Goal: Communication & Community: Share content

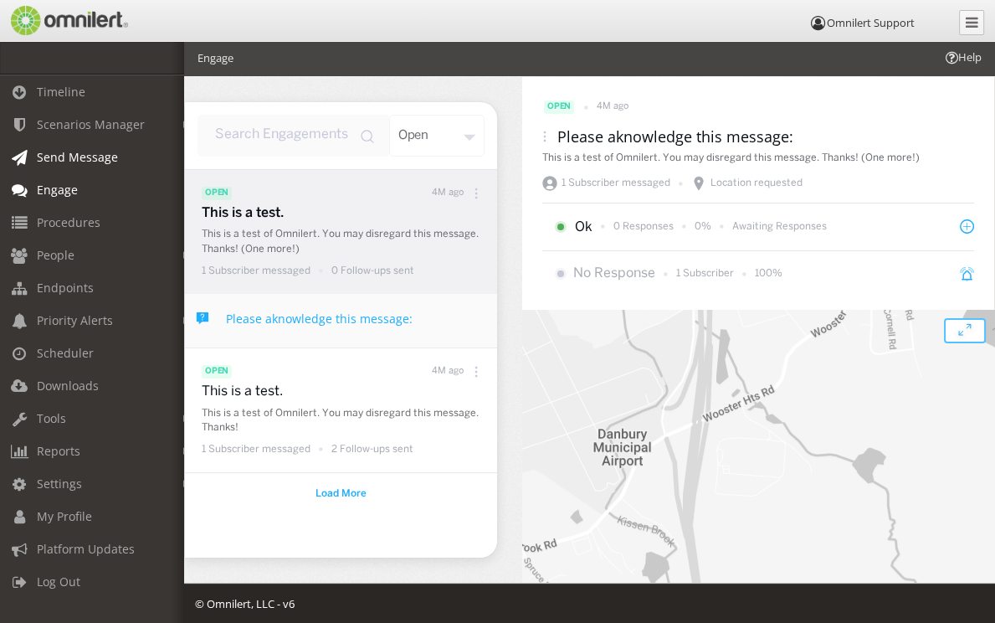
click at [64, 161] on span "Send Message" at bounding box center [77, 157] width 81 height 16
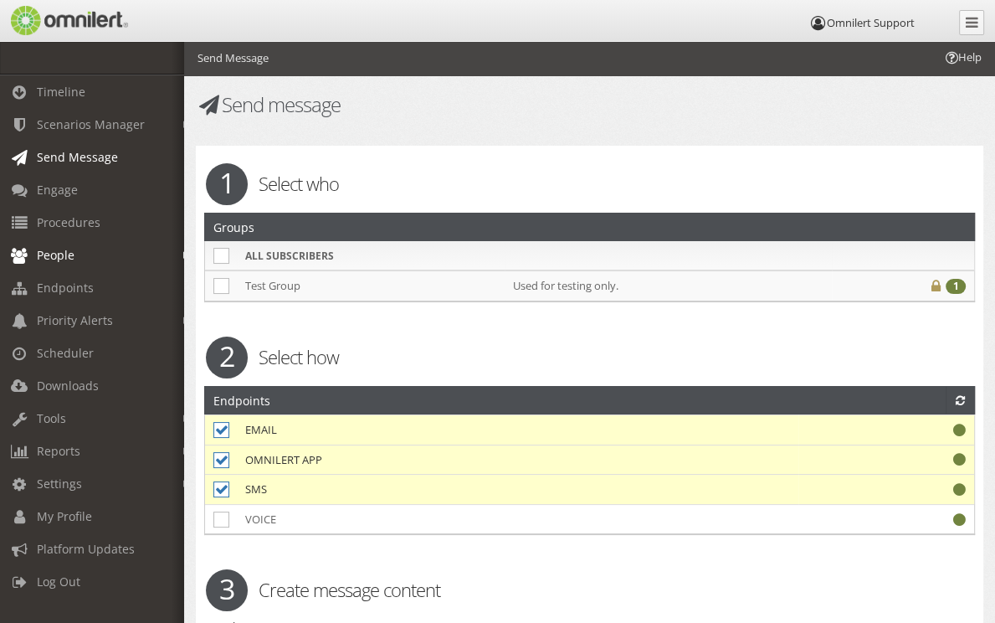
click at [69, 252] on span "People" at bounding box center [56, 255] width 38 height 16
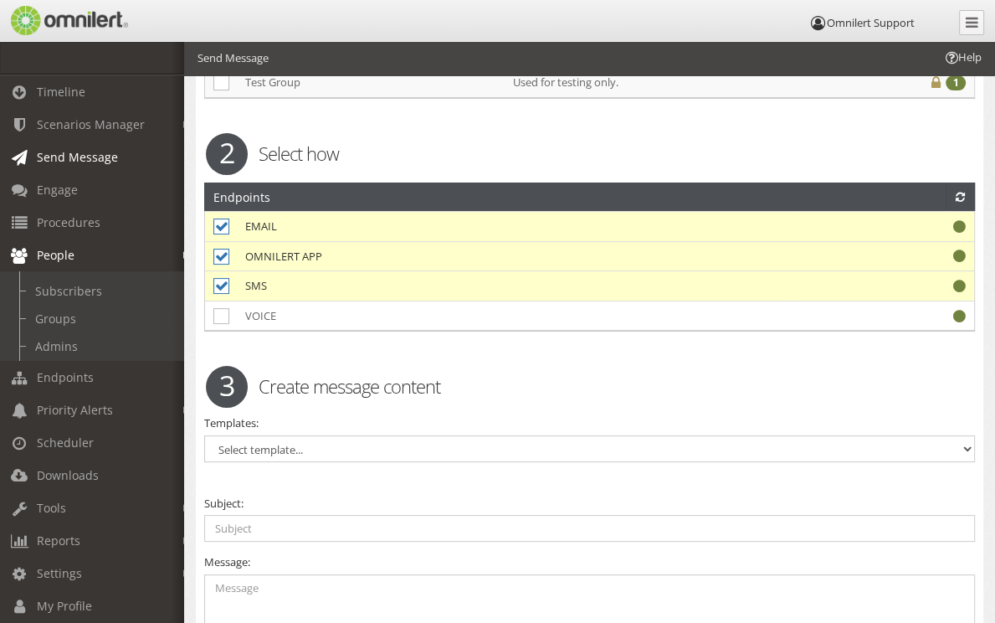
scroll to position [207, 0]
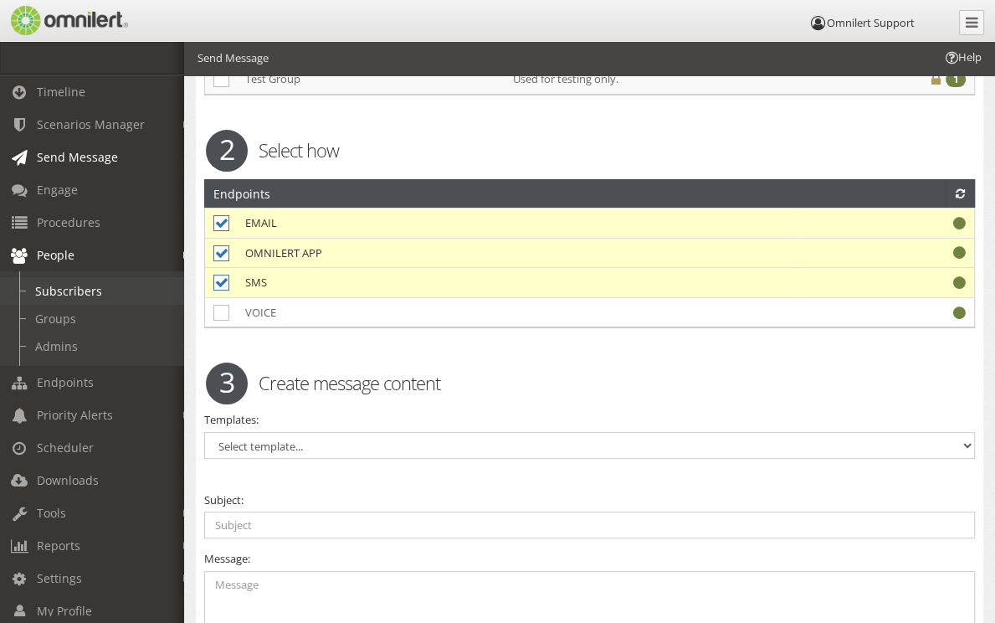
click at [67, 296] on link "Subscribers" at bounding box center [99, 291] width 199 height 28
select select
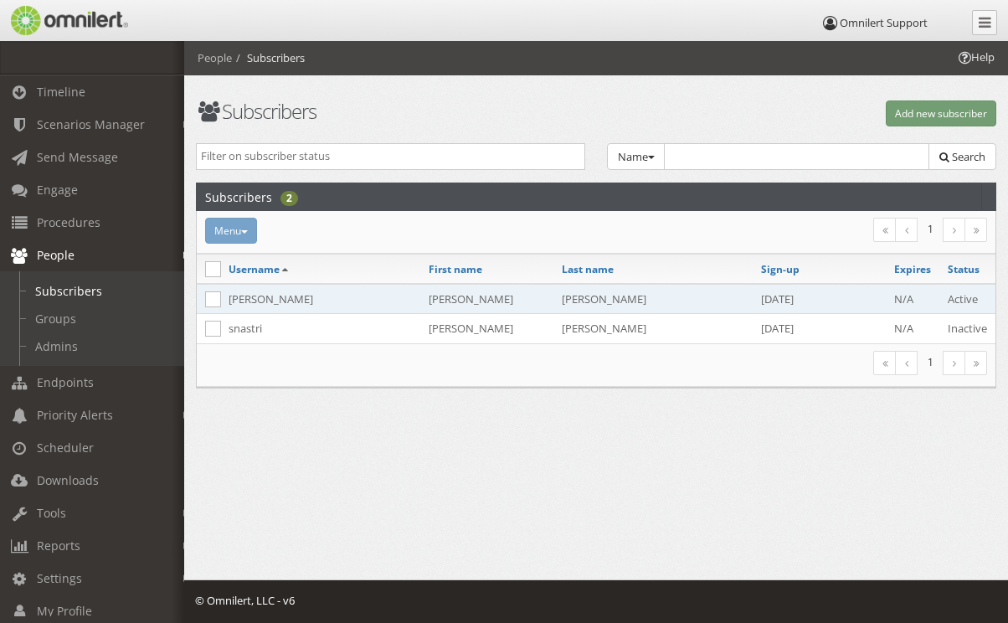
click at [306, 299] on td "[PERSON_NAME]" at bounding box center [320, 299] width 200 height 30
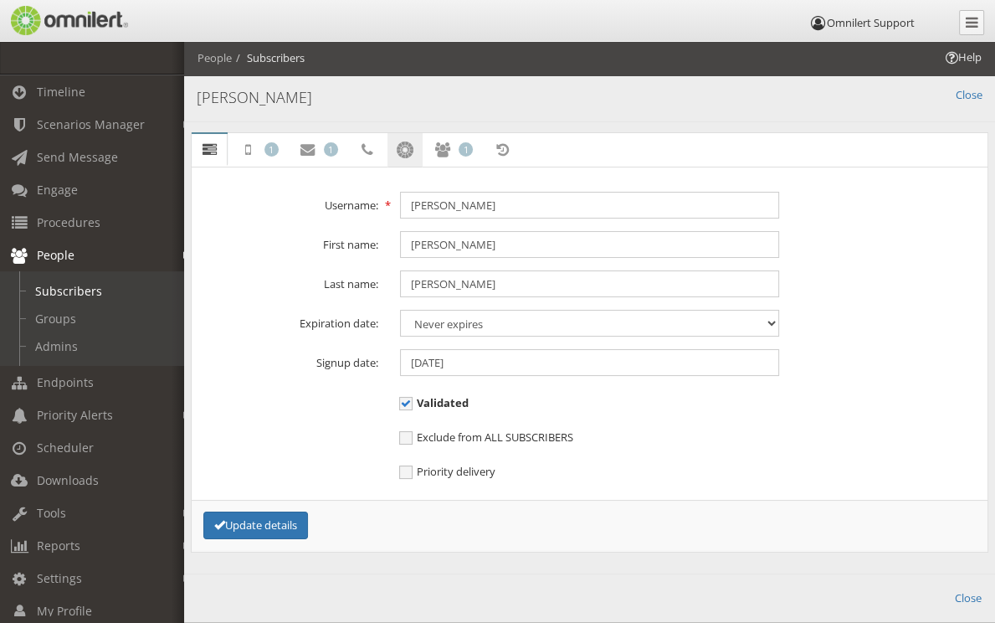
click at [423, 136] on link "Omnilert app" at bounding box center [404, 150] width 35 height 35
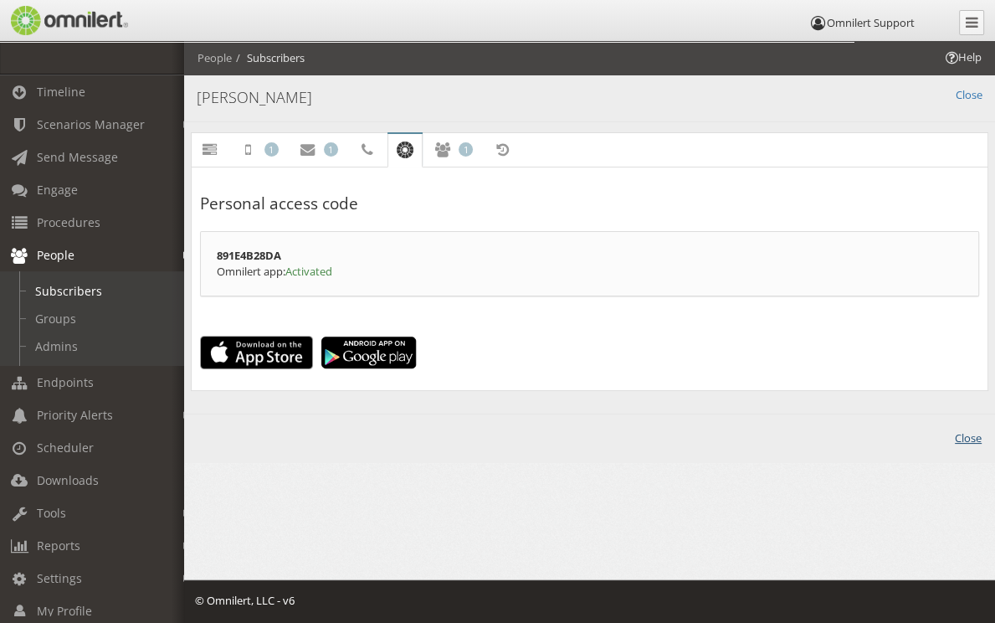
click at [972, 434] on link "Close" at bounding box center [968, 438] width 27 height 16
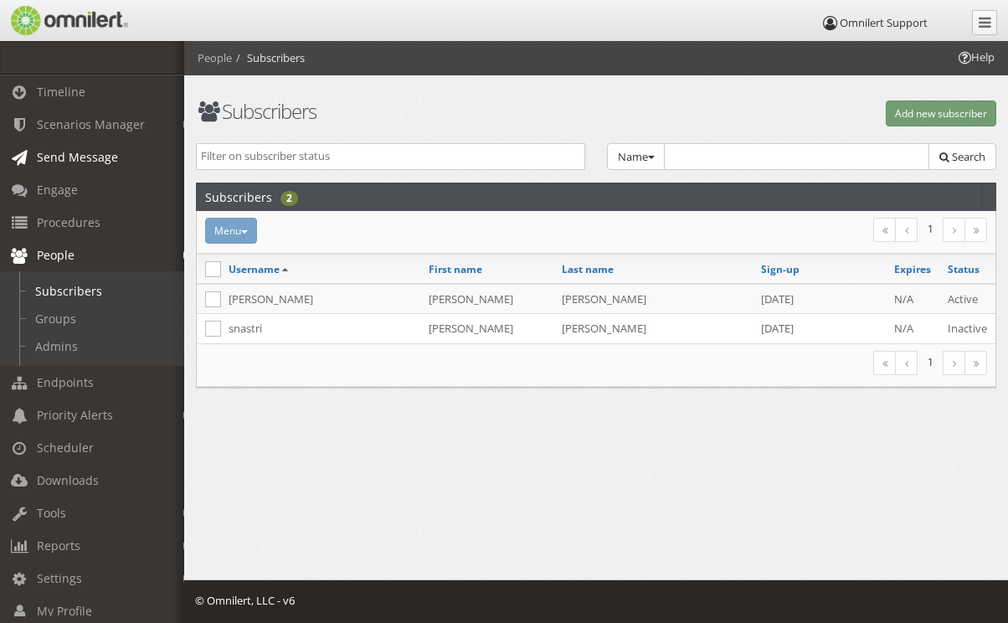
click at [83, 156] on span "Send Message" at bounding box center [77, 157] width 81 height 16
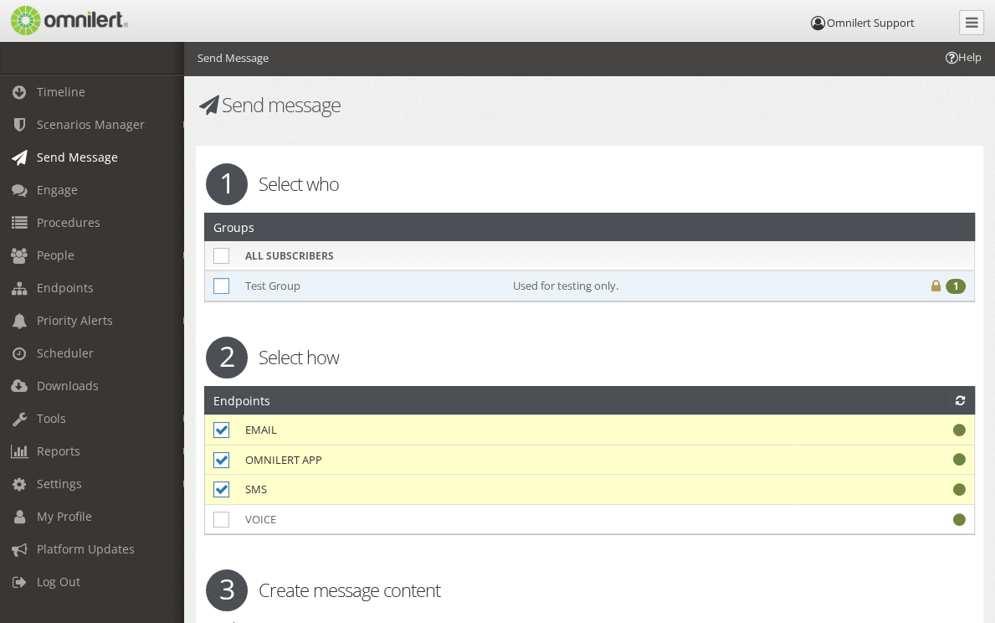
click at [221, 286] on icon at bounding box center [221, 286] width 16 height 16
checkbox input "true"
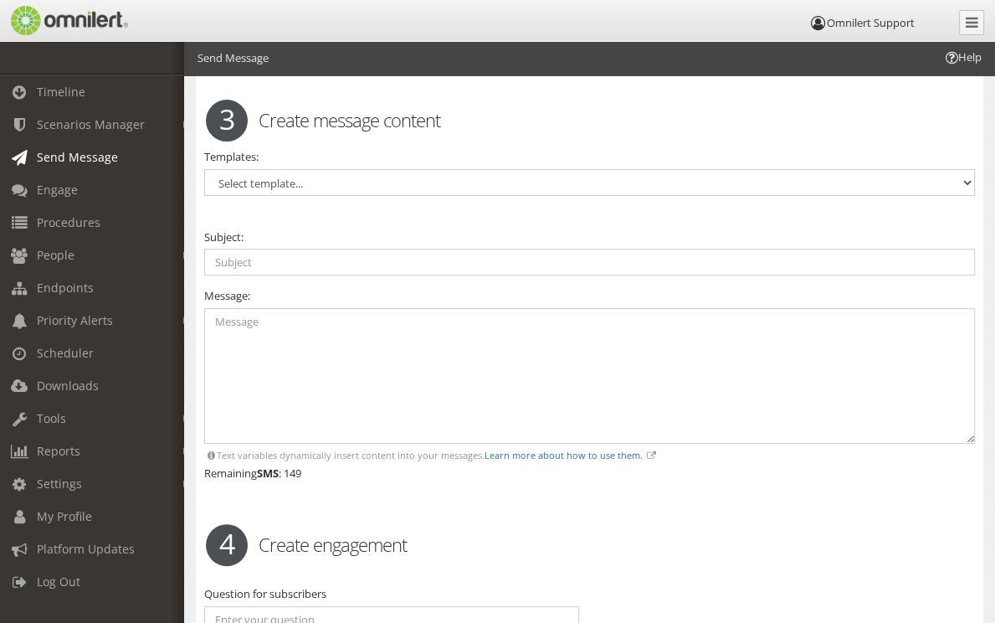
scroll to position [470, 0]
click at [337, 174] on select "Select template... Test Message" at bounding box center [589, 181] width 771 height 27
select select "98389"
click at [204, 168] on select "Select template... Test Message" at bounding box center [589, 181] width 771 height 27
type input "This is a test."
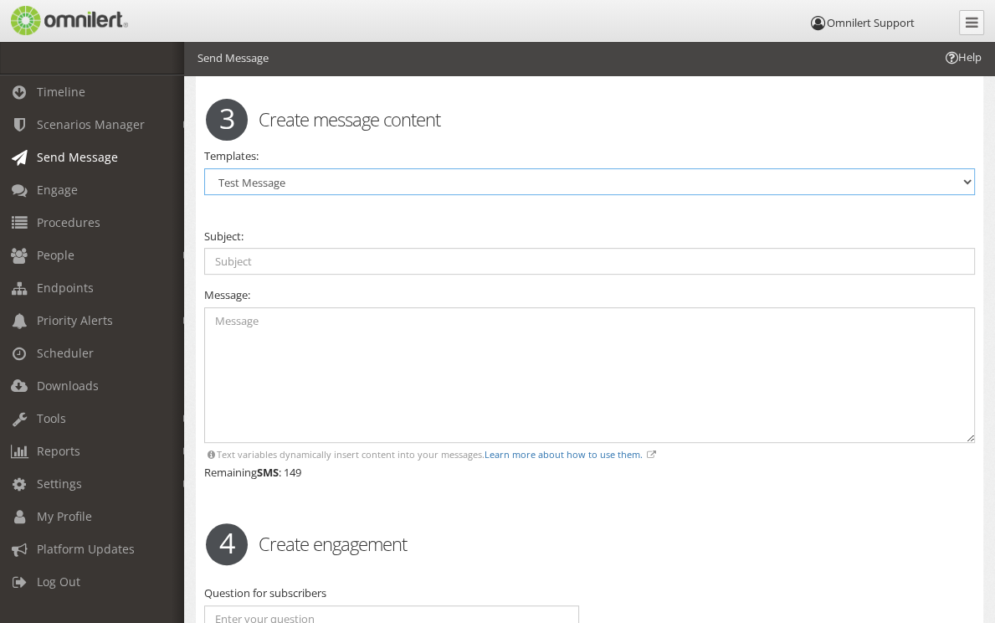
type textarea "This is a test of Omnilert. You may disregard this message. Thanks!"
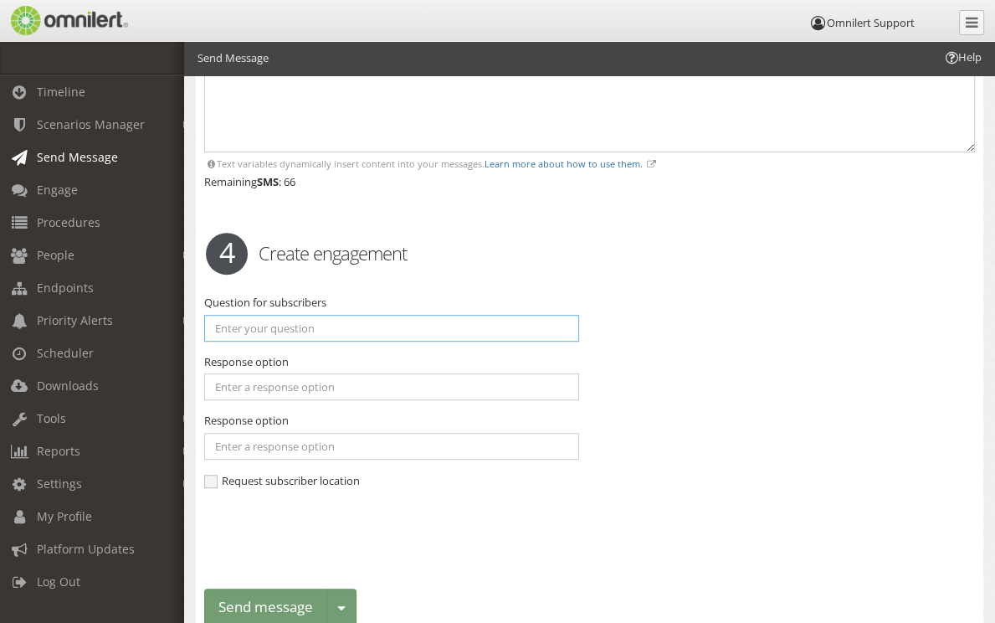
click at [269, 318] on input "text" at bounding box center [391, 328] width 375 height 27
type input "Are you OK?"
click at [288, 380] on input "text" at bounding box center [391, 386] width 375 height 27
type input "Yes"
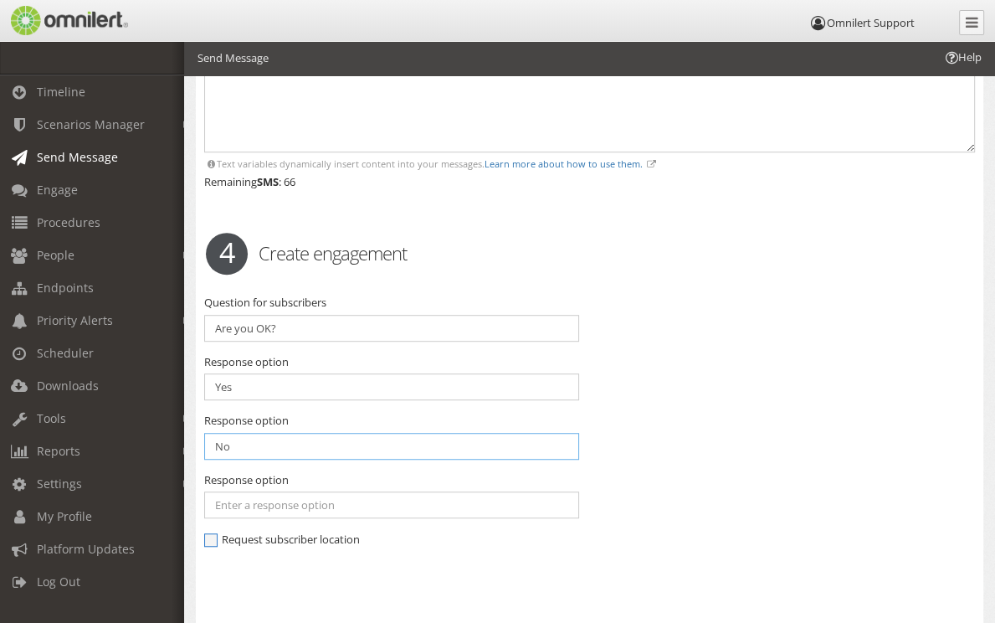
type input "No"
click at [258, 536] on span "Request subscriber location" at bounding box center [282, 538] width 156 height 15
click at [219, 536] on input "Request subscriber location" at bounding box center [211, 541] width 15 height 15
checkbox input "true"
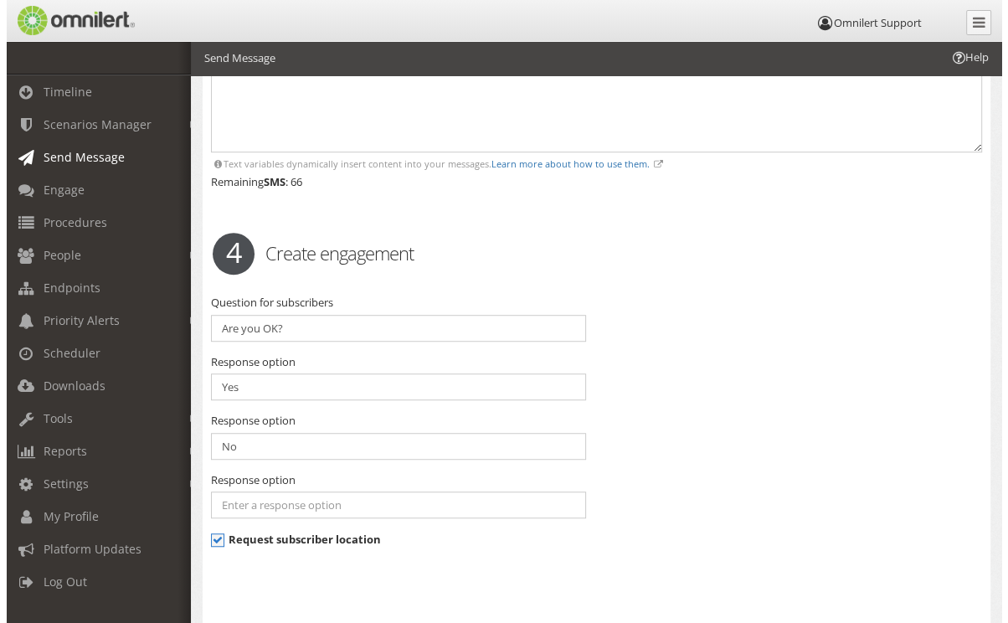
scroll to position [892, 0]
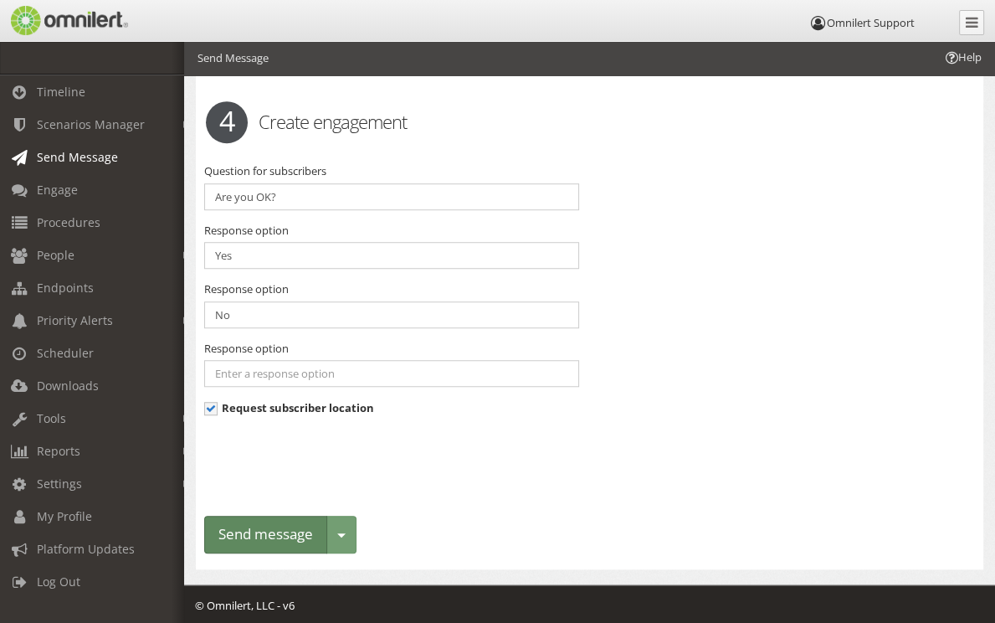
click at [261, 531] on button "Send message" at bounding box center [265, 535] width 123 height 38
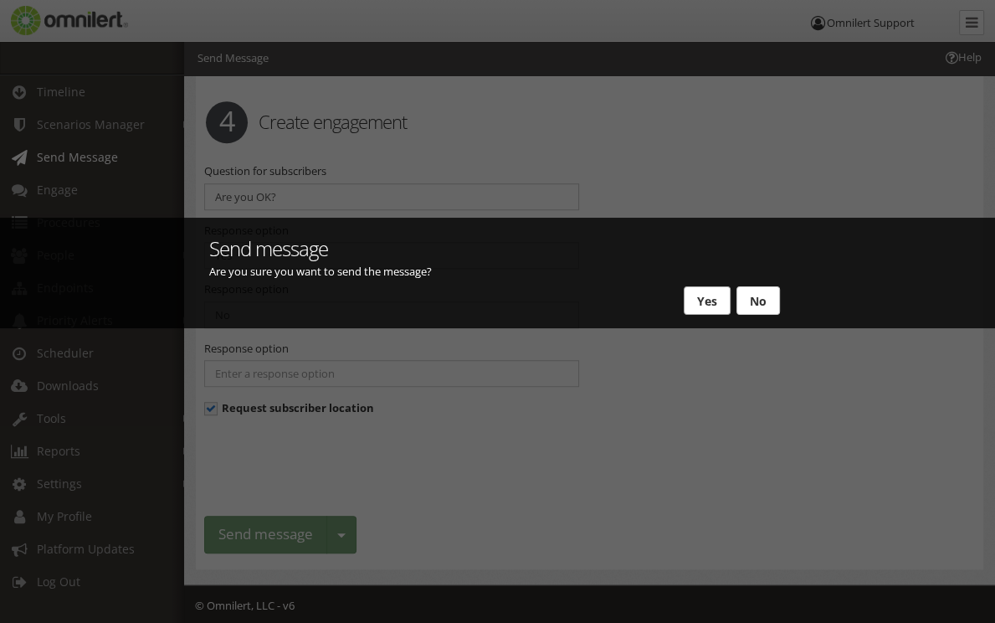
click at [710, 299] on button "Yes" at bounding box center [707, 300] width 47 height 28
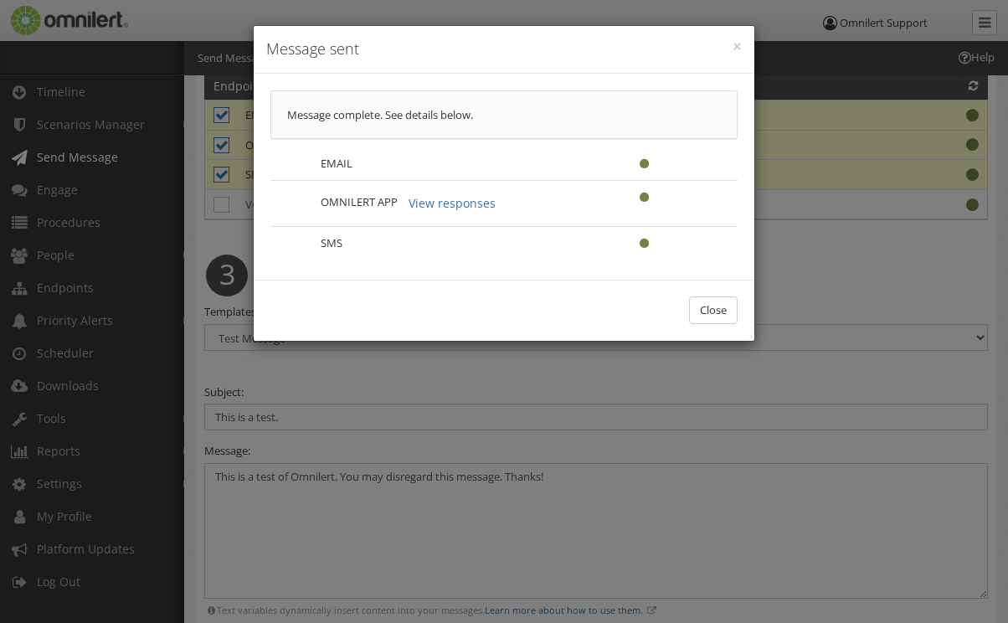
scroll to position [0, 0]
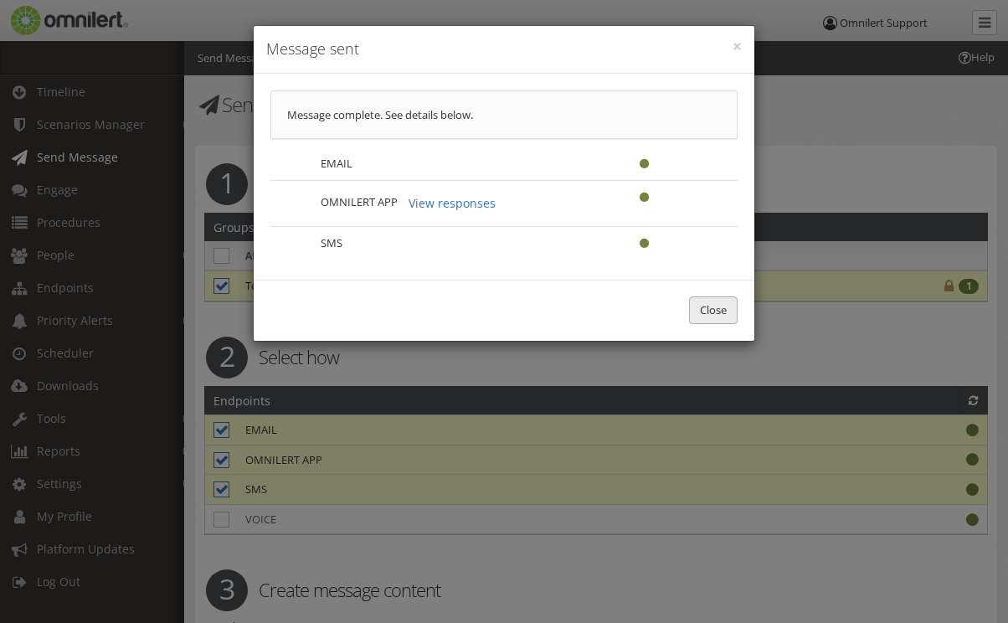
click at [694, 304] on button "Close" at bounding box center [713, 310] width 49 height 28
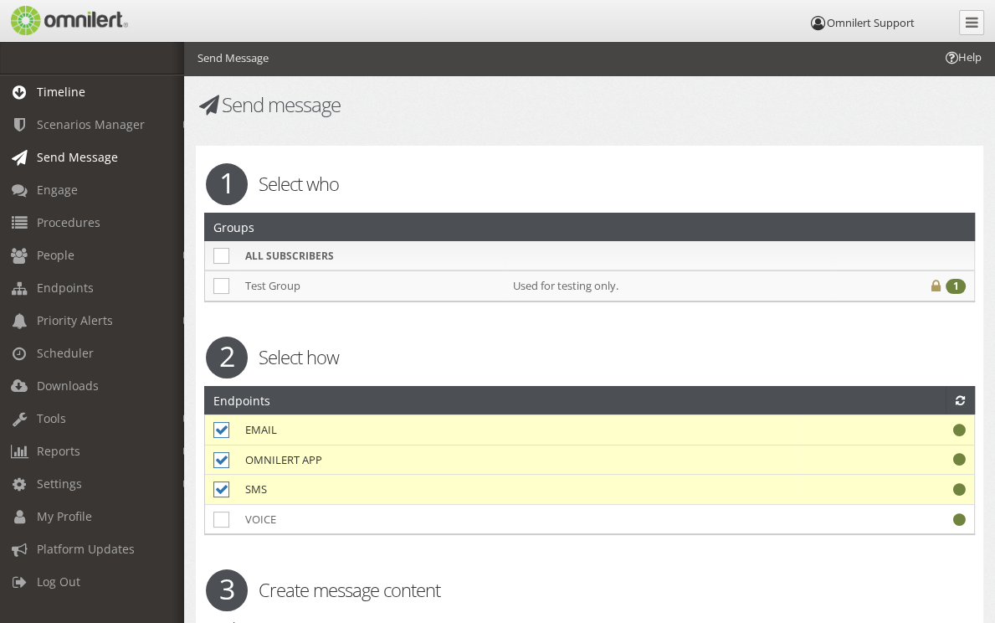
click at [64, 98] on span "Timeline" at bounding box center [61, 92] width 49 height 16
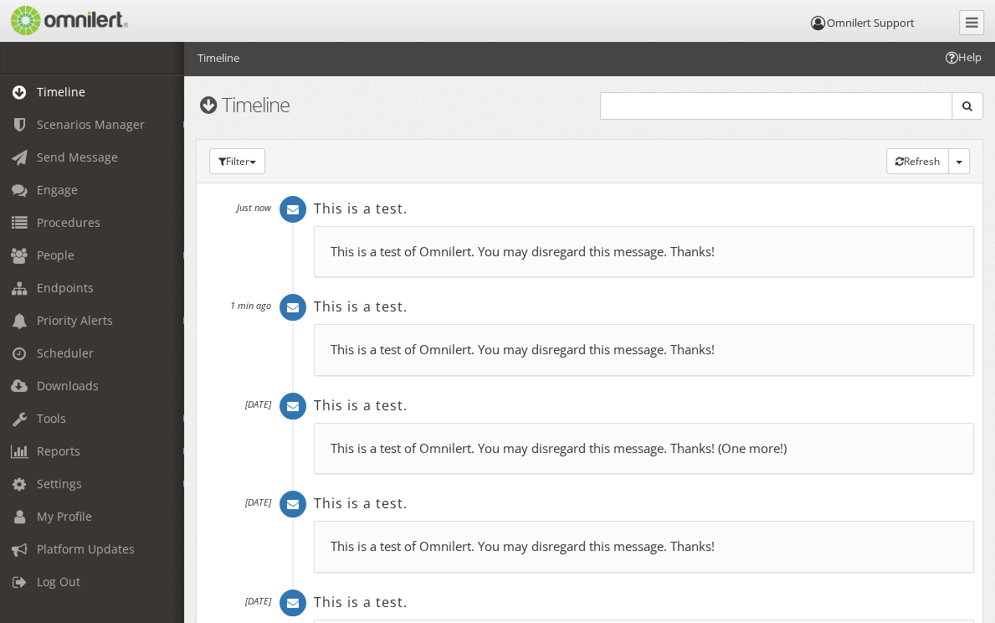
click at [462, 260] on p "This is a test of Omnilert. You may disregard this message. Thanks!" at bounding box center [644, 252] width 627 height 18
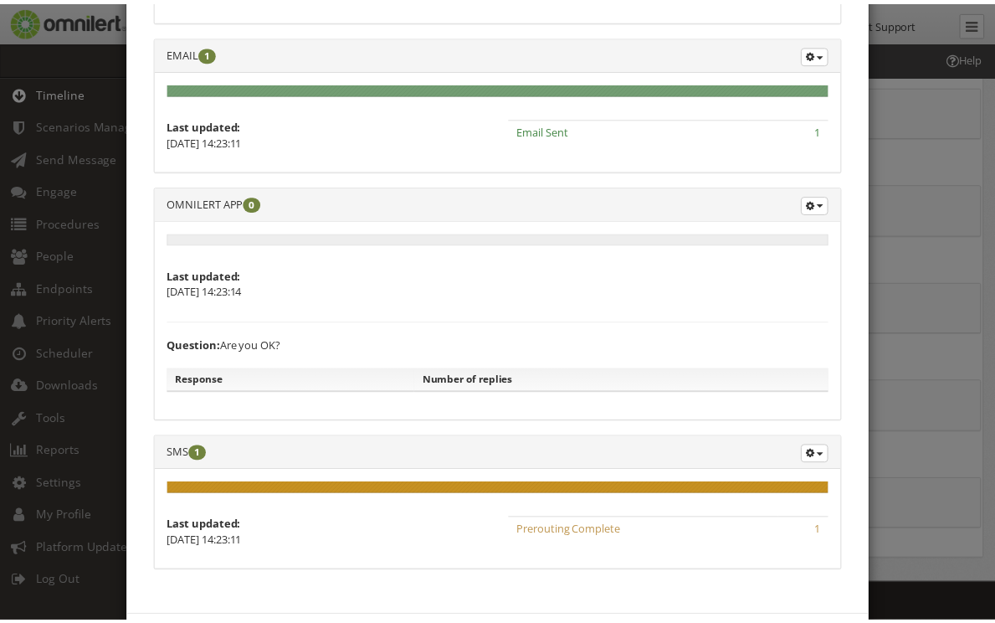
scroll to position [338, 0]
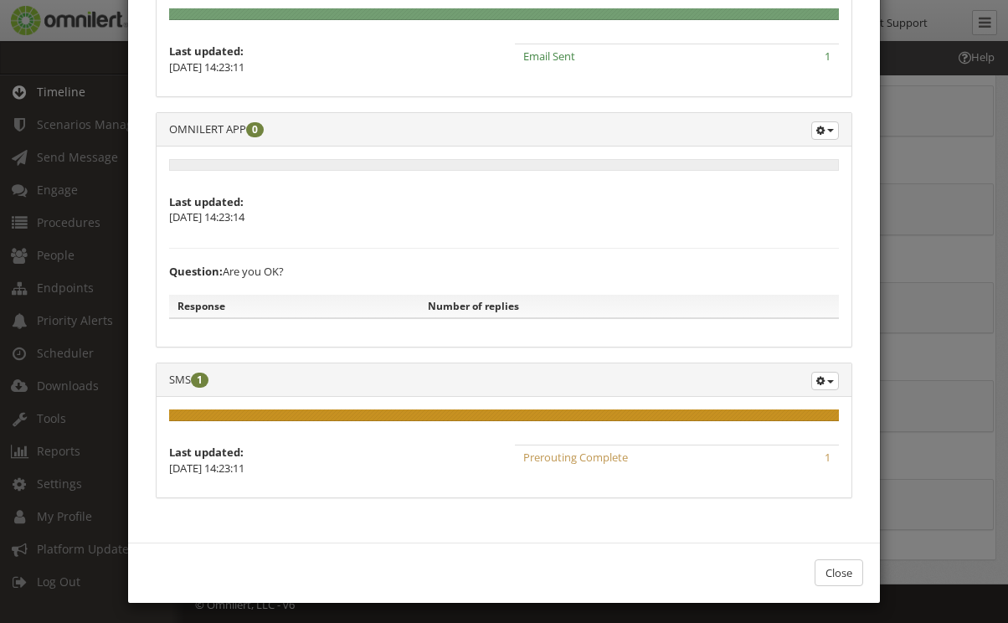
click at [523, 458] on span "Prerouting Complete" at bounding box center [575, 456] width 105 height 15
click at [847, 570] on button "Close" at bounding box center [838, 573] width 49 height 28
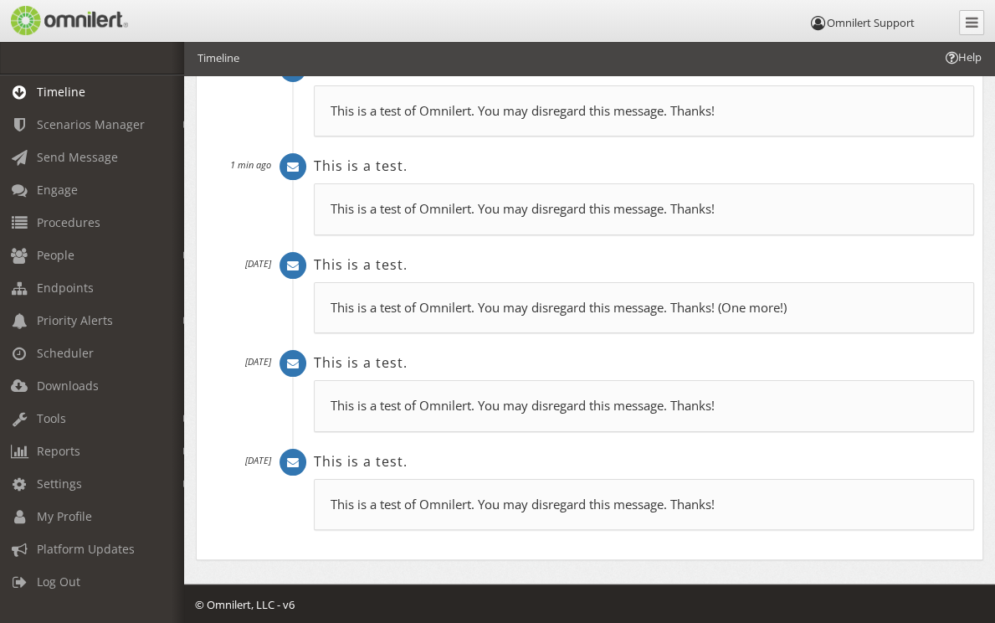
scroll to position [0, 0]
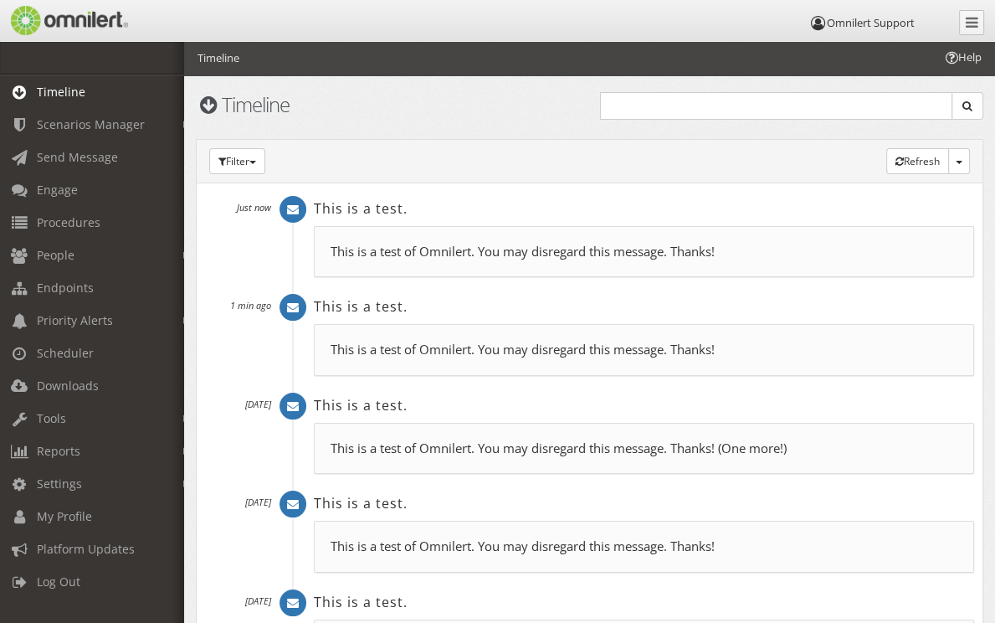
click at [680, 260] on p "This is a test of Omnilert. You may disregard this message. Thanks!" at bounding box center [644, 252] width 627 height 18
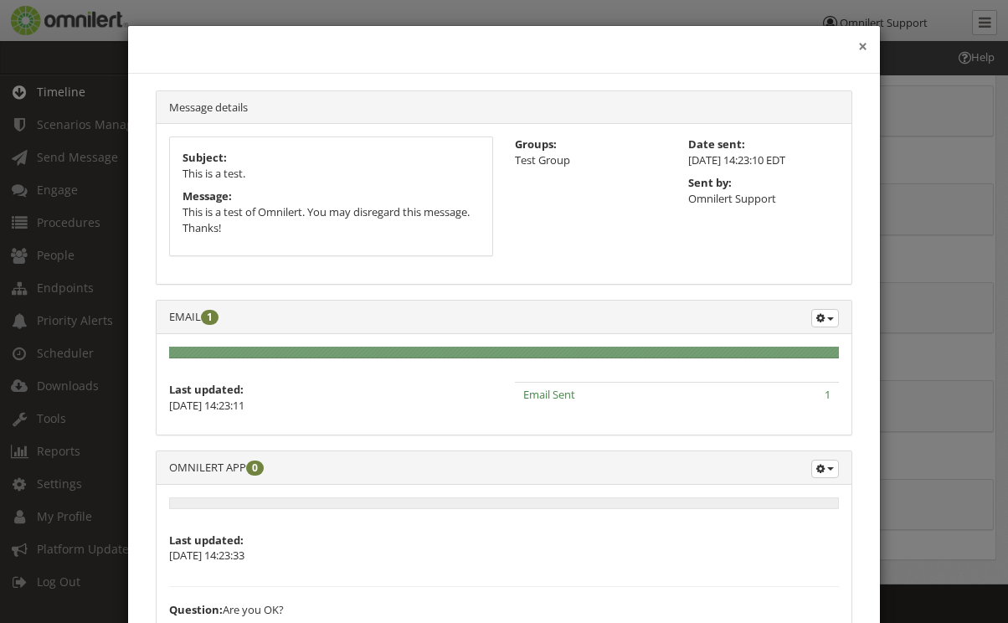
click at [858, 46] on button "×" at bounding box center [862, 46] width 9 height 17
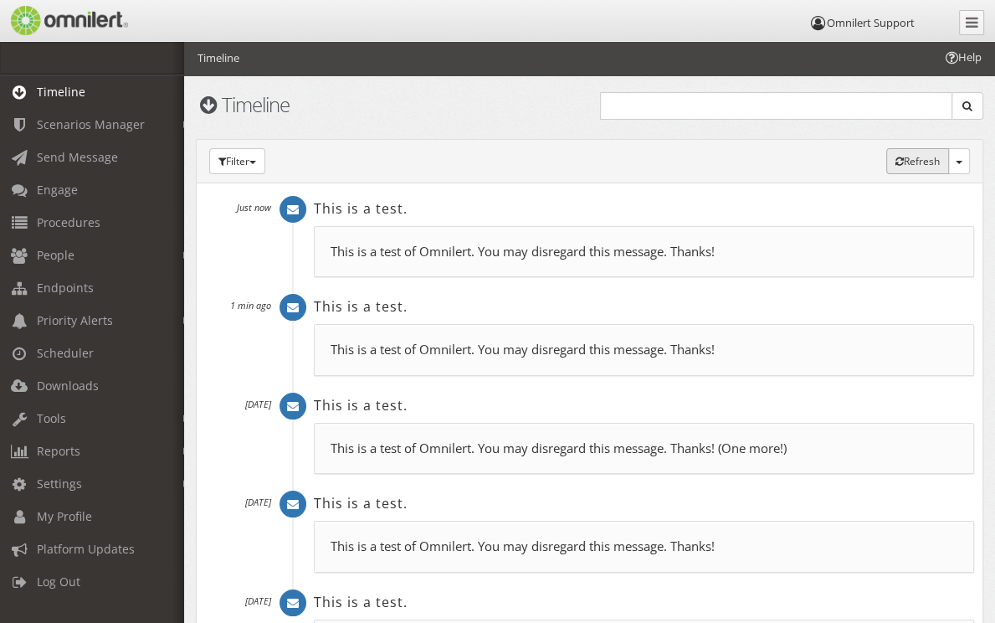
click at [915, 161] on button "Refresh (auto)" at bounding box center [917, 161] width 63 height 26
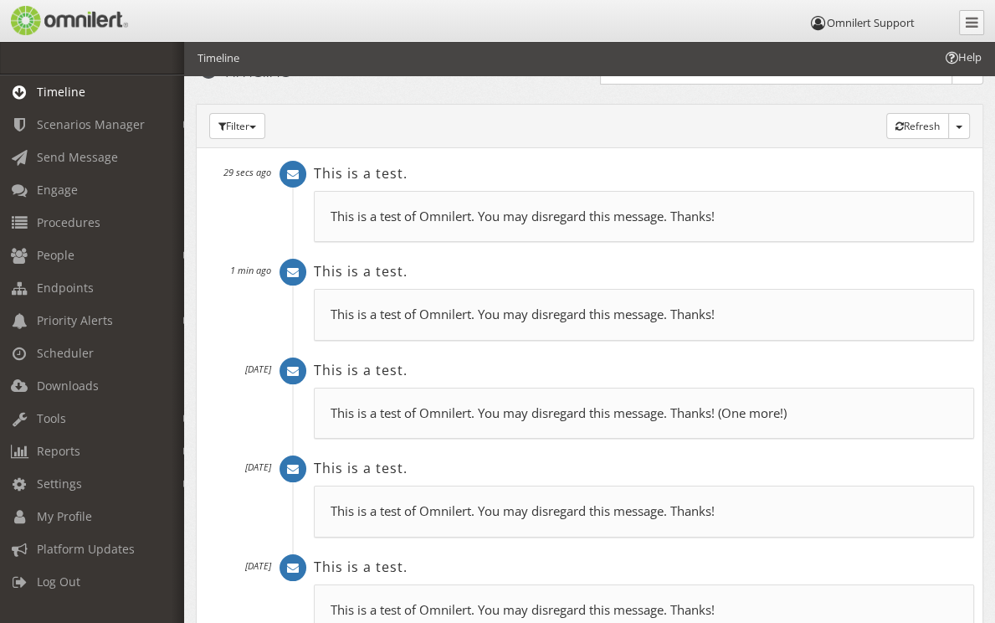
click at [589, 225] on p "This is a test of Omnilert. You may disregard this message. Thanks!" at bounding box center [644, 217] width 627 height 18
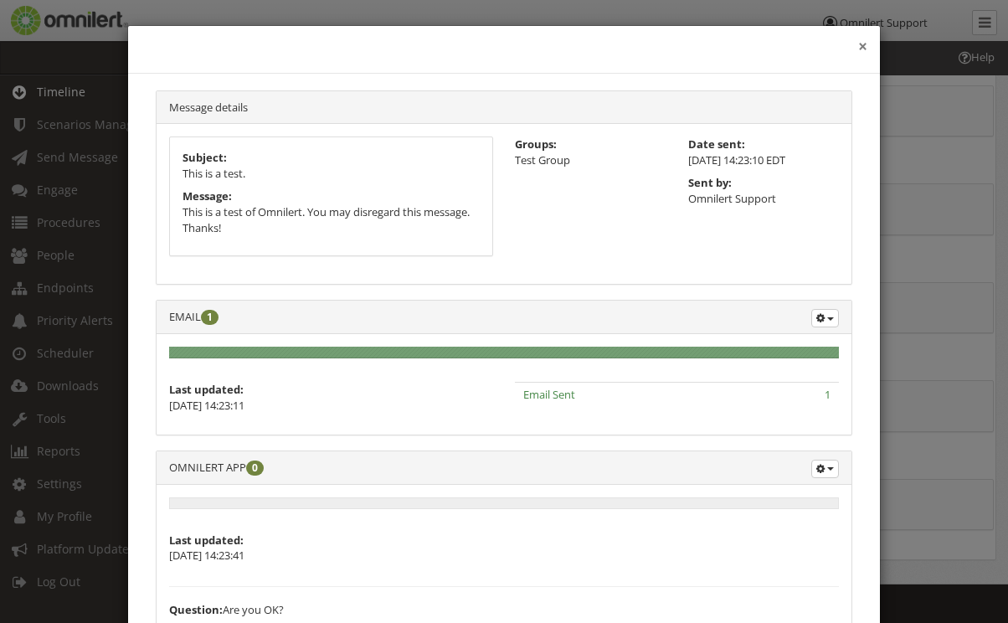
click at [858, 44] on button "×" at bounding box center [862, 46] width 9 height 17
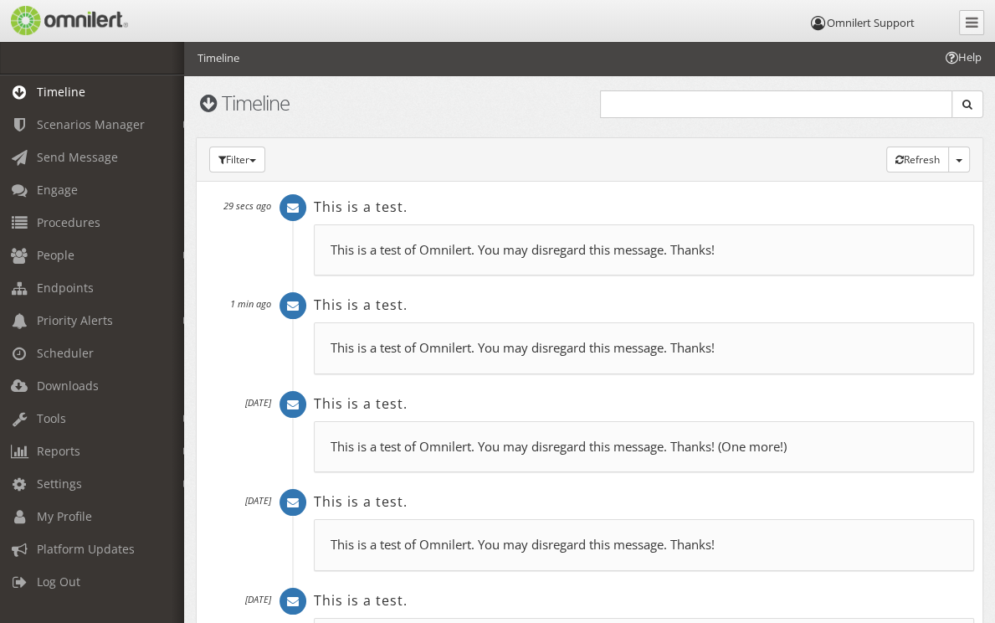
click at [500, 373] on div "This is a test of Omnilert. You may disregard this message. Thanks! This is a t…" at bounding box center [644, 347] width 660 height 51
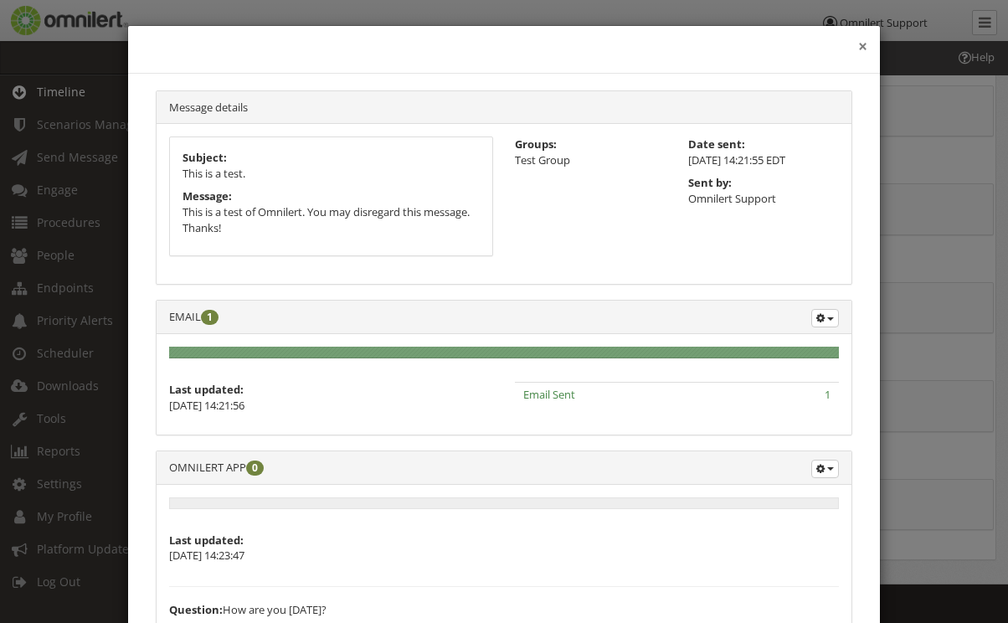
click at [858, 44] on button "×" at bounding box center [862, 46] width 9 height 17
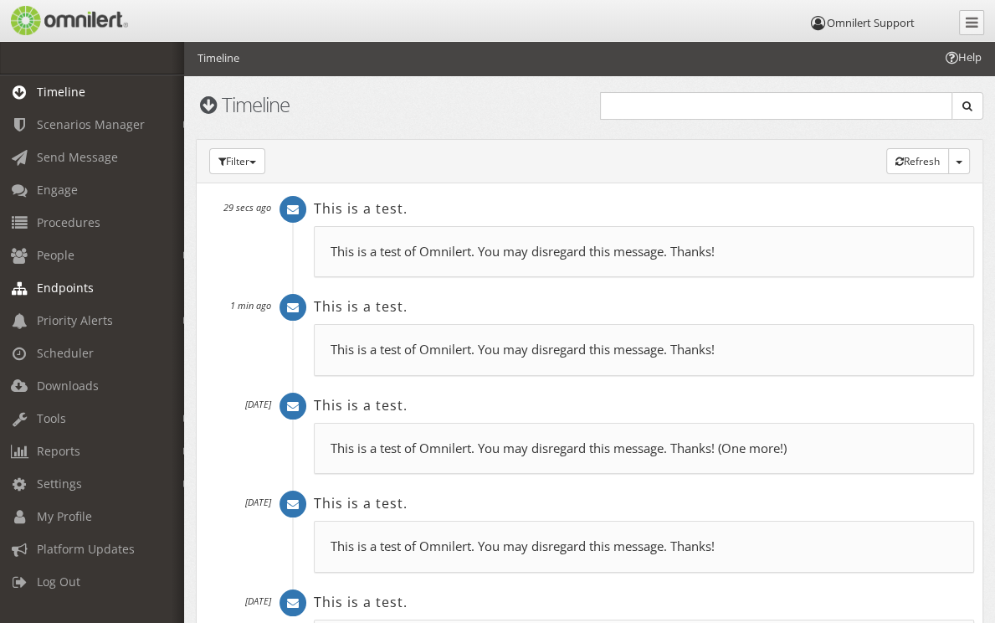
click at [94, 282] on link "Endpoints" at bounding box center [99, 287] width 199 height 33
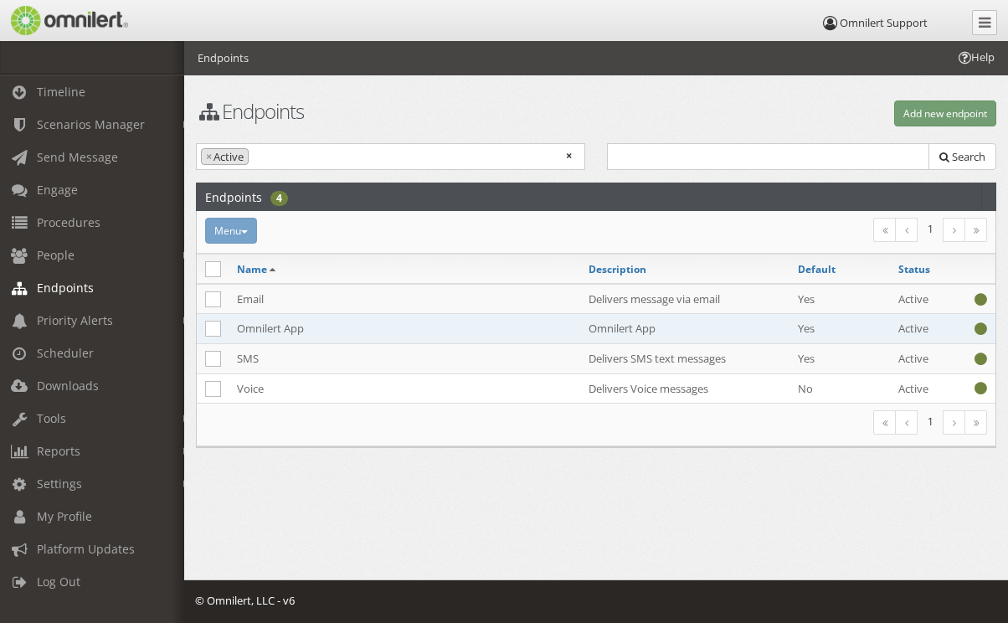
click at [339, 332] on td "Omnilert App" at bounding box center [403, 329] width 351 height 30
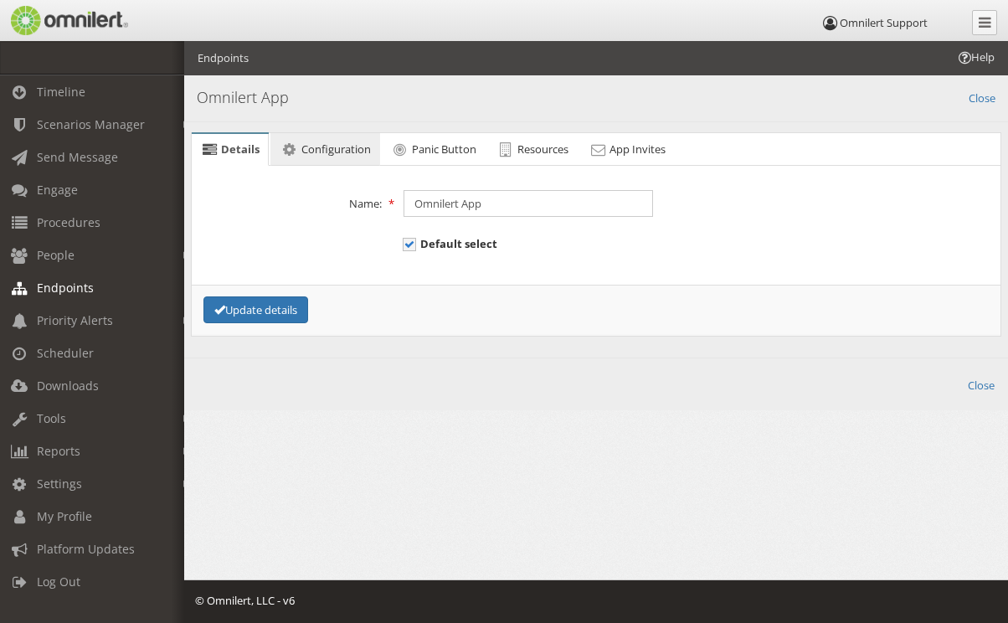
click at [328, 133] on link "Configuration" at bounding box center [324, 149] width 109 height 33
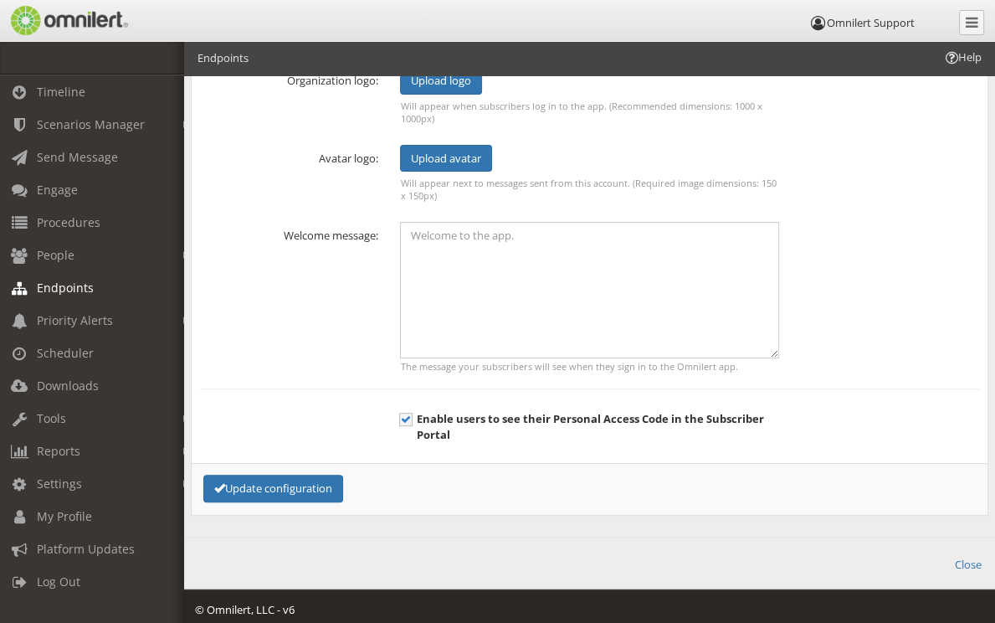
scroll to position [225, 0]
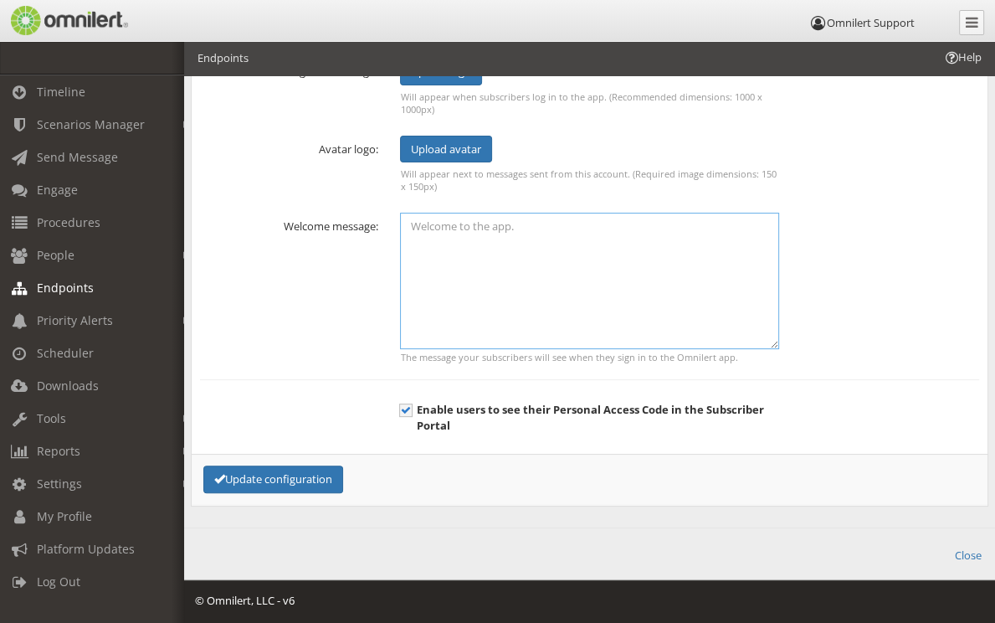
click at [461, 238] on textarea at bounding box center [589, 281] width 379 height 136
type textarea "Welcome to Omnilert from Arka Group"
click at [303, 482] on button "Update configuration" at bounding box center [273, 479] width 140 height 28
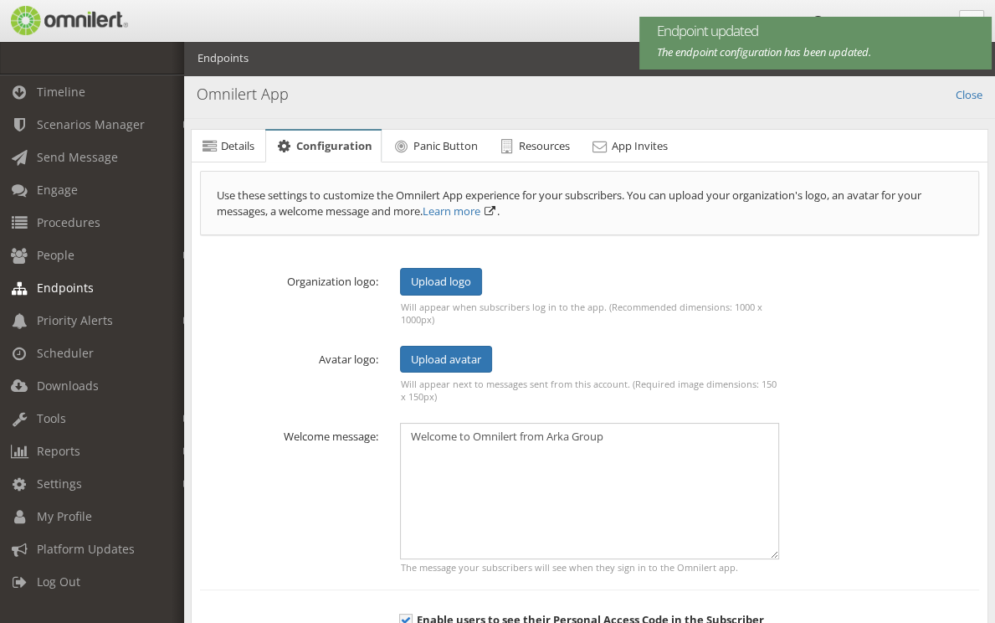
scroll to position [0, 0]
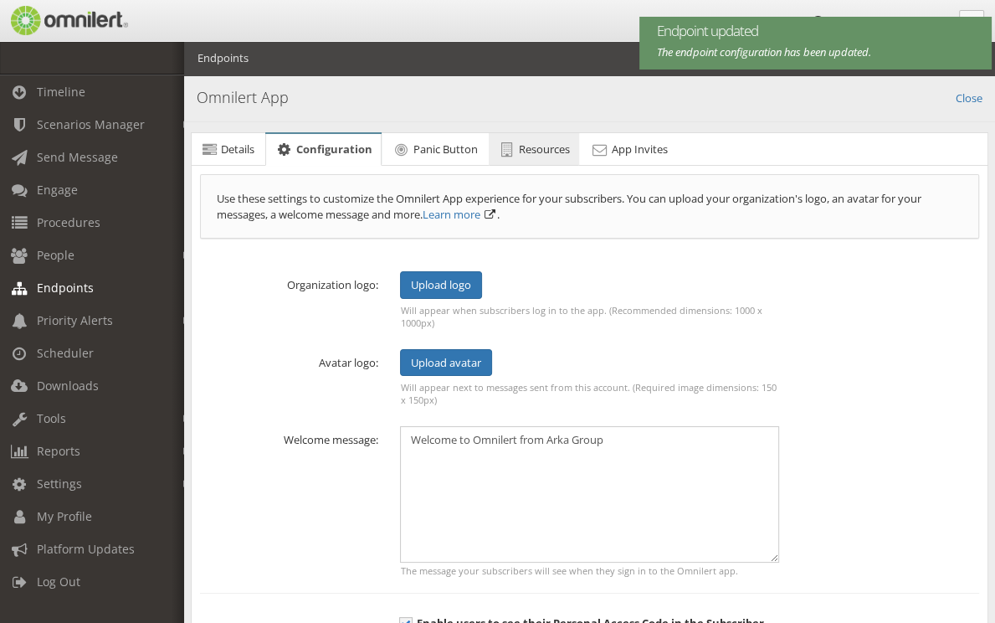
click at [526, 141] on span "Resources" at bounding box center [544, 148] width 51 height 15
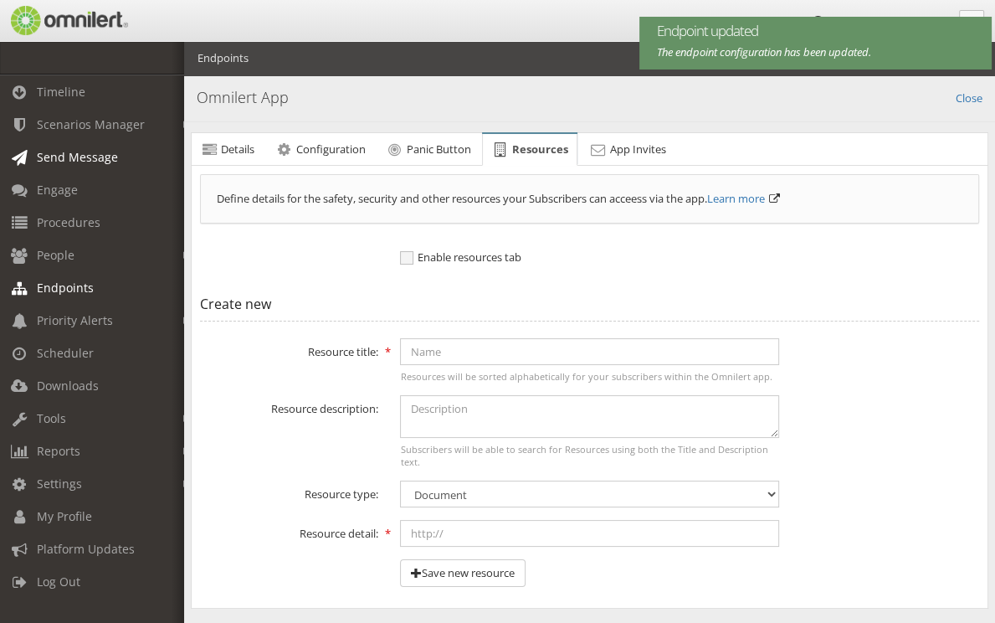
click at [68, 159] on span "Send Message" at bounding box center [77, 157] width 81 height 16
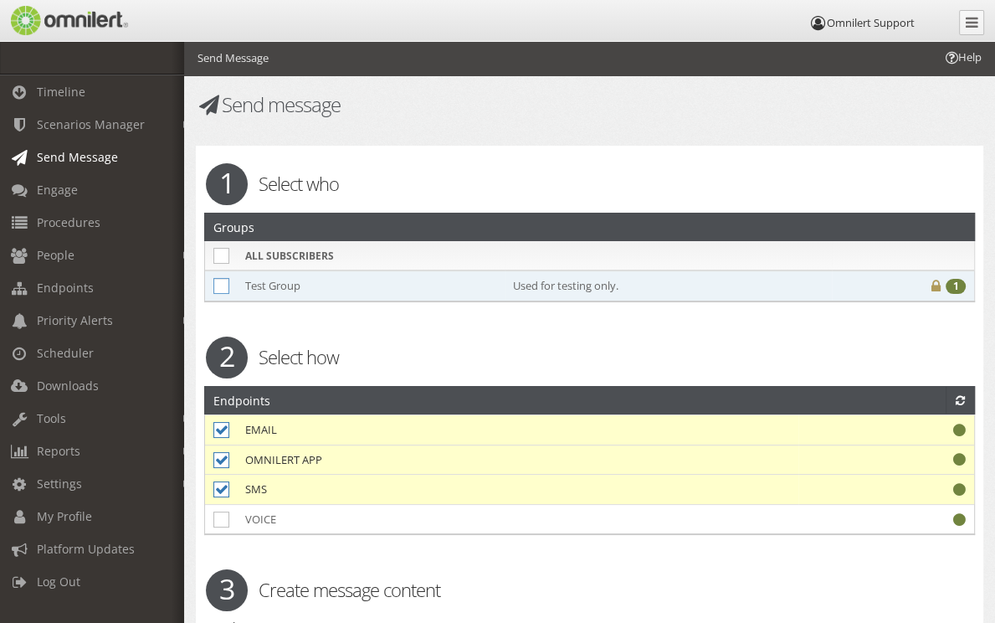
click at [221, 287] on icon at bounding box center [221, 286] width 16 height 16
checkbox input "true"
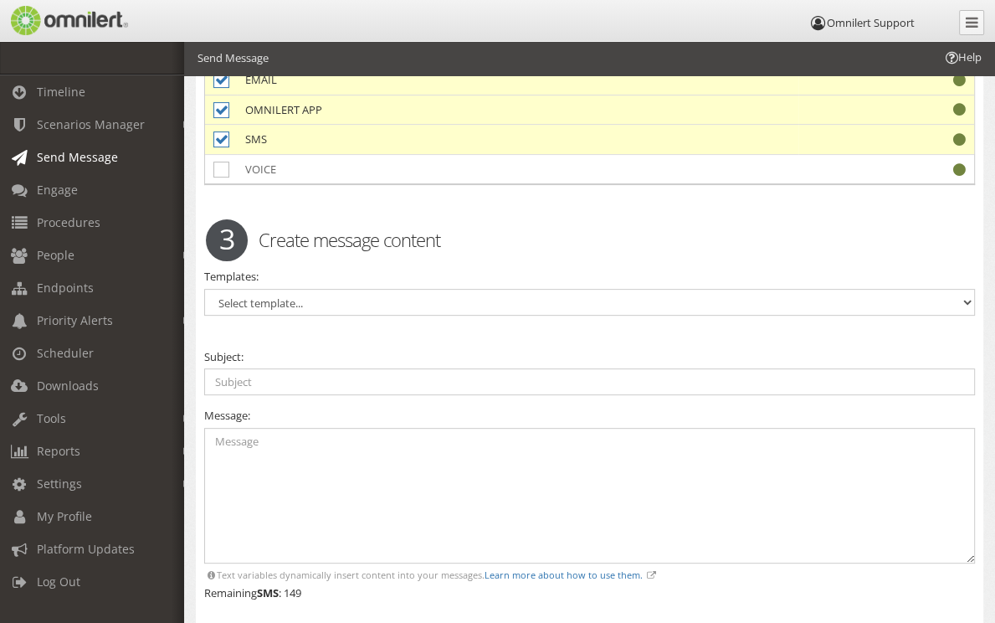
scroll to position [351, 0]
click at [263, 297] on select "Select template... Test Message" at bounding box center [589, 301] width 771 height 27
select select "98389"
click at [204, 288] on select "Select template... Test Message" at bounding box center [589, 301] width 771 height 27
type input "This is a test."
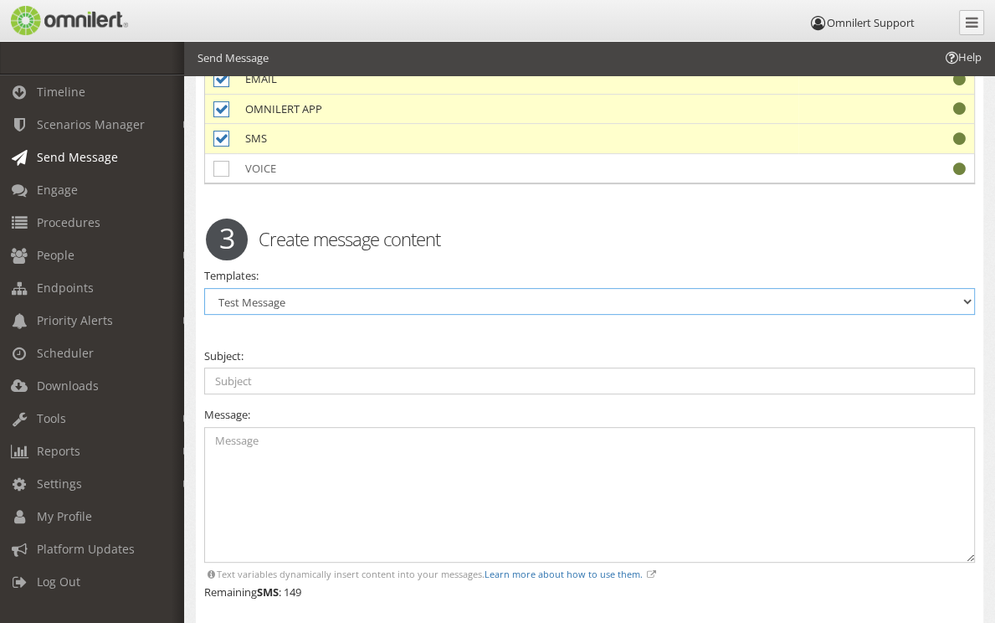
type textarea "This is a test of Omnilert. You may disregard this message. Thanks!"
click at [301, 376] on input "This is a test." at bounding box center [589, 380] width 771 height 27
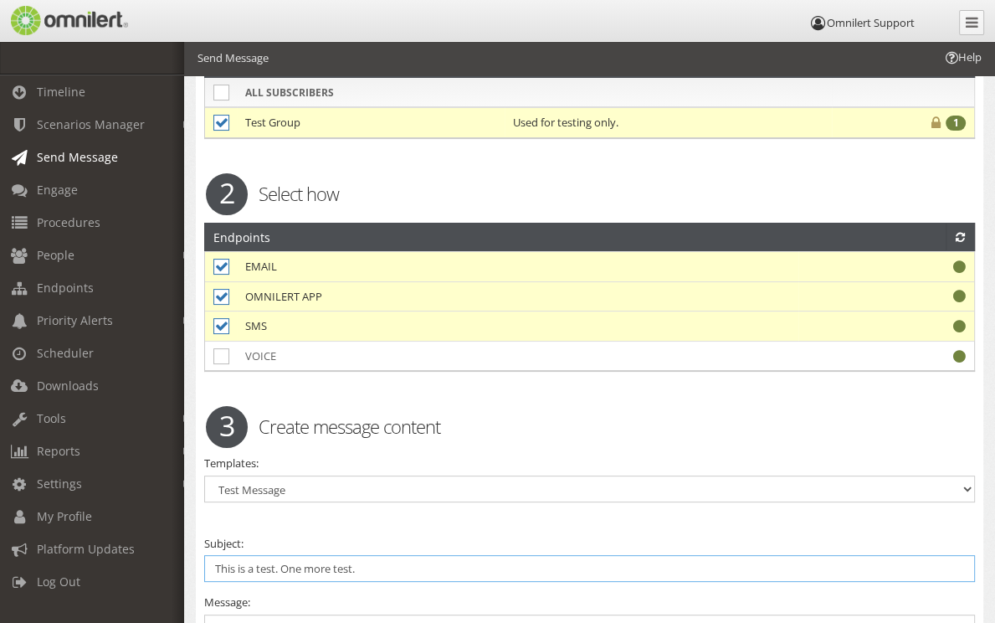
scroll to position [72, 0]
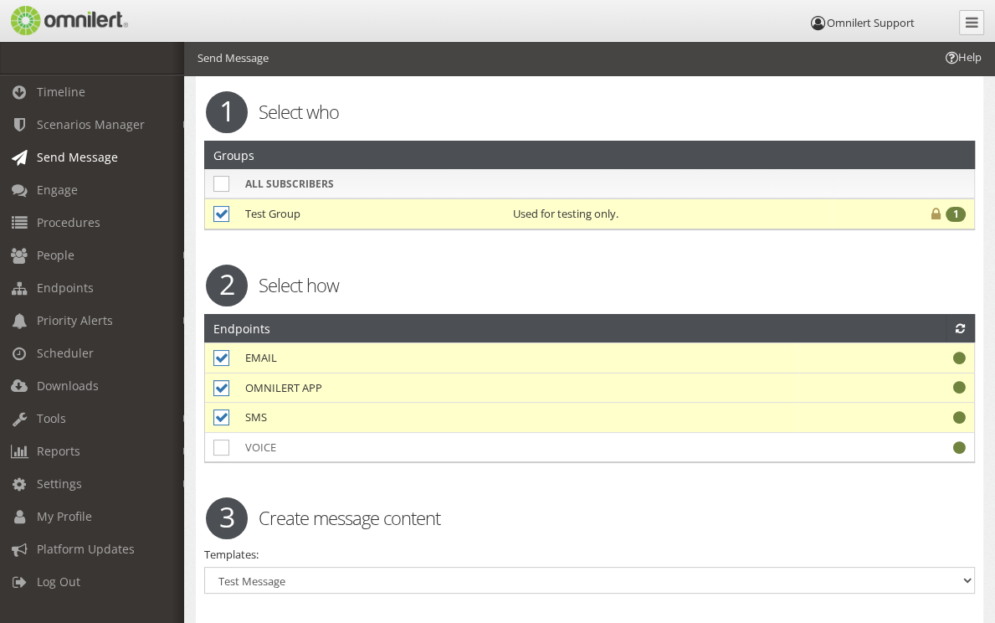
type input "This is a test. One more test."
click at [219, 385] on icon at bounding box center [221, 388] width 16 height 16
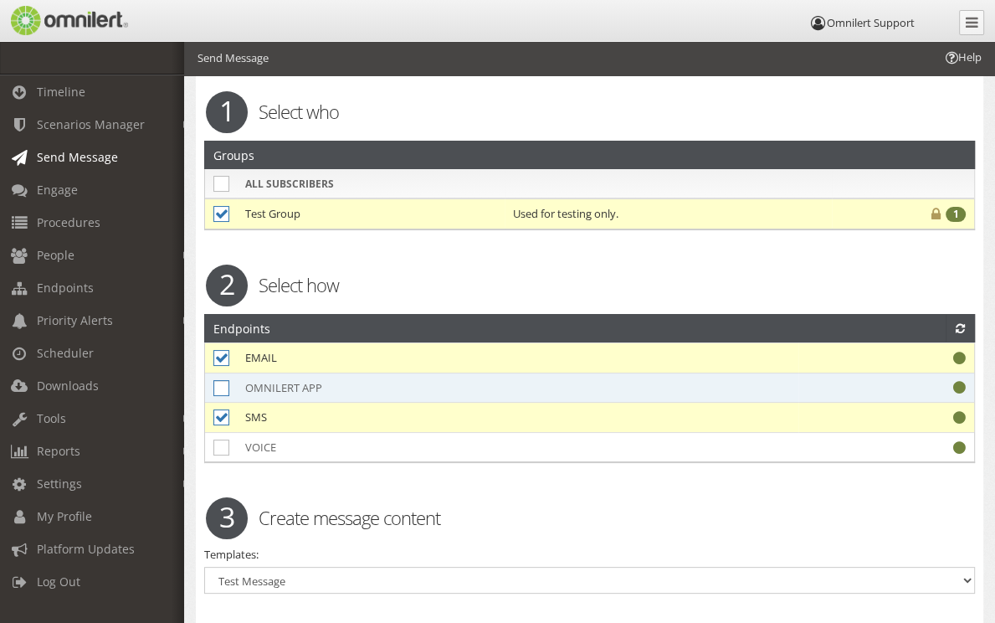
scroll to position [207, 0]
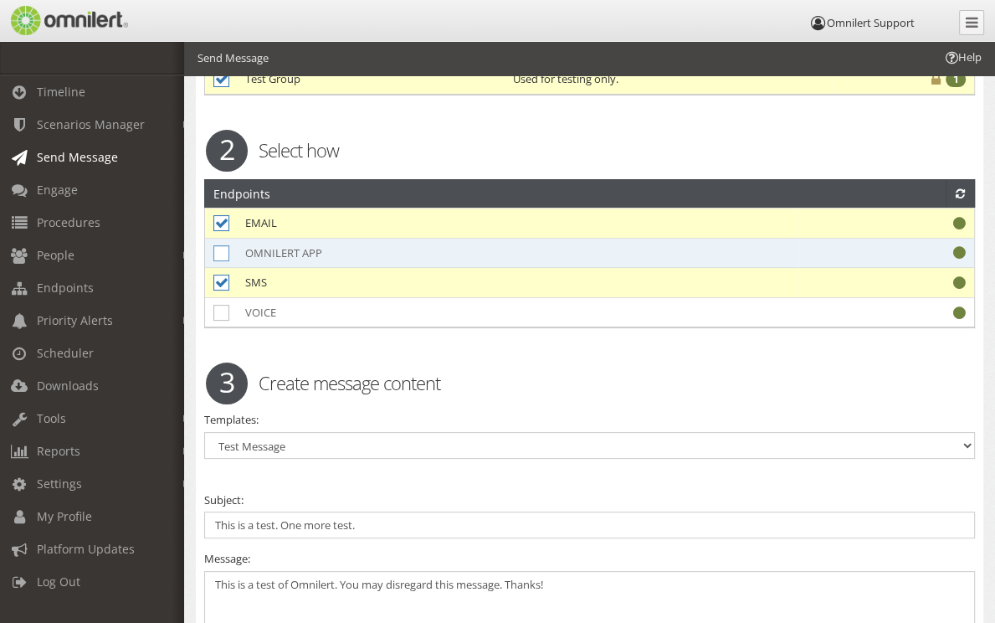
click at [221, 253] on icon at bounding box center [221, 253] width 16 height 16
checkbox input "true"
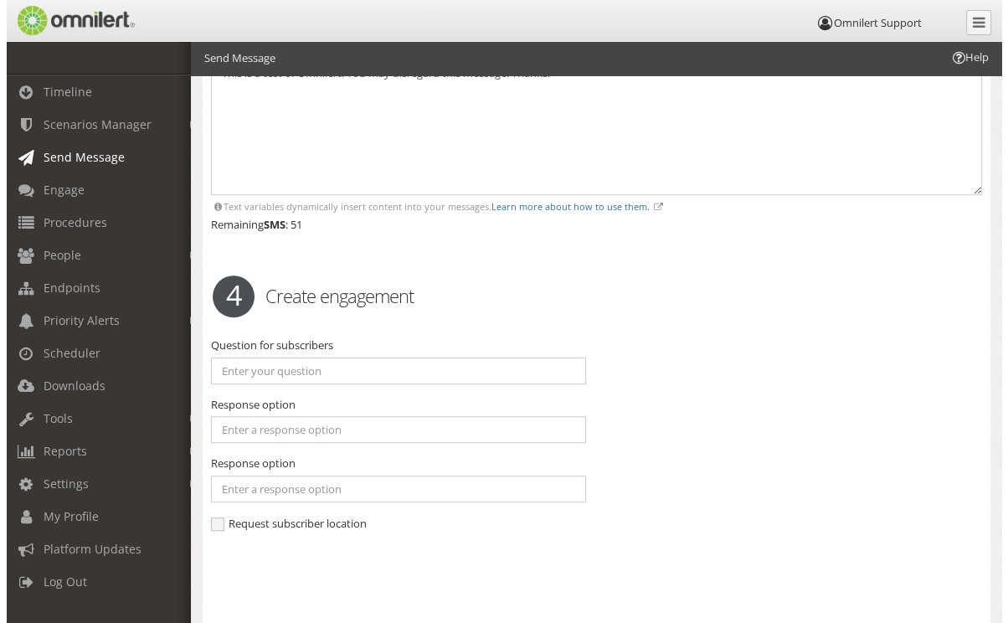
scroll to position [834, 0]
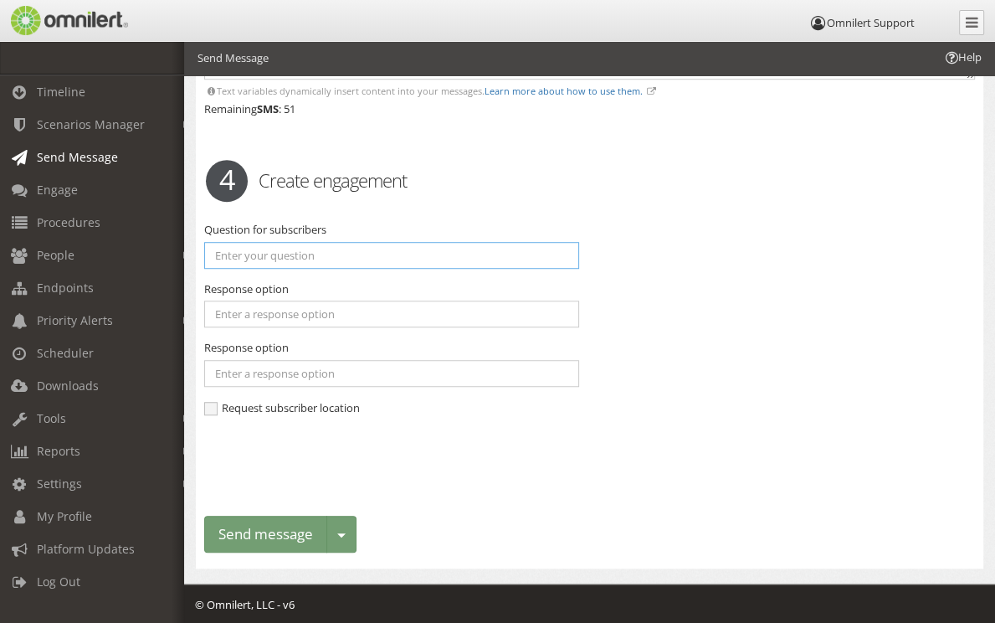
click at [224, 252] on input "text" at bounding box center [391, 255] width 375 height 27
type input "How are you [DATE]?"
click at [298, 318] on input "text" at bounding box center [391, 313] width 375 height 27
type input "Good"
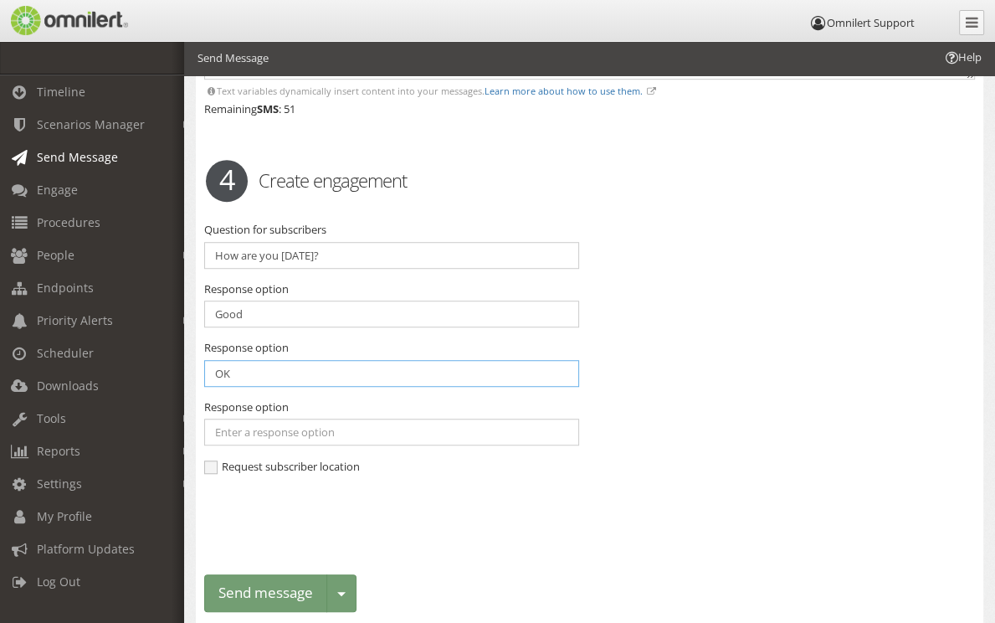
type input "OK"
click at [254, 459] on span "Request subscriber location" at bounding box center [282, 466] width 156 height 15
click at [219, 461] on input "Request subscriber location" at bounding box center [211, 468] width 15 height 15
checkbox input "true"
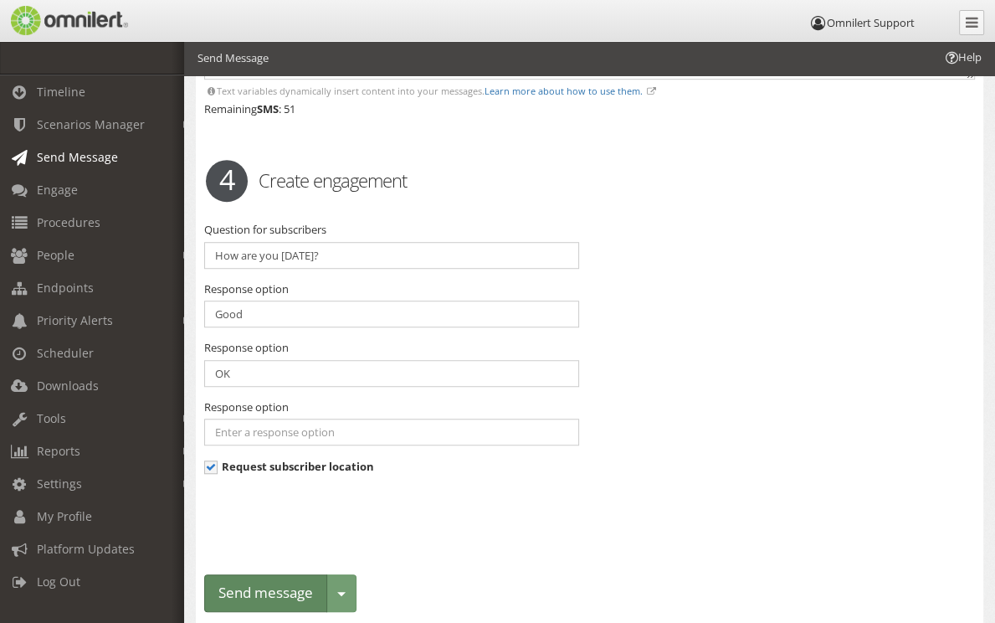
click at [285, 593] on button "Send message" at bounding box center [265, 593] width 123 height 38
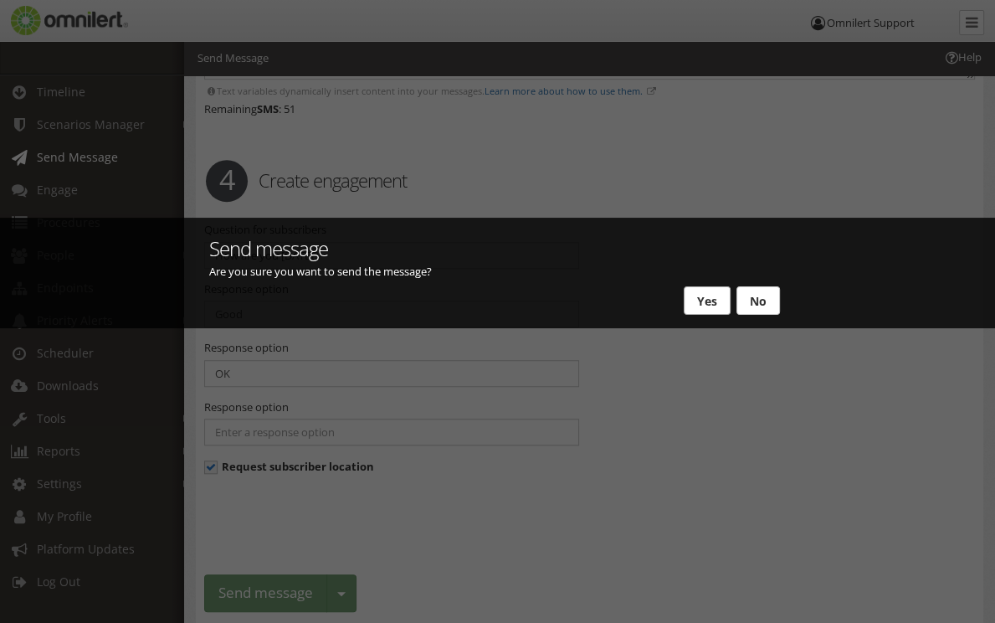
click at [720, 304] on button "Yes" at bounding box center [707, 300] width 47 height 28
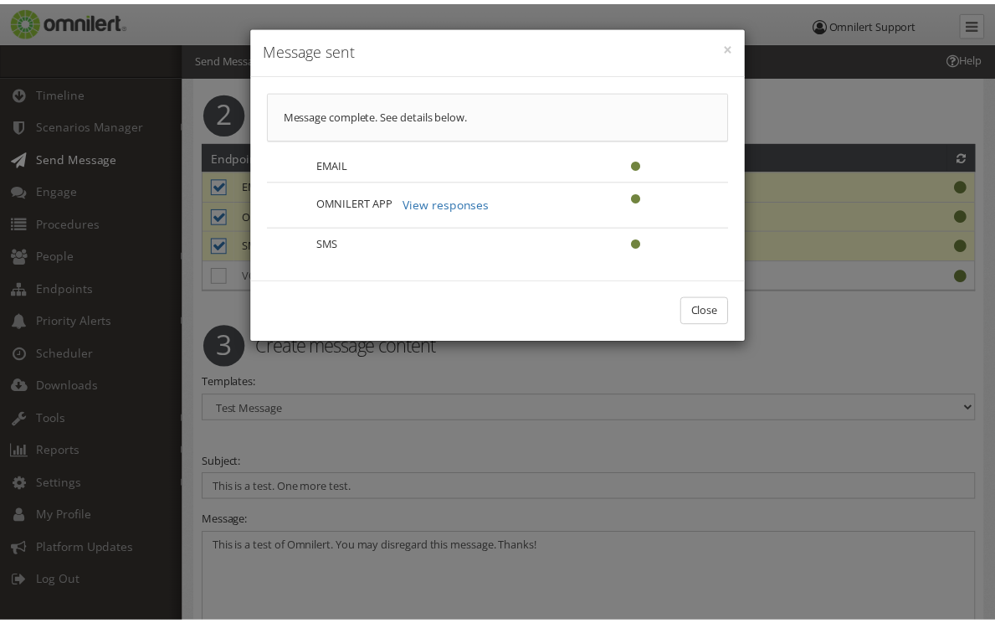
scroll to position [0, 0]
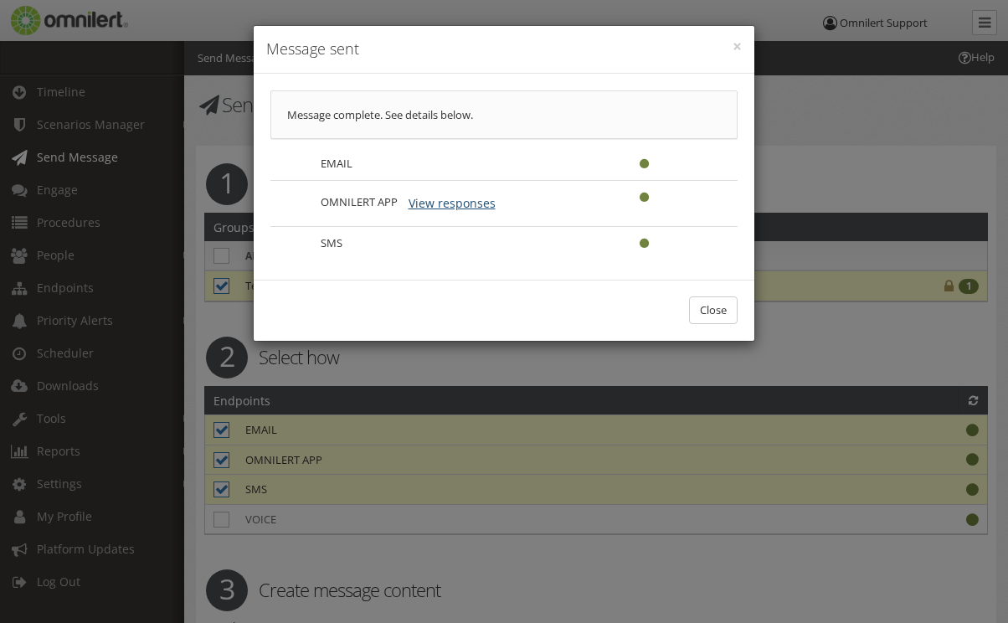
click at [442, 201] on button "View responses" at bounding box center [452, 203] width 109 height 28
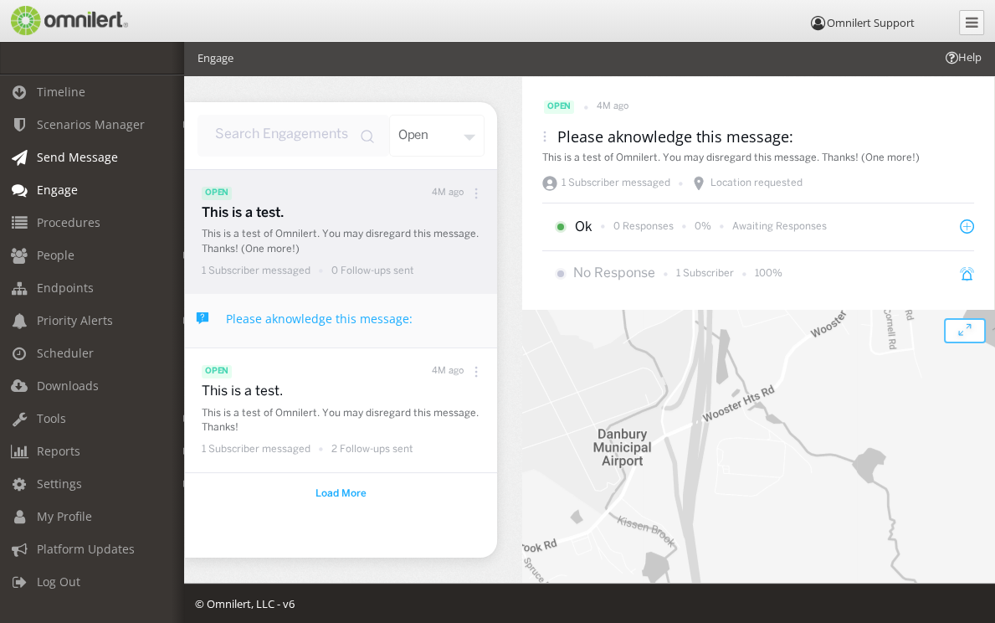
click at [84, 156] on span "Send Message" at bounding box center [77, 157] width 81 height 16
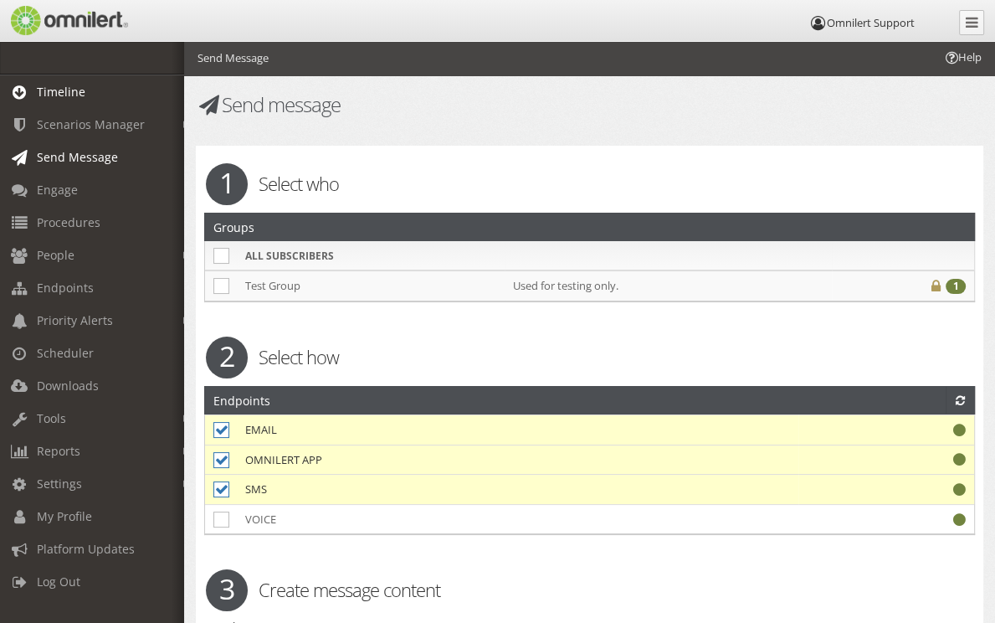
click at [74, 97] on span "Timeline" at bounding box center [61, 92] width 49 height 16
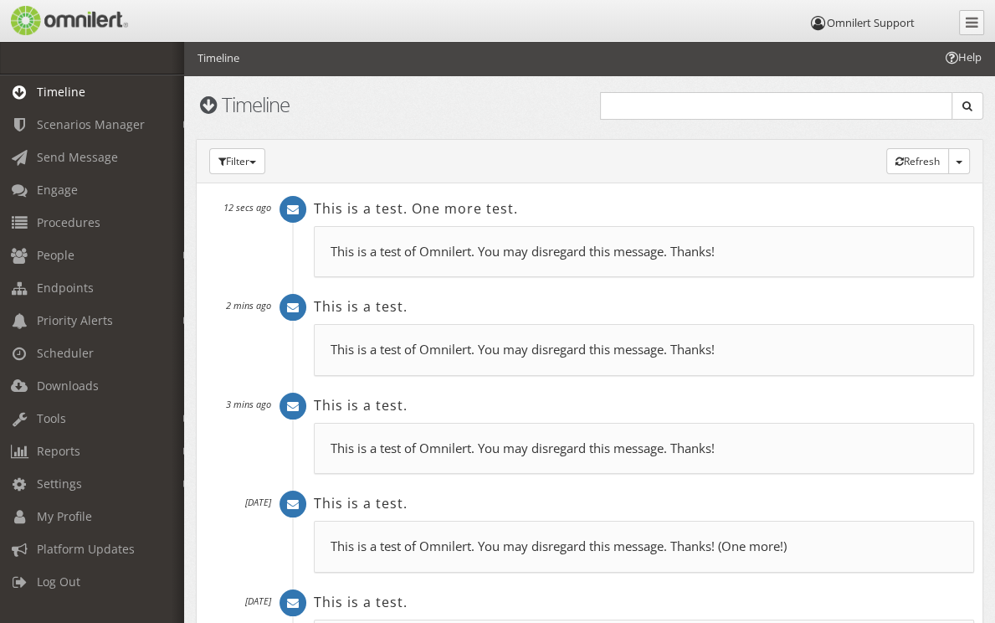
click at [439, 260] on p "This is a test of Omnilert. You may disregard this message. Thanks!" at bounding box center [644, 252] width 627 height 18
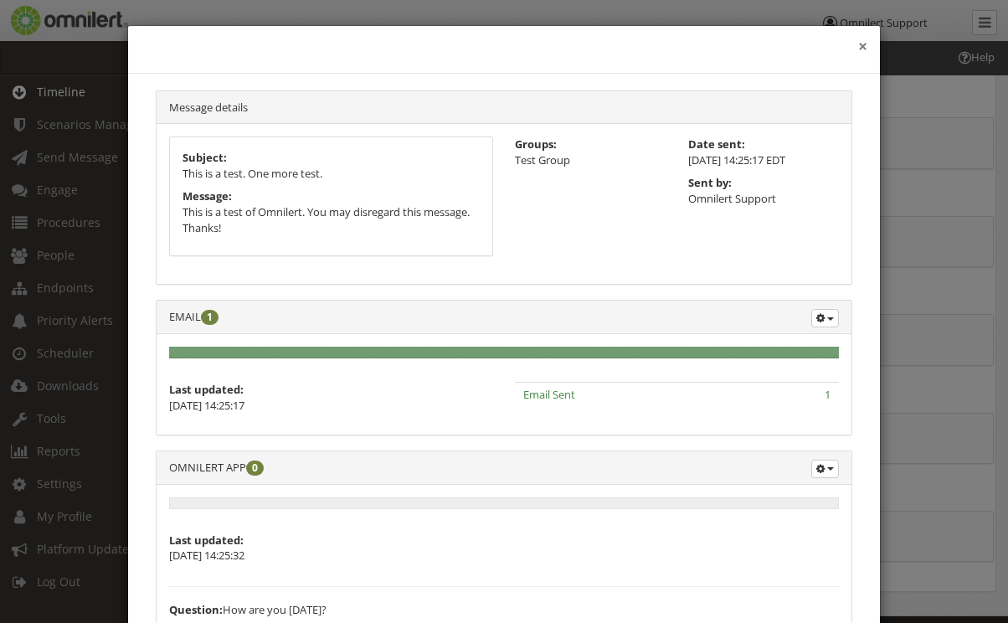
click at [858, 46] on button "×" at bounding box center [862, 46] width 9 height 17
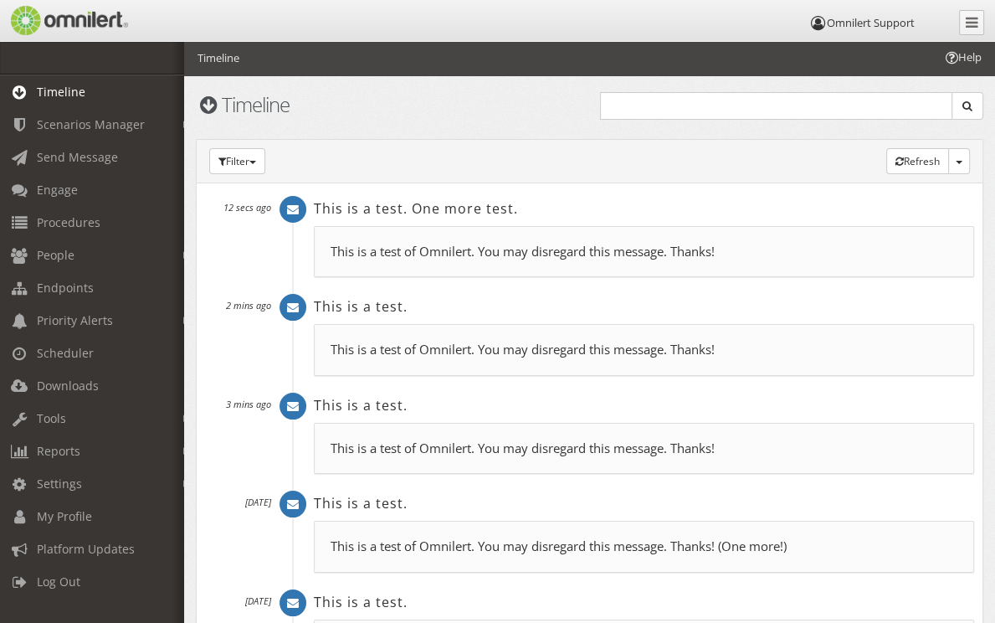
click at [403, 260] on p "This is a test of Omnilert. You may disregard this message. Thanks!" at bounding box center [644, 252] width 627 height 18
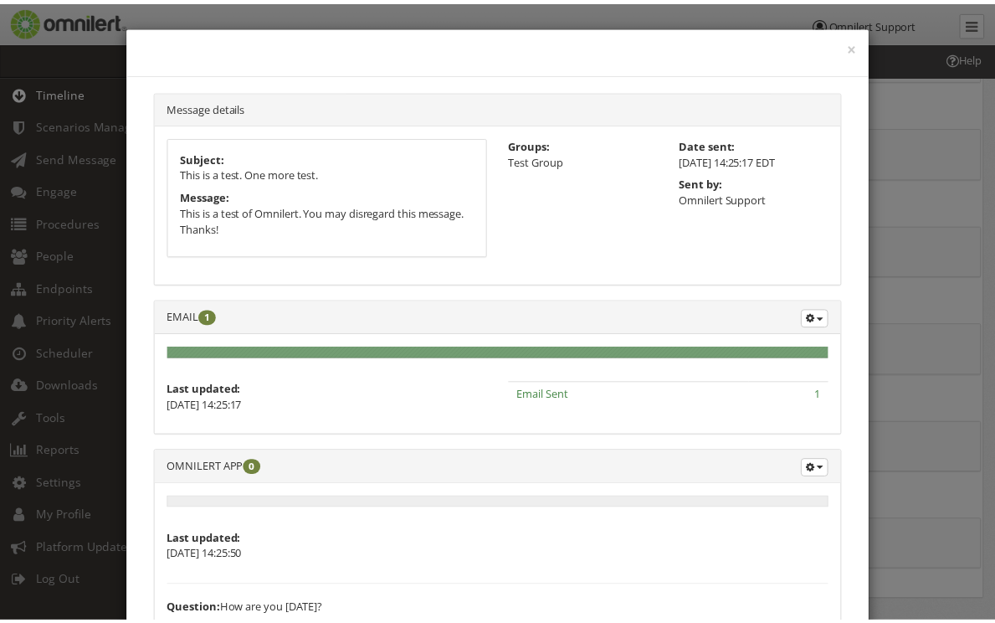
scroll to position [207, 0]
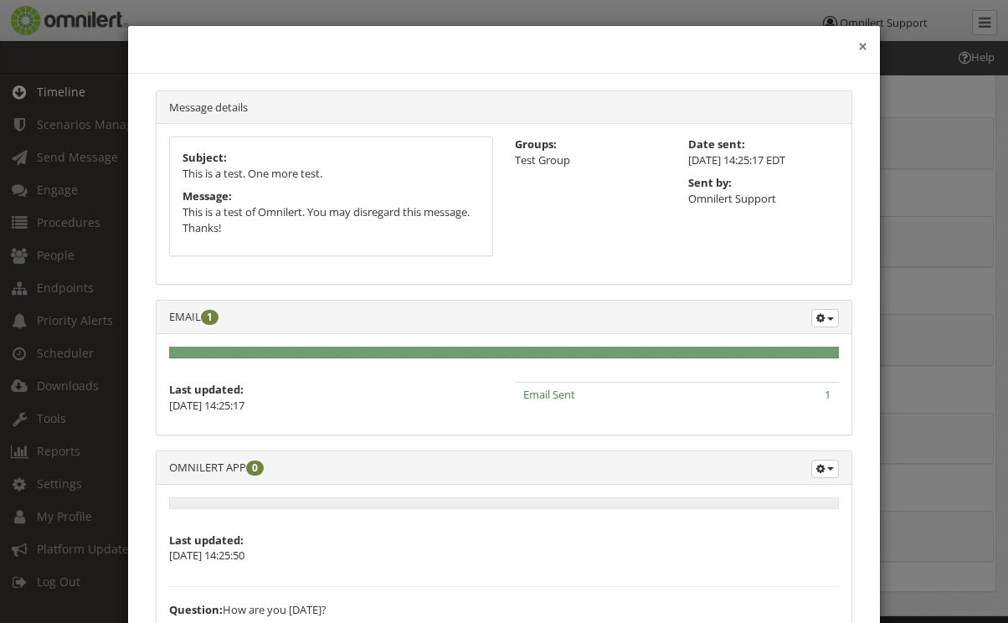
click at [858, 41] on button "×" at bounding box center [862, 46] width 9 height 17
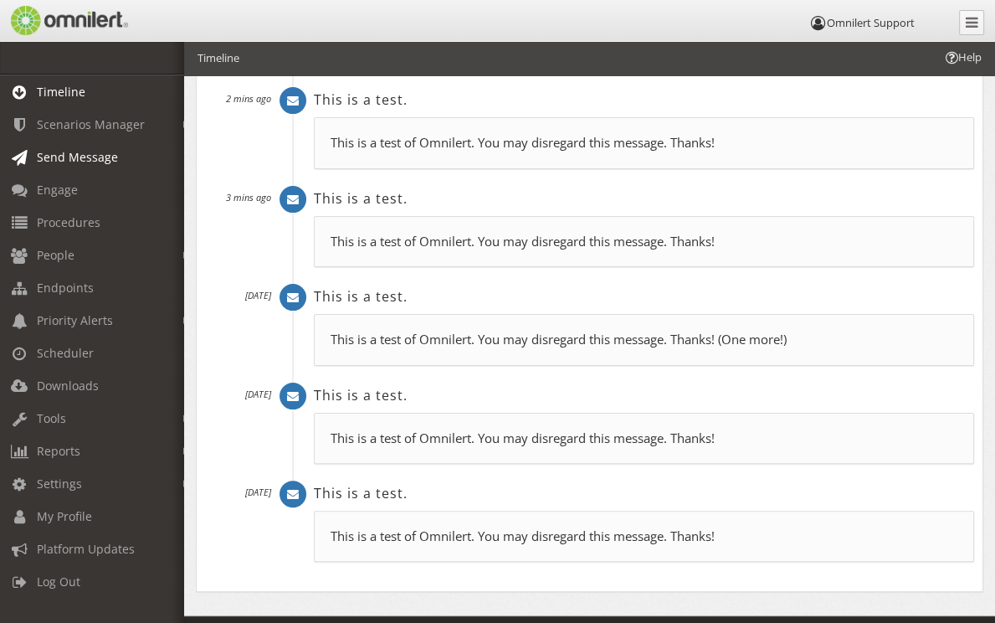
click at [91, 167] on link "Send Message" at bounding box center [99, 157] width 199 height 33
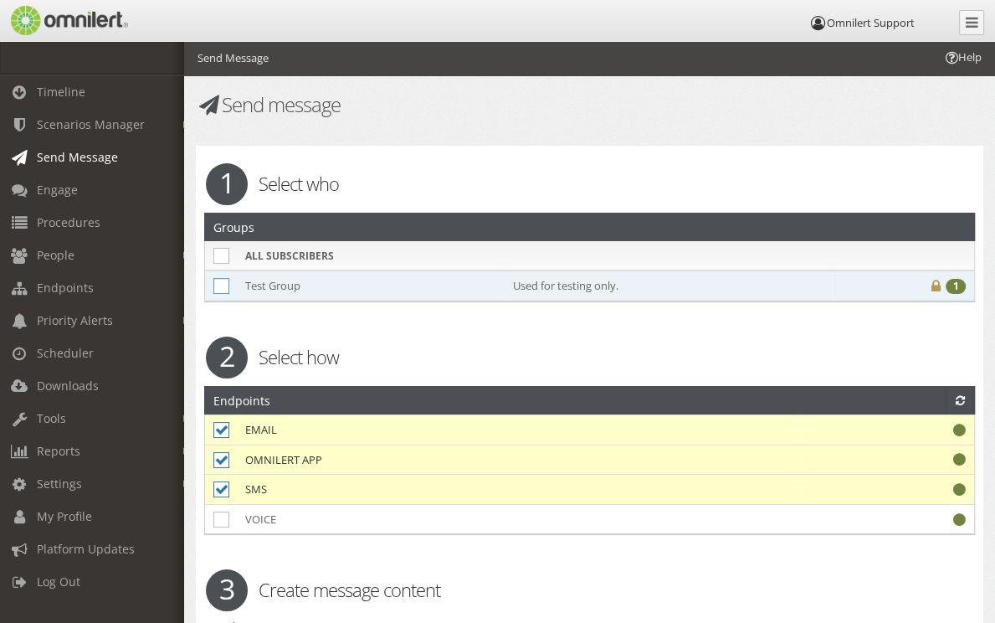
click at [222, 292] on icon at bounding box center [221, 286] width 16 height 16
checkbox input "true"
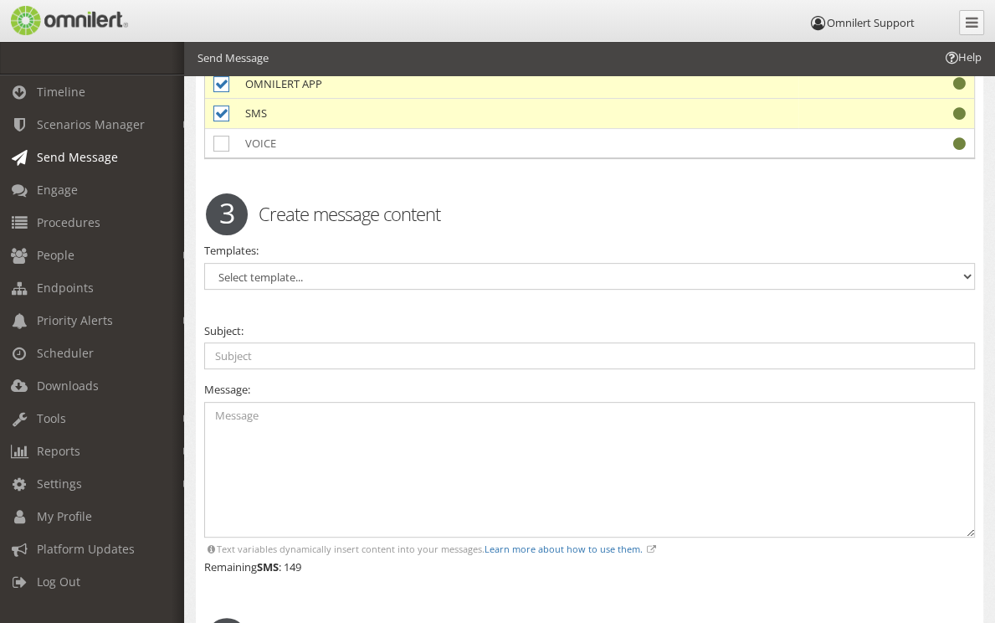
scroll to position [393, 0]
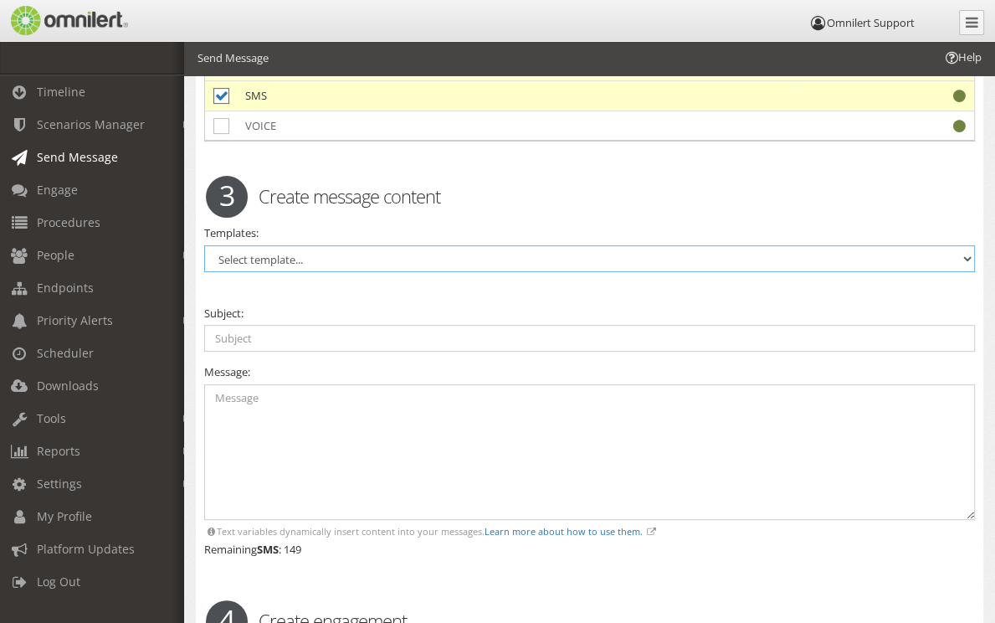
click at [283, 257] on select "Select template... Test Message" at bounding box center [589, 258] width 771 height 27
select select "98389"
click at [204, 245] on select "Select template... Test Message" at bounding box center [589, 258] width 771 height 27
type input "This is a test."
type textarea "This is a test of Omnilert. You may disregard this message. Thanks!"
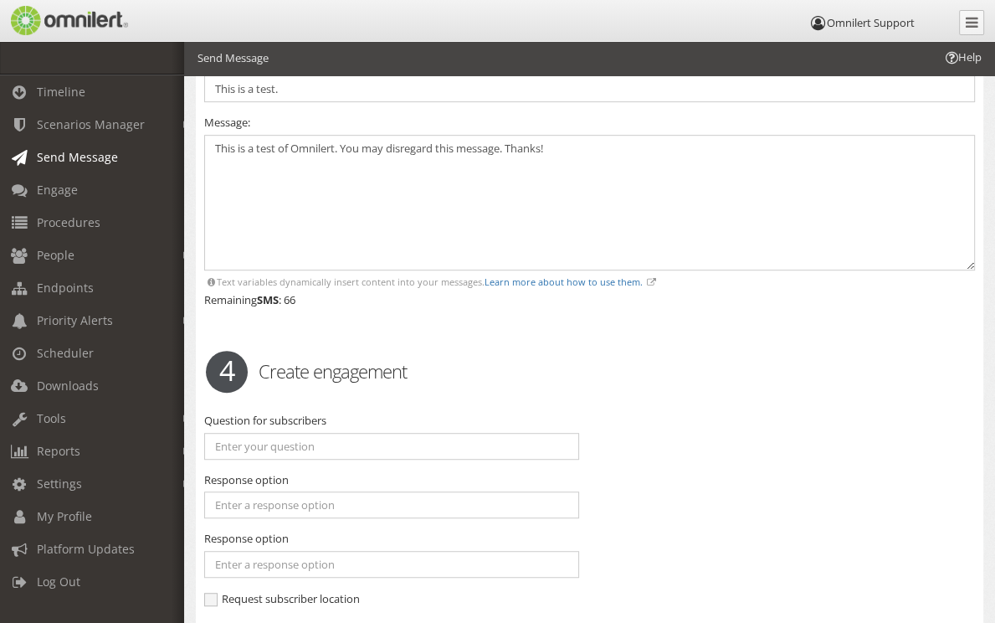
scroll to position [644, 0]
click at [264, 438] on input "text" at bounding box center [391, 445] width 375 height 27
type input "How are you [DATE]?"
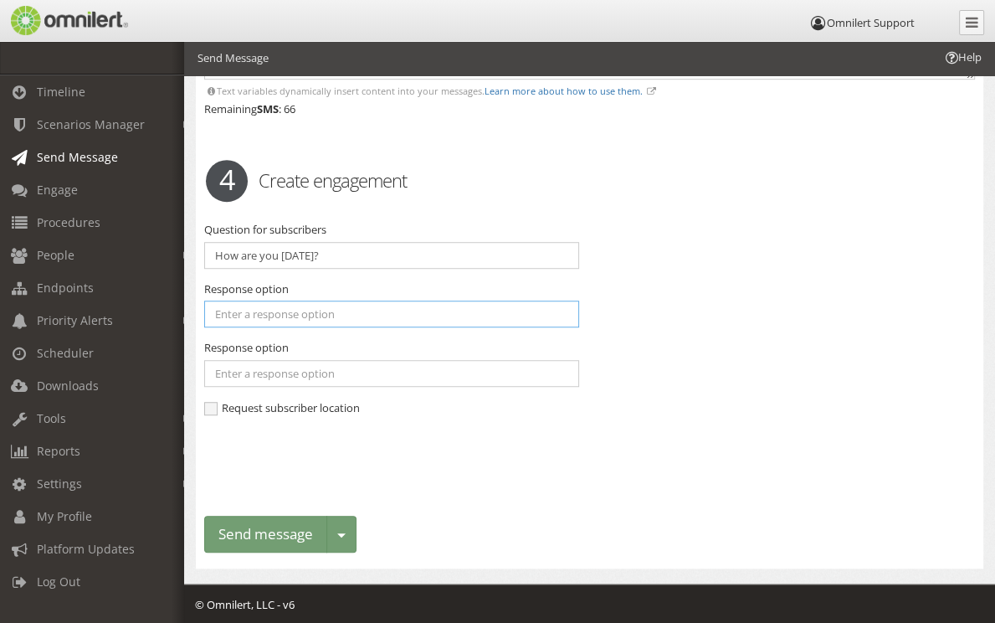
click at [257, 312] on input "text" at bounding box center [391, 313] width 375 height 27
type input "Good"
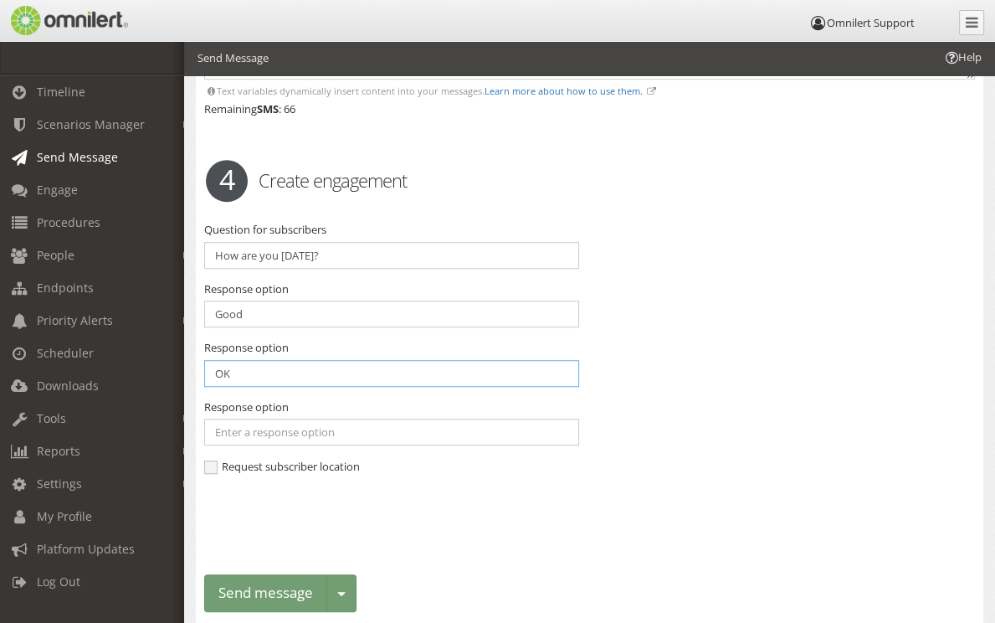
type input "OK"
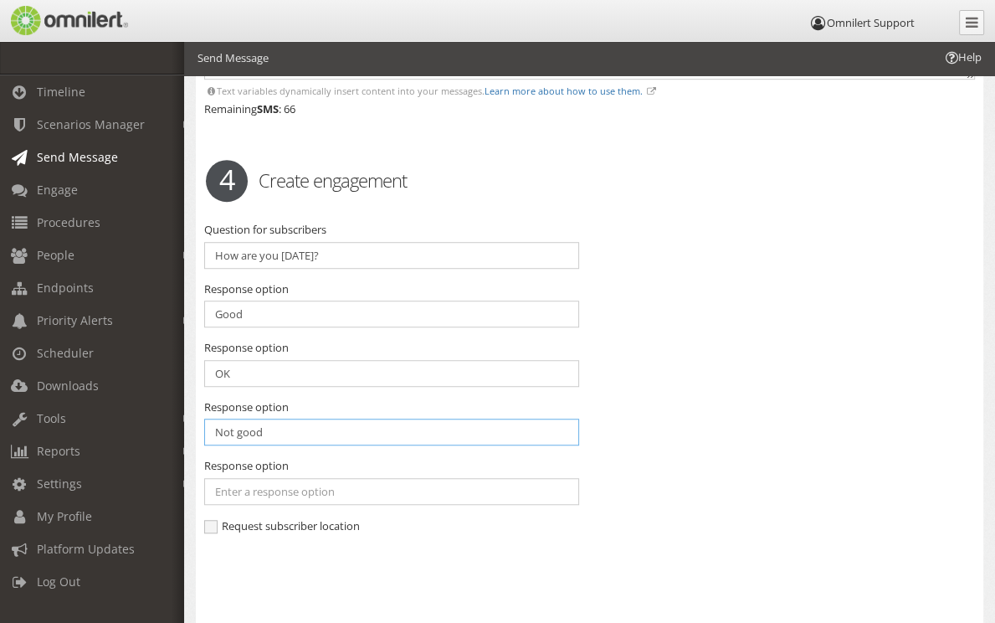
type input "Not good"
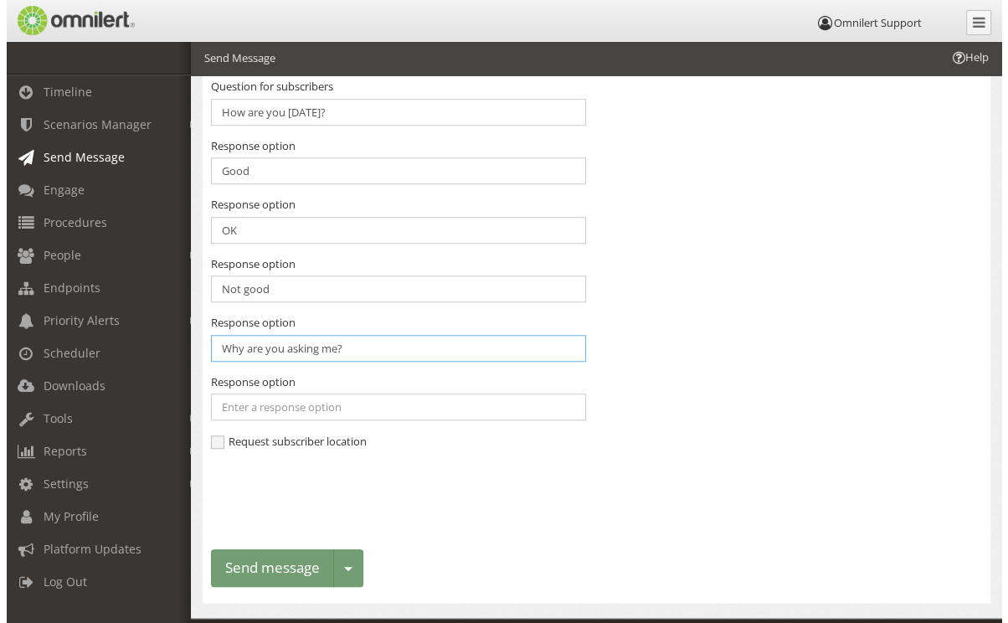
scroll to position [983, 0]
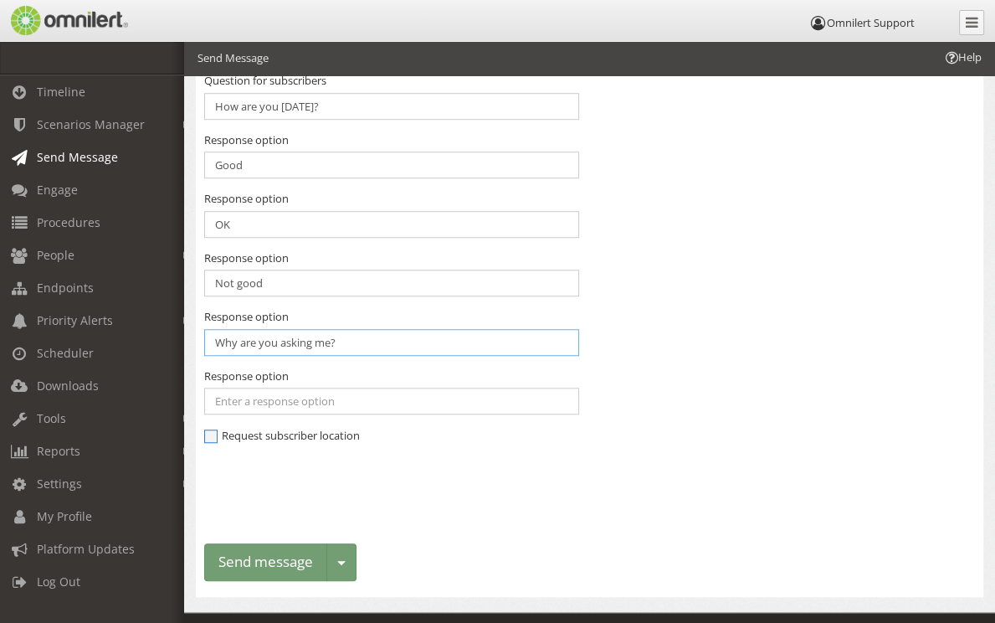
type input "Why are you asking me?"
click at [208, 433] on span "Request subscriber location" at bounding box center [282, 435] width 156 height 15
click at [208, 433] on input "Request subscriber location" at bounding box center [211, 437] width 15 height 15
checkbox input "true"
click at [285, 564] on button "Send message" at bounding box center [265, 562] width 123 height 38
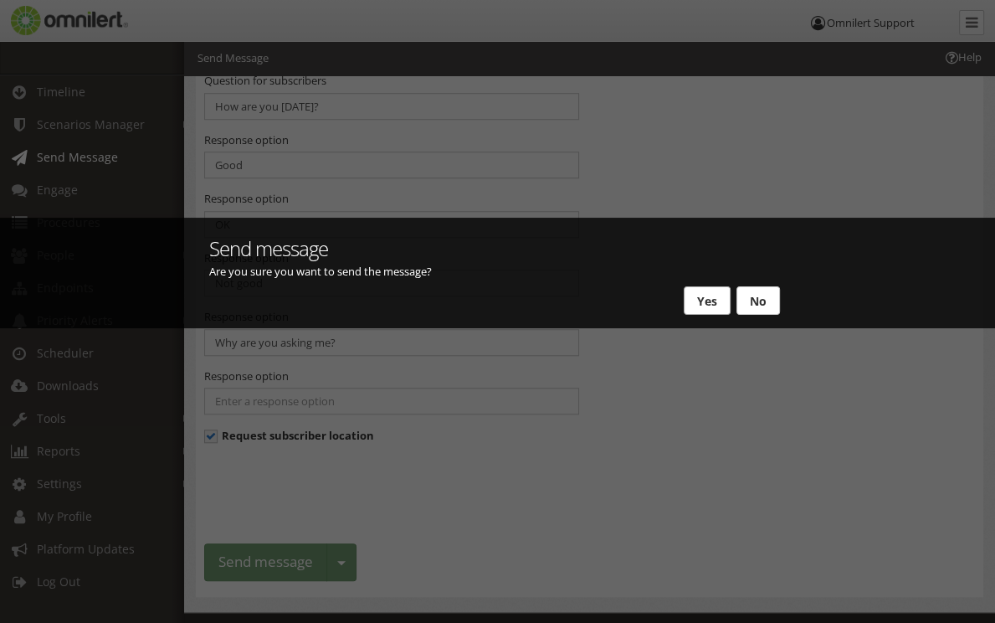
click at [706, 306] on button "Yes" at bounding box center [707, 300] width 47 height 28
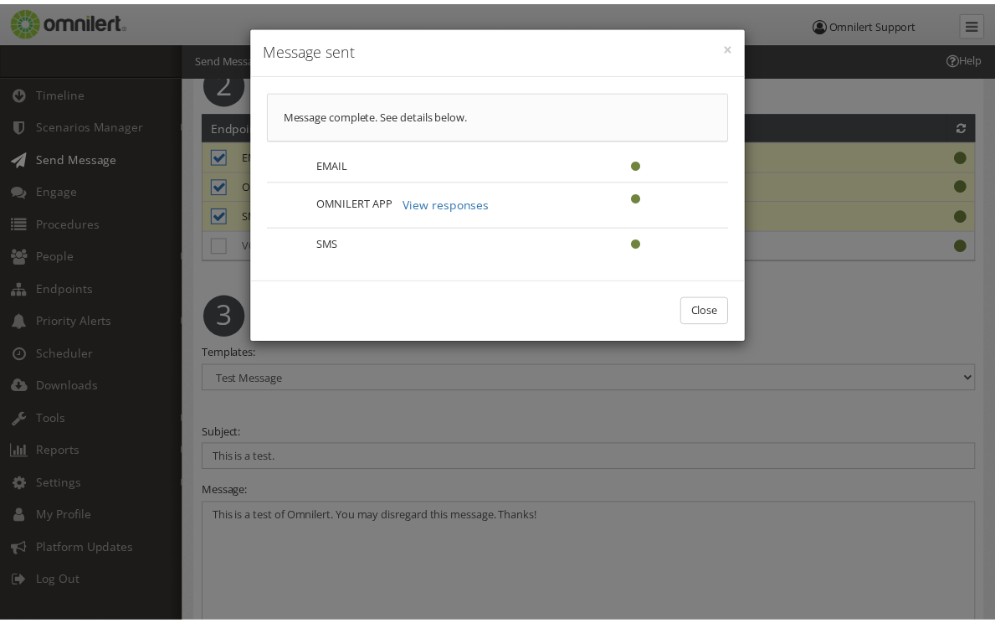
scroll to position [0, 0]
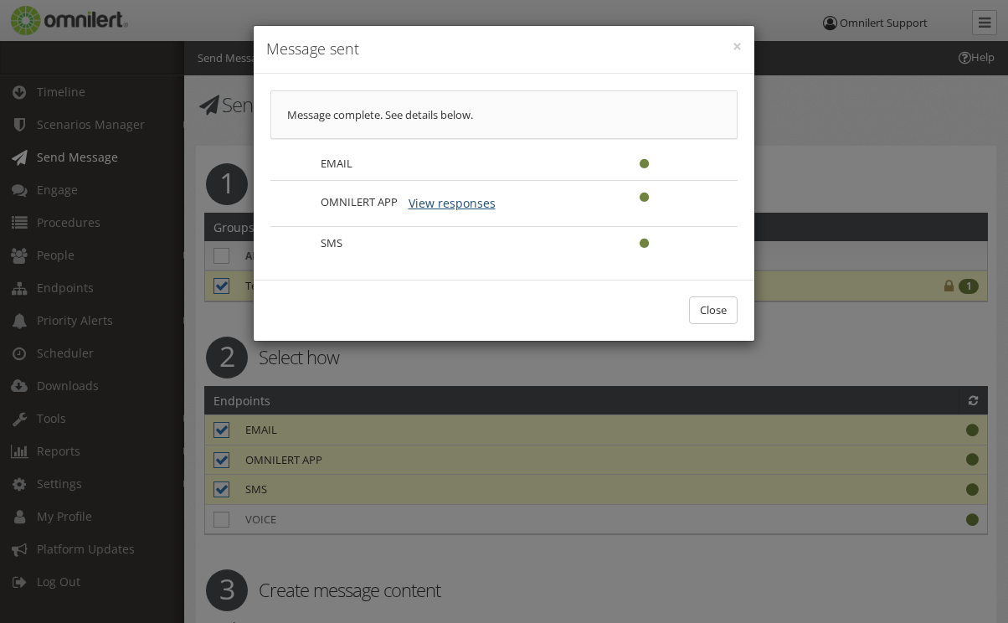
click at [459, 200] on button "View responses" at bounding box center [452, 203] width 109 height 28
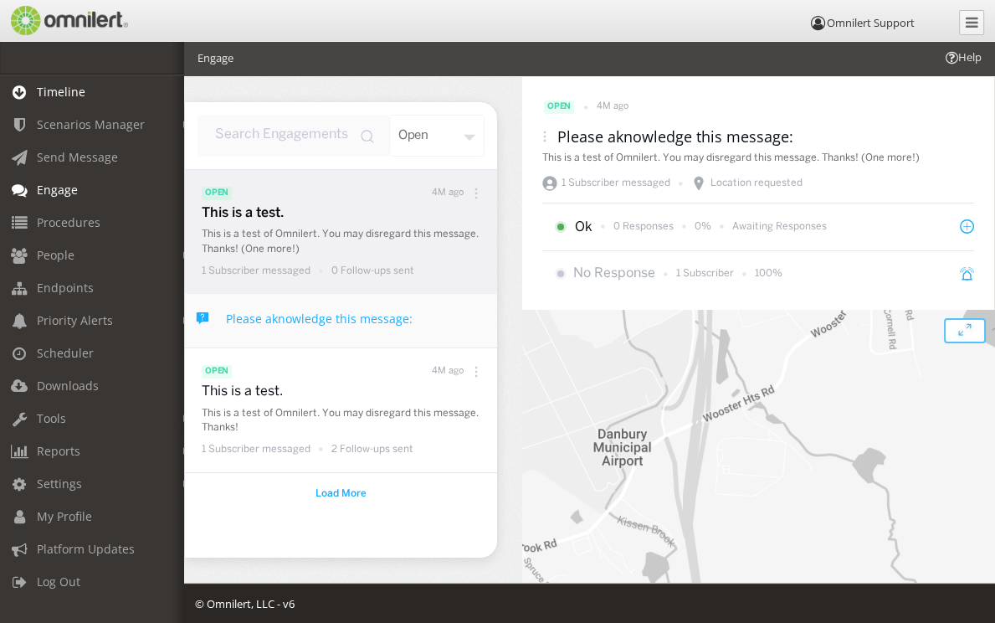
click at [57, 85] on span "Timeline" at bounding box center [61, 92] width 49 height 16
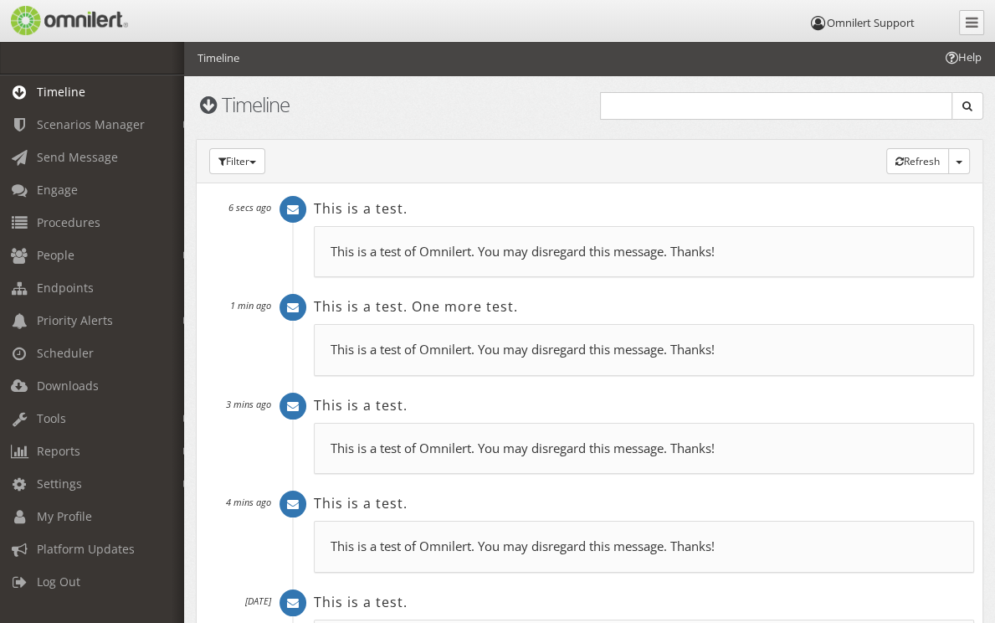
click at [559, 260] on p "This is a test of Omnilert. You may disregard this message. Thanks!" at bounding box center [644, 252] width 627 height 18
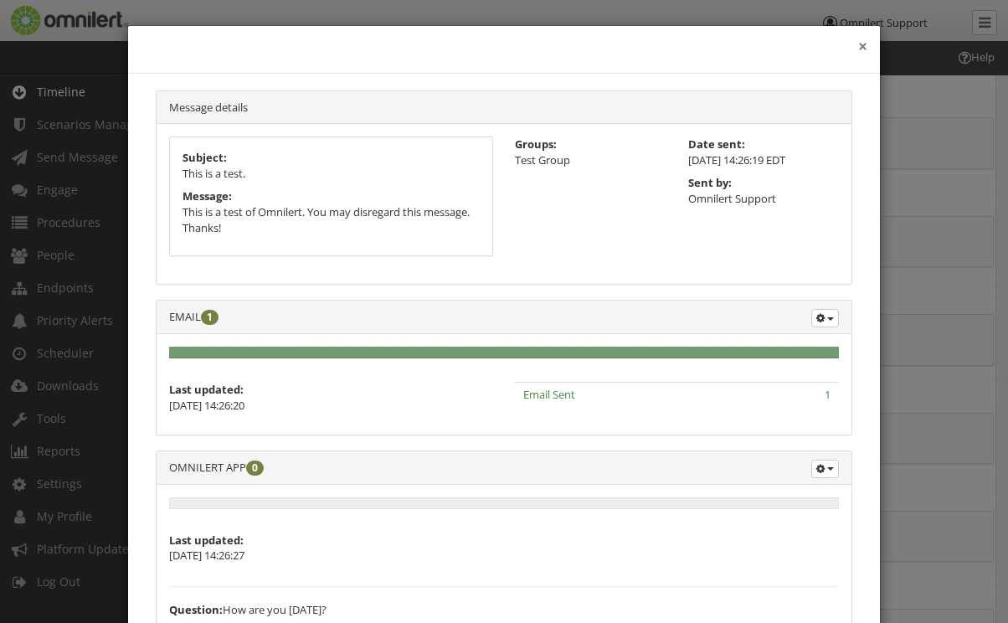
click at [858, 47] on button "×" at bounding box center [862, 46] width 9 height 17
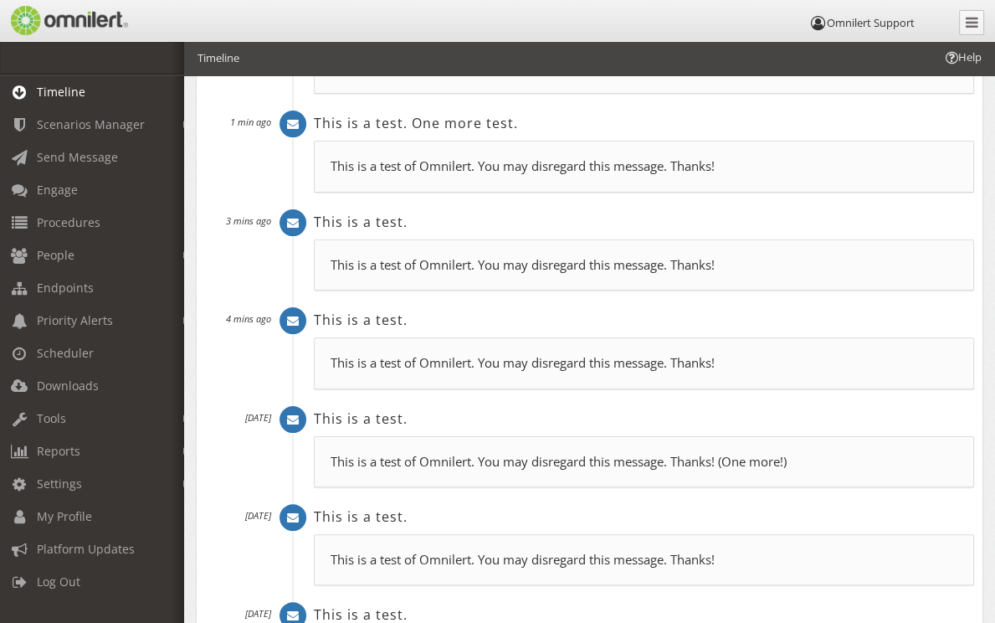
scroll to position [184, 0]
click at [362, 273] on p "This is a test of Omnilert. You may disregard this message. Thanks!" at bounding box center [644, 264] width 627 height 18
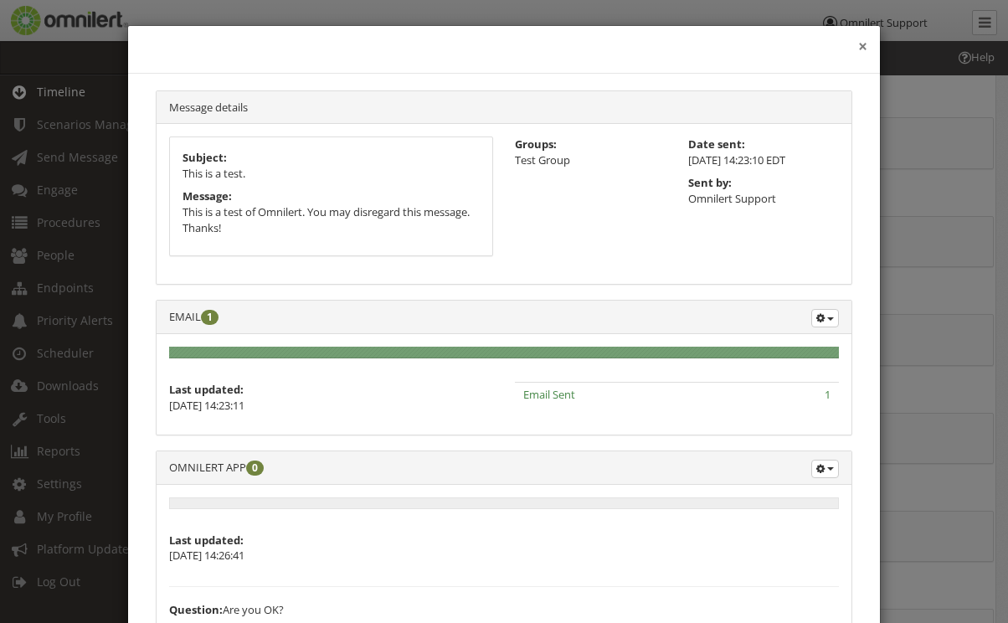
click at [858, 47] on button "×" at bounding box center [862, 46] width 9 height 17
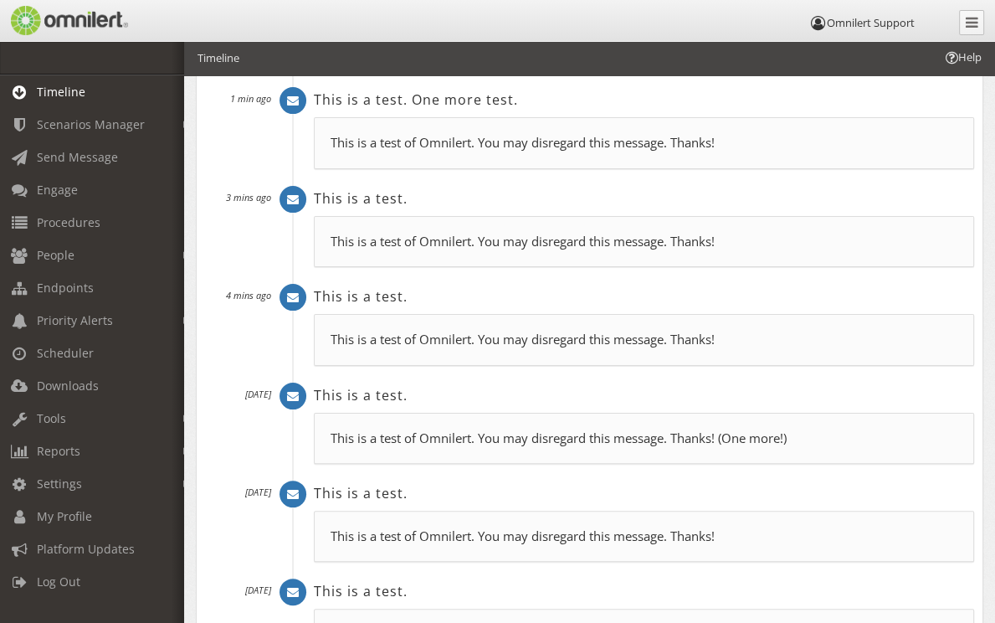
scroll to position [0, 0]
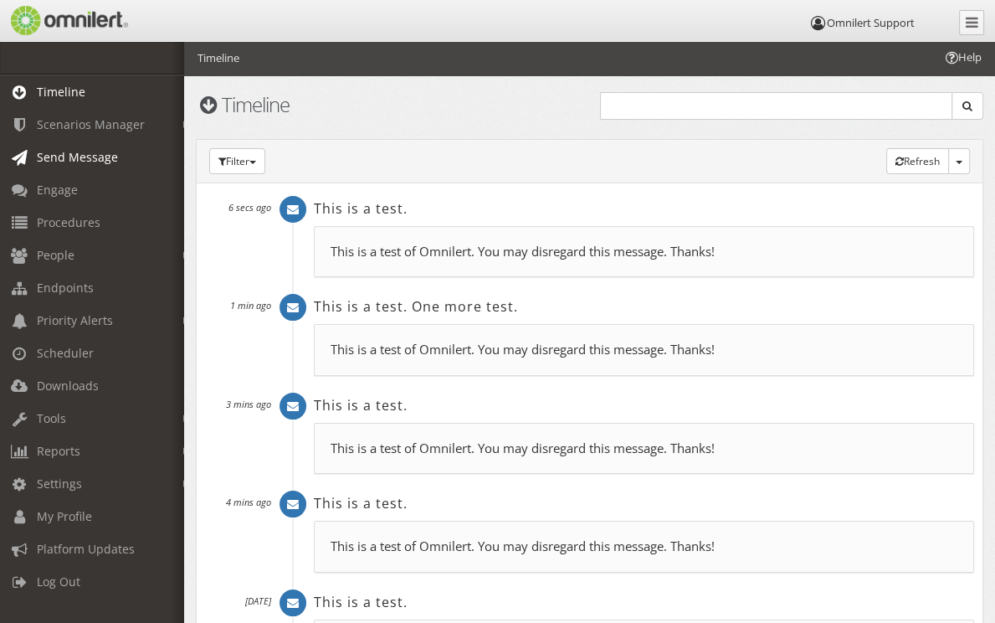
click at [99, 157] on span "Send Message" at bounding box center [77, 157] width 81 height 16
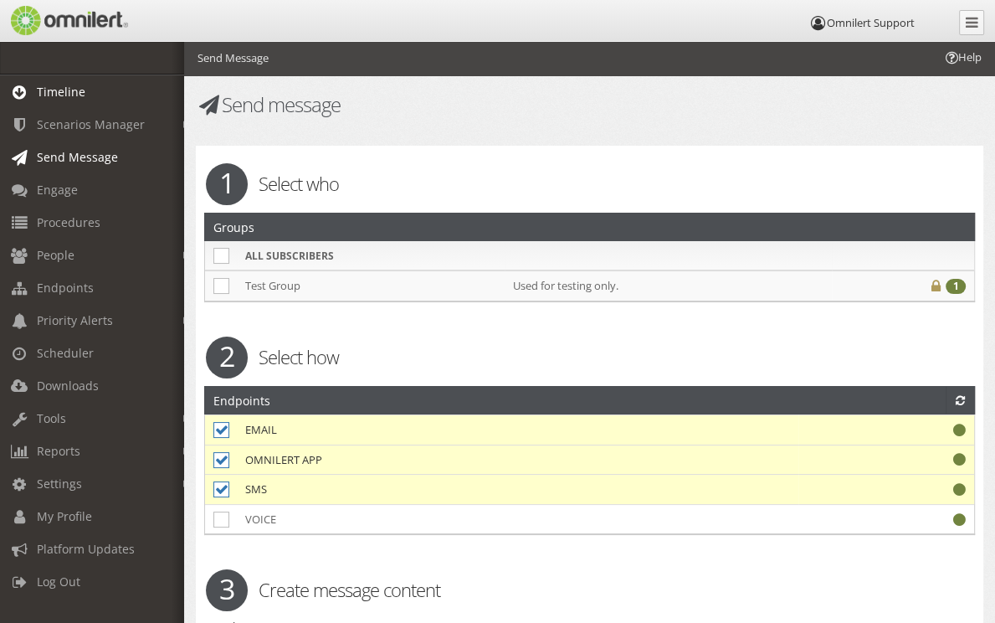
click at [74, 100] on link "Timeline" at bounding box center [99, 91] width 199 height 33
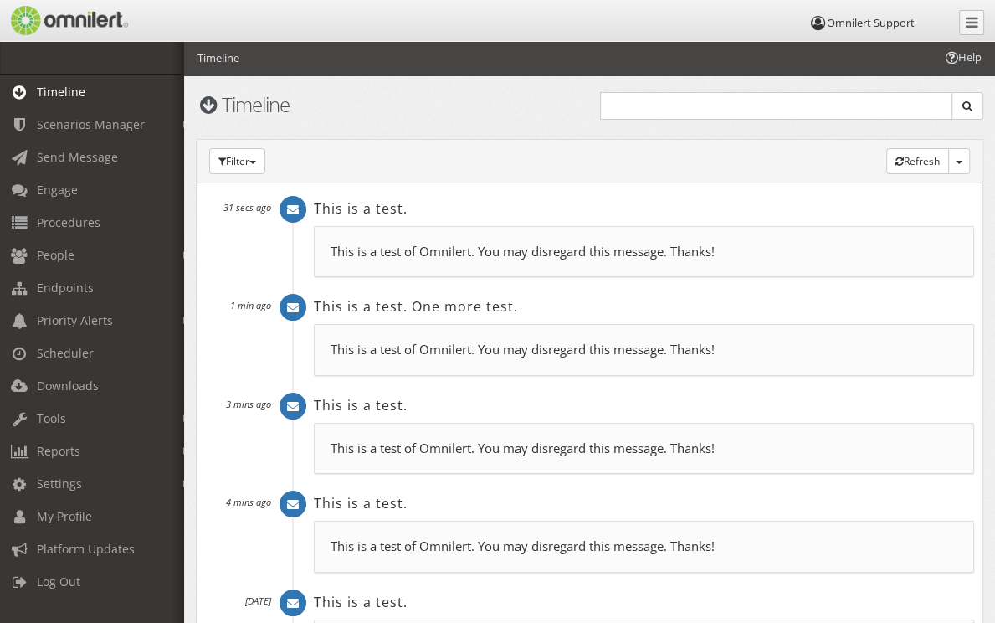
scroll to position [3, 0]
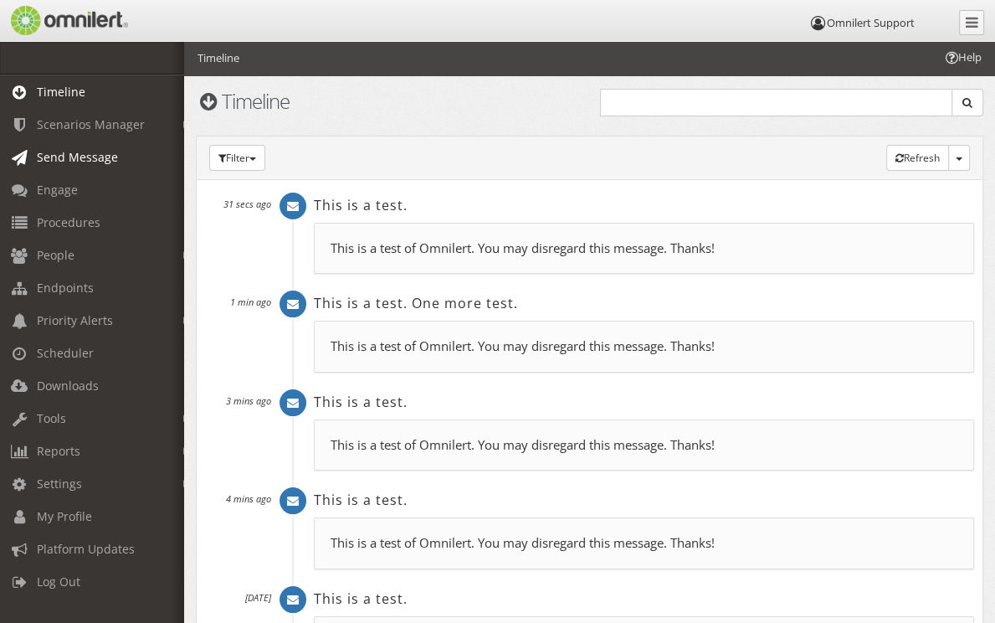
click at [63, 156] on span "Send Message" at bounding box center [77, 157] width 81 height 16
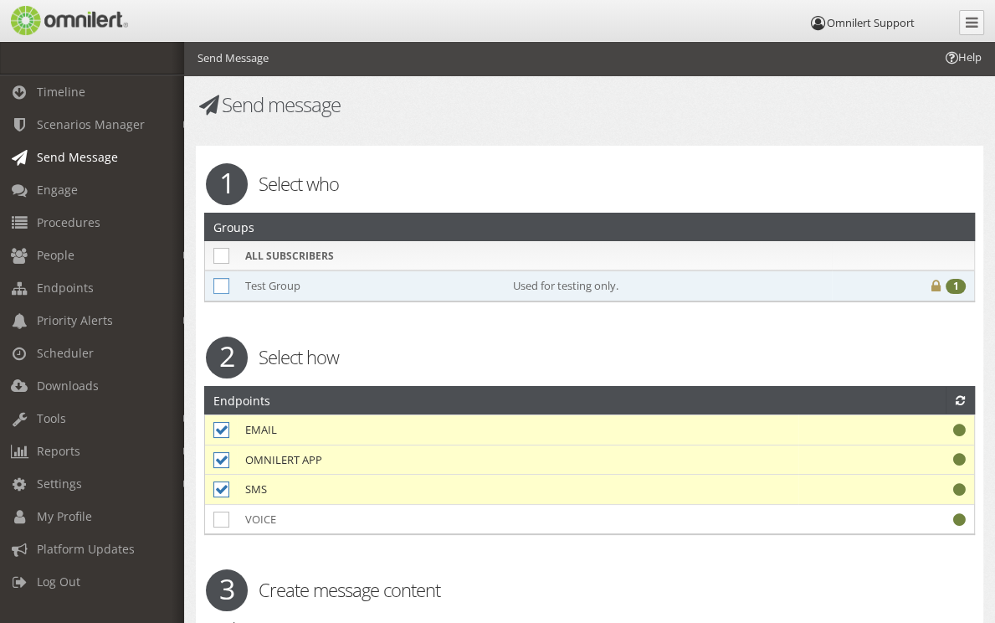
click at [225, 284] on icon at bounding box center [221, 286] width 16 height 16
checkbox input "true"
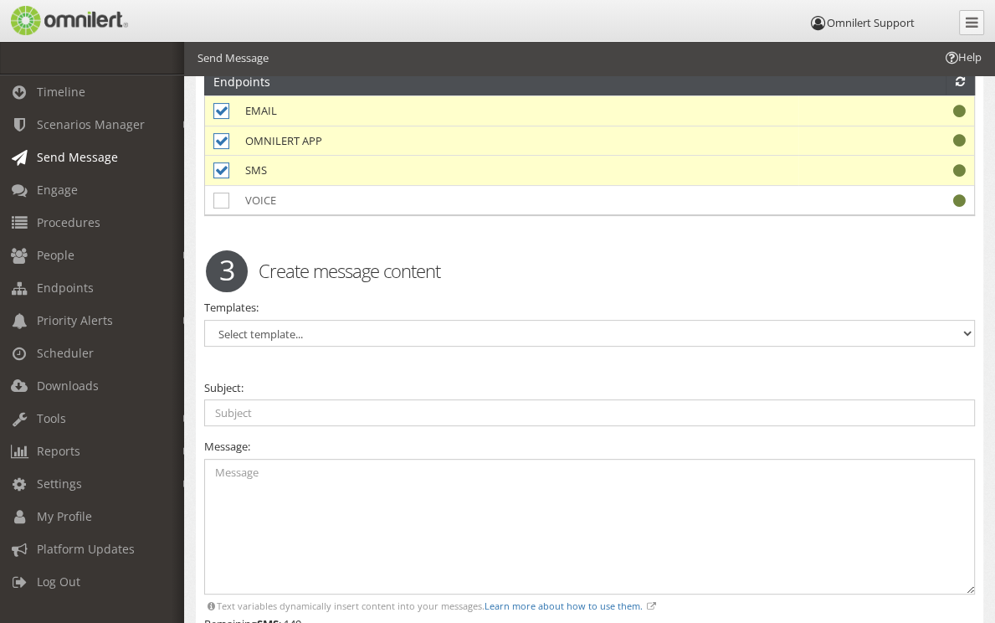
scroll to position [358, 0]
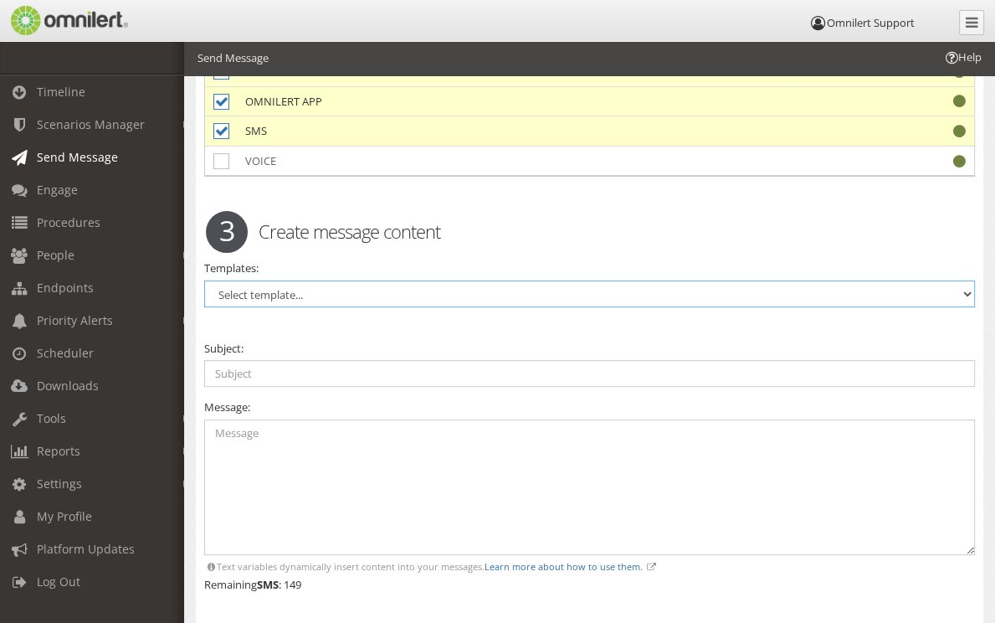
click at [347, 289] on select "Select template... Test Message" at bounding box center [589, 293] width 771 height 27
select select "98389"
click at [204, 280] on select "Select template... Test Message" at bounding box center [589, 293] width 771 height 27
type input "This is a test."
type textarea "This is a test of Omnilert. You may disregard this message. Thanks!"
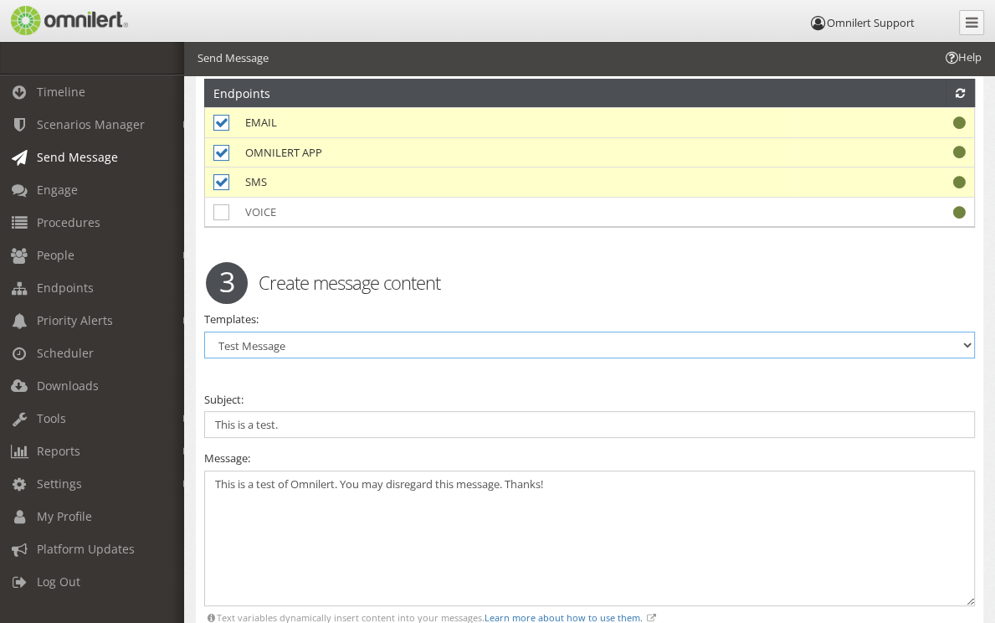
scroll to position [231, 0]
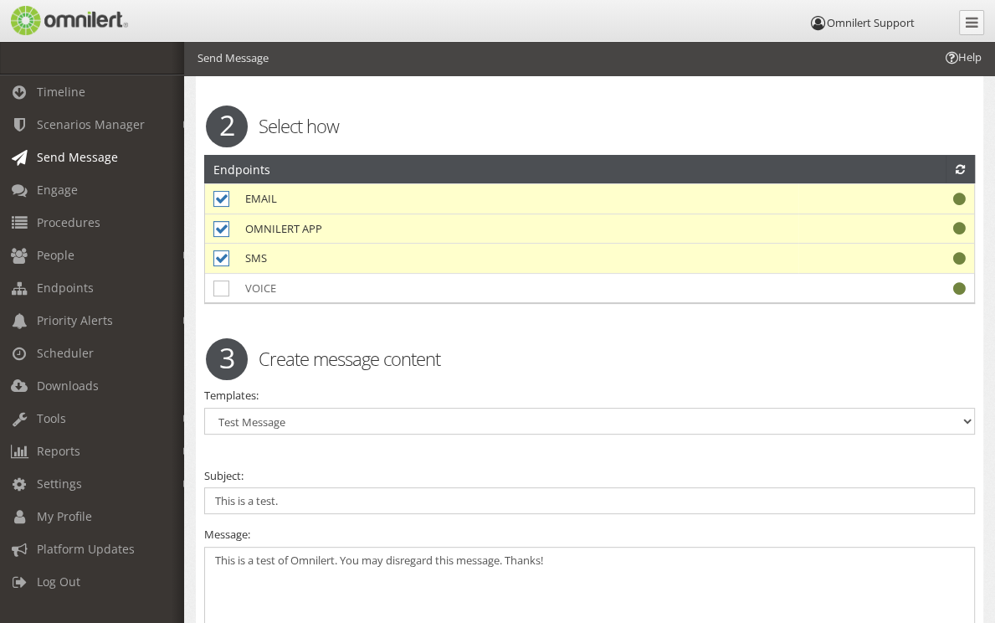
click at [227, 225] on icon at bounding box center [221, 229] width 16 height 16
checkbox input "false"
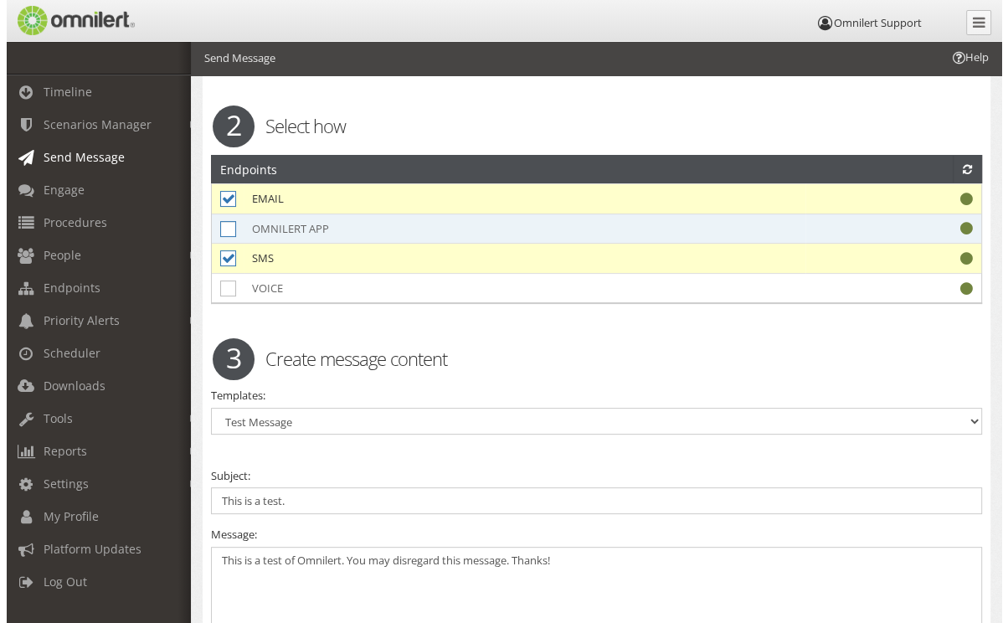
scroll to position [519, 0]
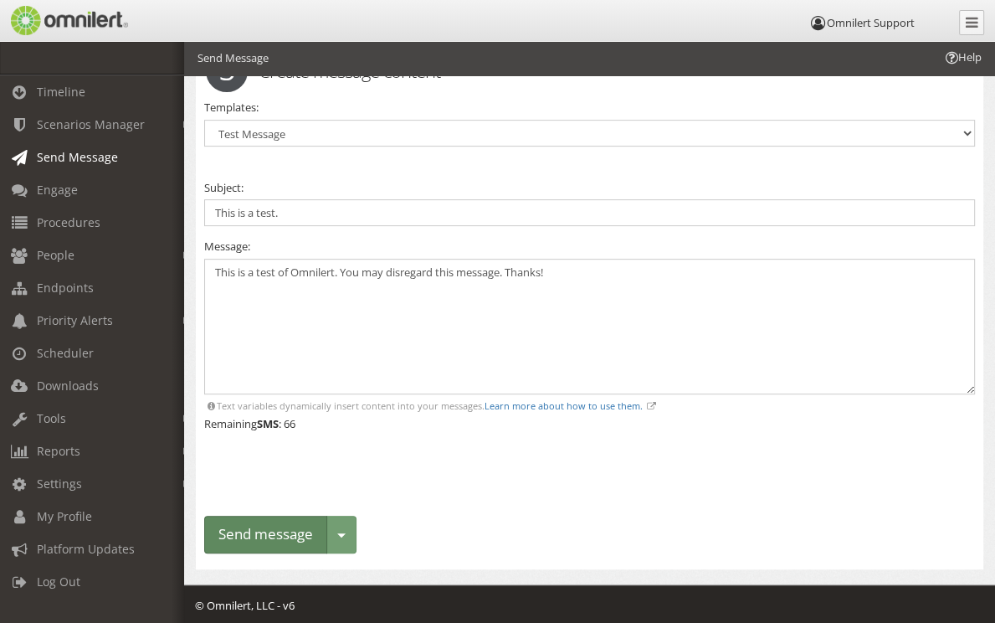
click at [249, 526] on button "Send message" at bounding box center [265, 535] width 123 height 38
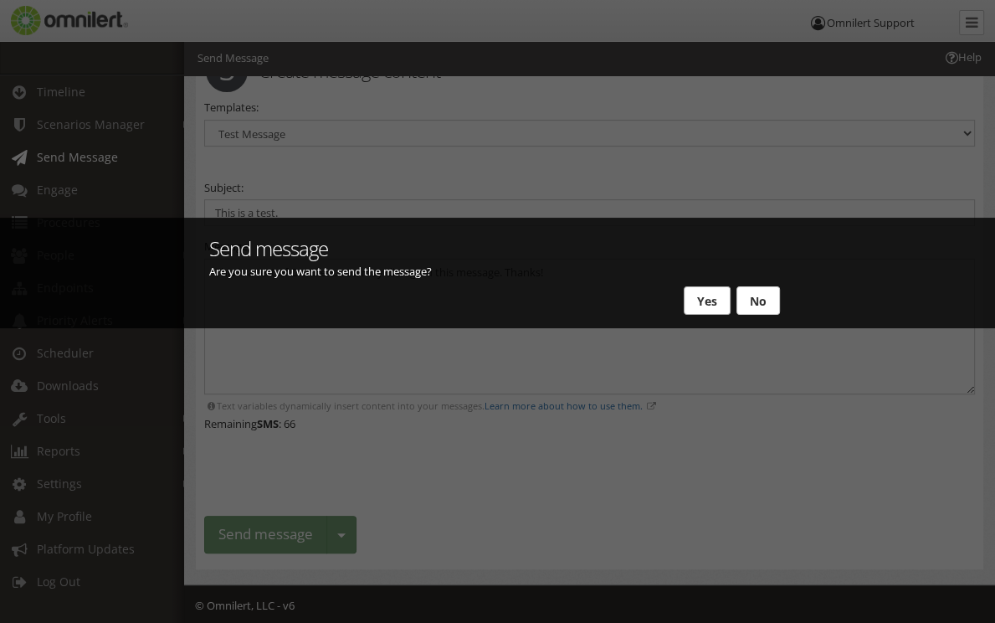
click at [700, 304] on button "Yes" at bounding box center [707, 300] width 47 height 28
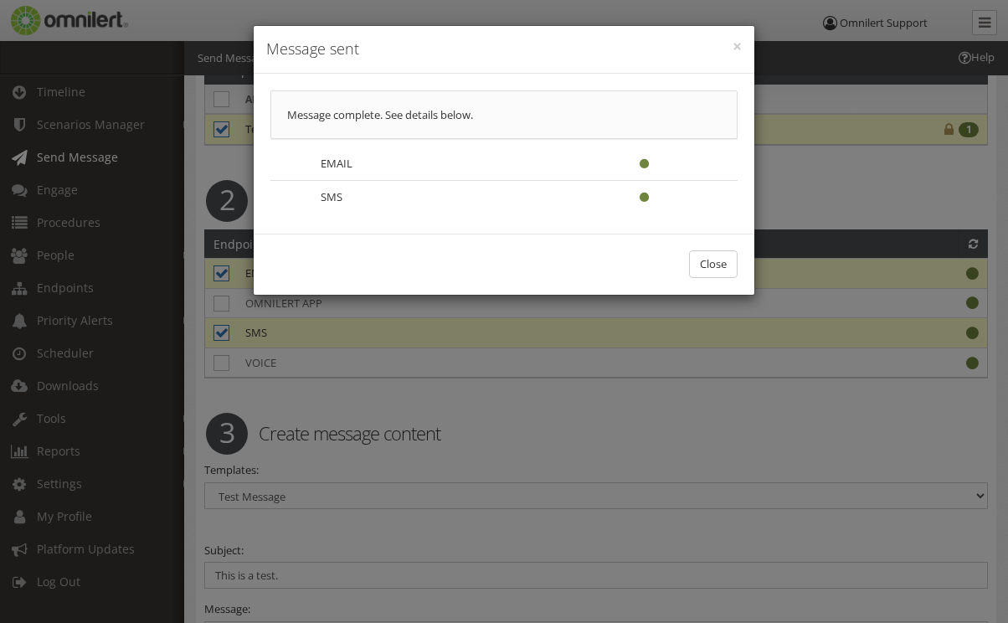
scroll to position [0, 0]
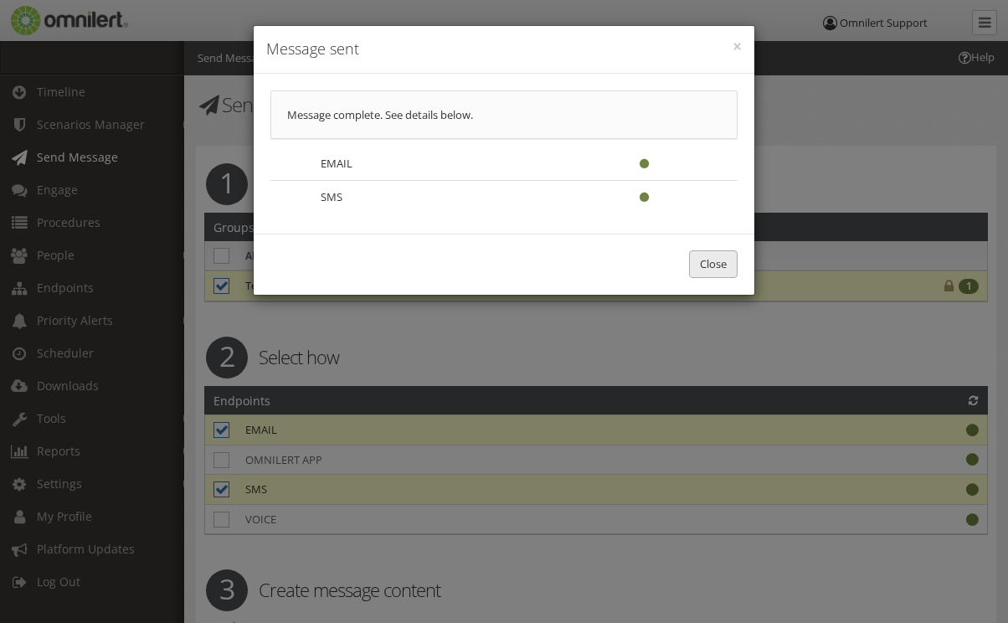
click at [702, 260] on button "Close" at bounding box center [713, 264] width 49 height 28
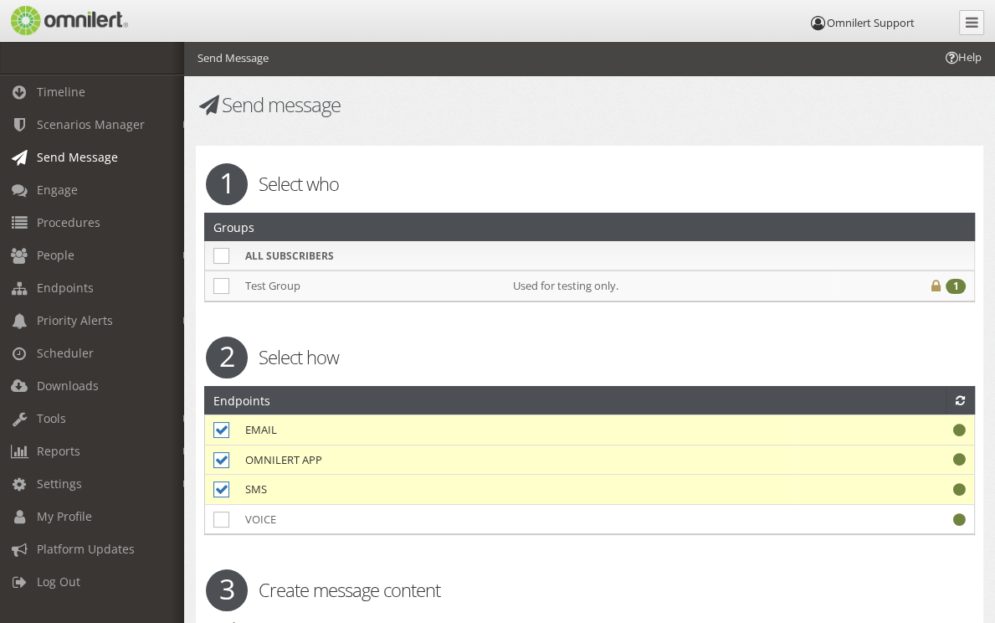
scroll to position [2, 0]
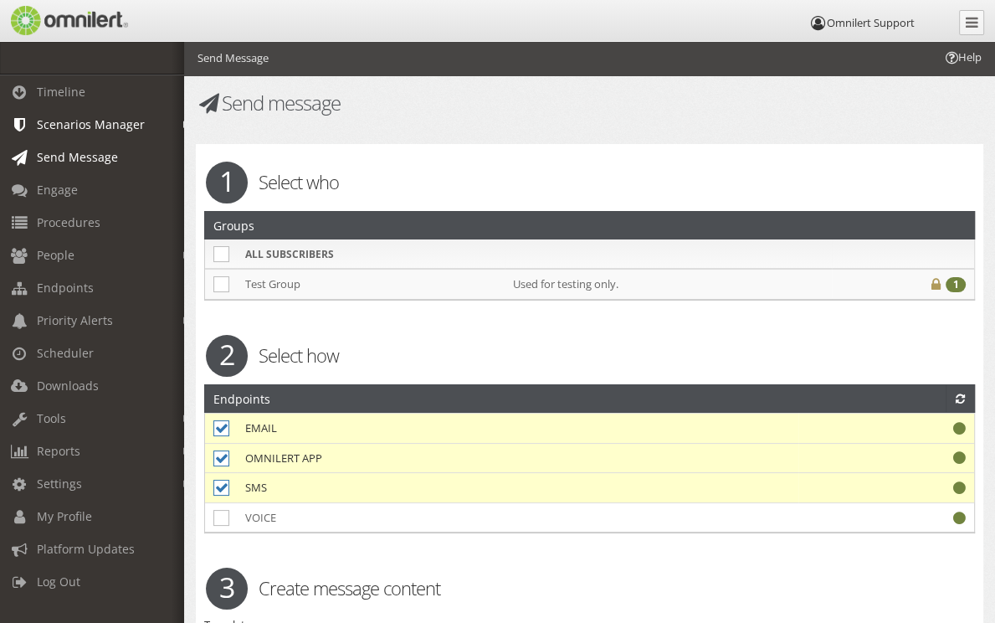
click at [94, 132] on link "Scenarios Manager" at bounding box center [99, 124] width 199 height 33
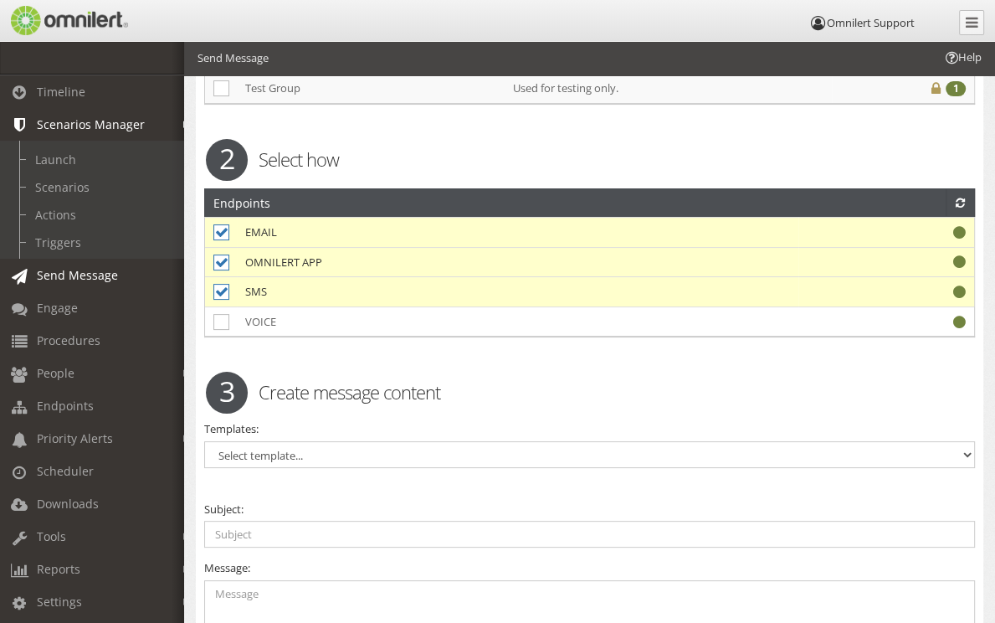
scroll to position [207, 0]
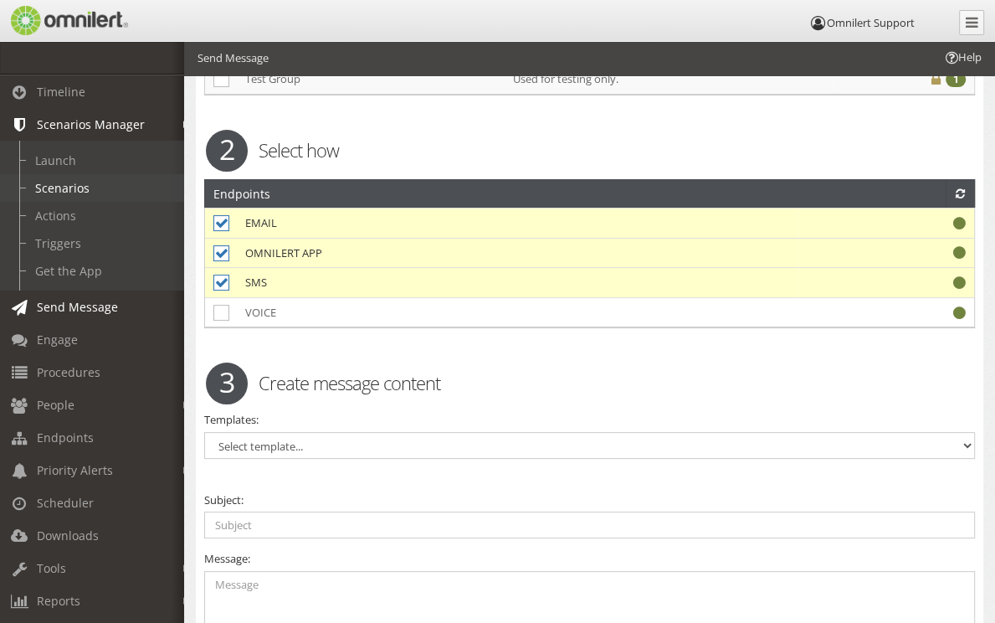
click at [76, 193] on link "Scenarios" at bounding box center [99, 188] width 199 height 28
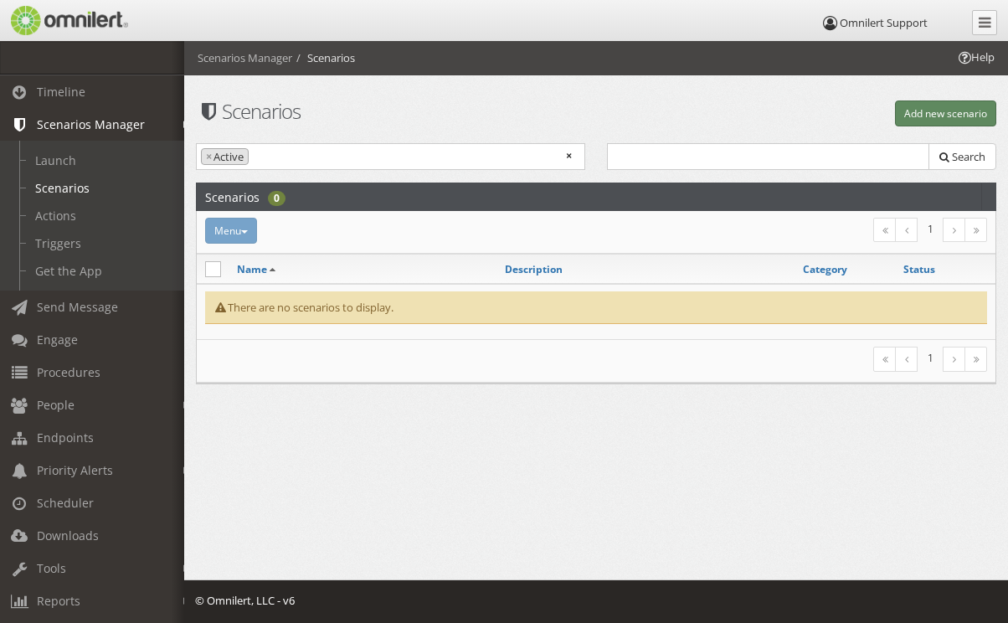
click at [954, 116] on button "Add new scenario" at bounding box center [945, 113] width 101 height 26
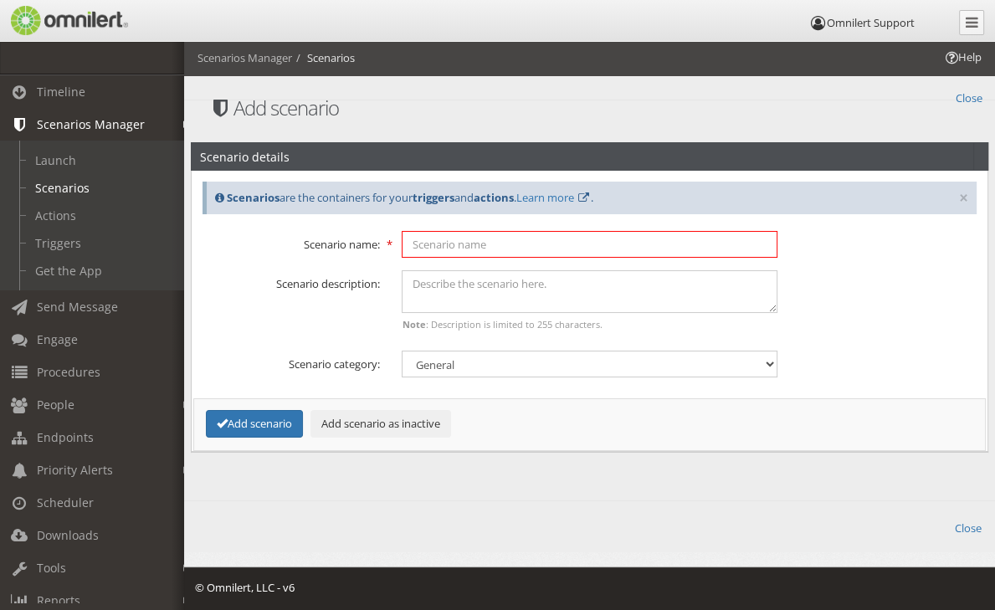
click at [452, 241] on input "text" at bounding box center [590, 244] width 377 height 27
type input "System Test"
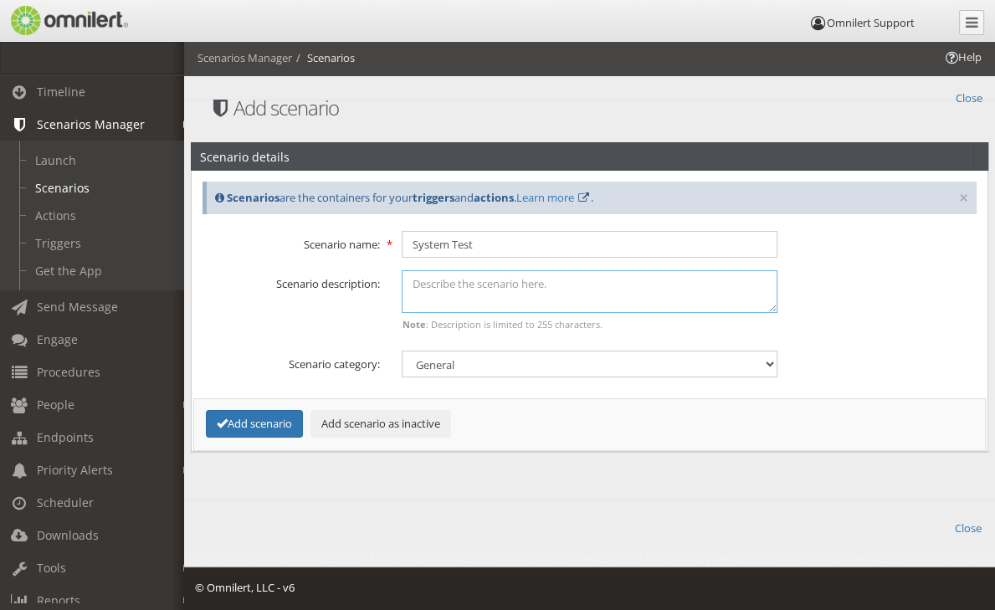
click at [445, 289] on textarea at bounding box center [590, 291] width 377 height 43
click at [279, 410] on button "Add scenario" at bounding box center [254, 424] width 97 height 28
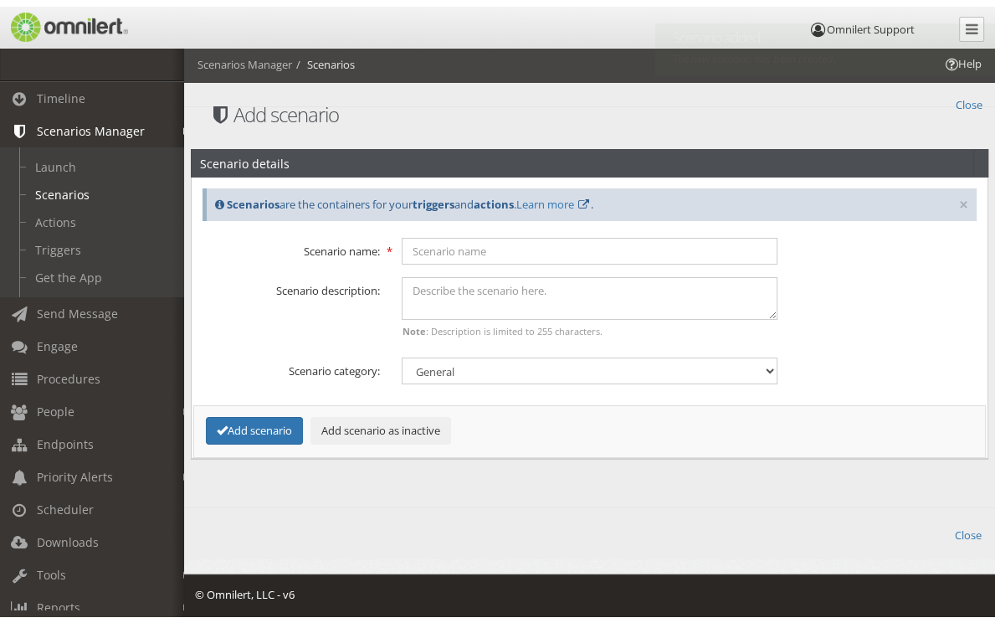
scroll to position [0, 0]
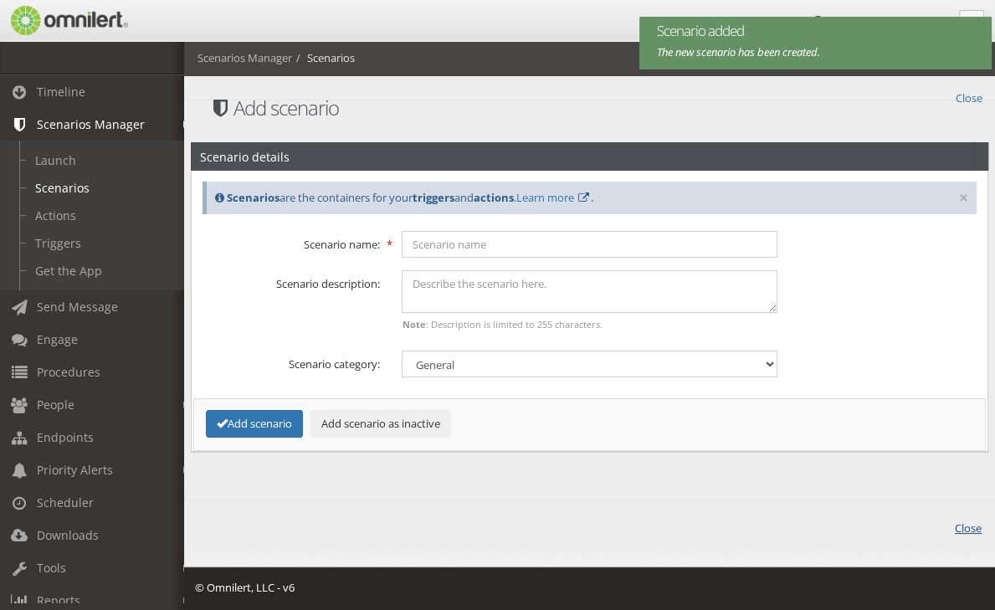
click at [965, 530] on link "Close" at bounding box center [968, 526] width 27 height 19
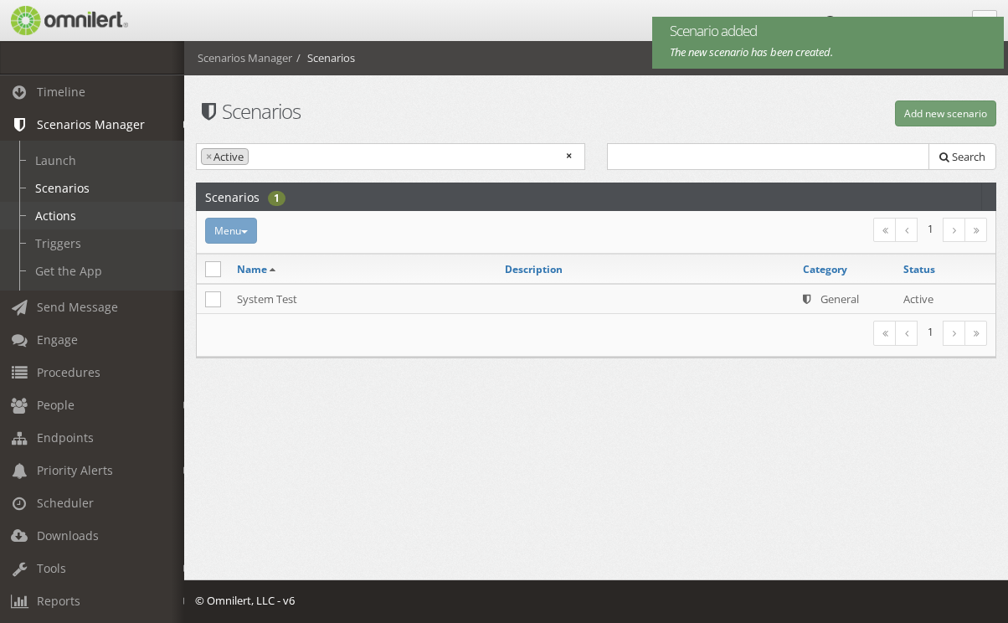
click at [56, 208] on link "Actions" at bounding box center [99, 216] width 199 height 28
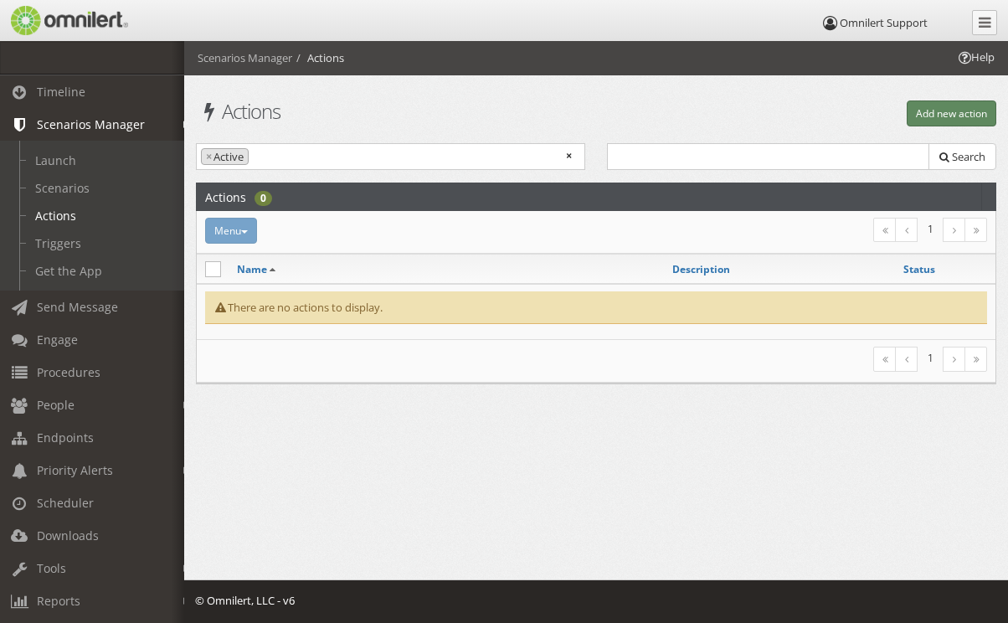
click at [951, 115] on button "Add new action" at bounding box center [951, 113] width 90 height 26
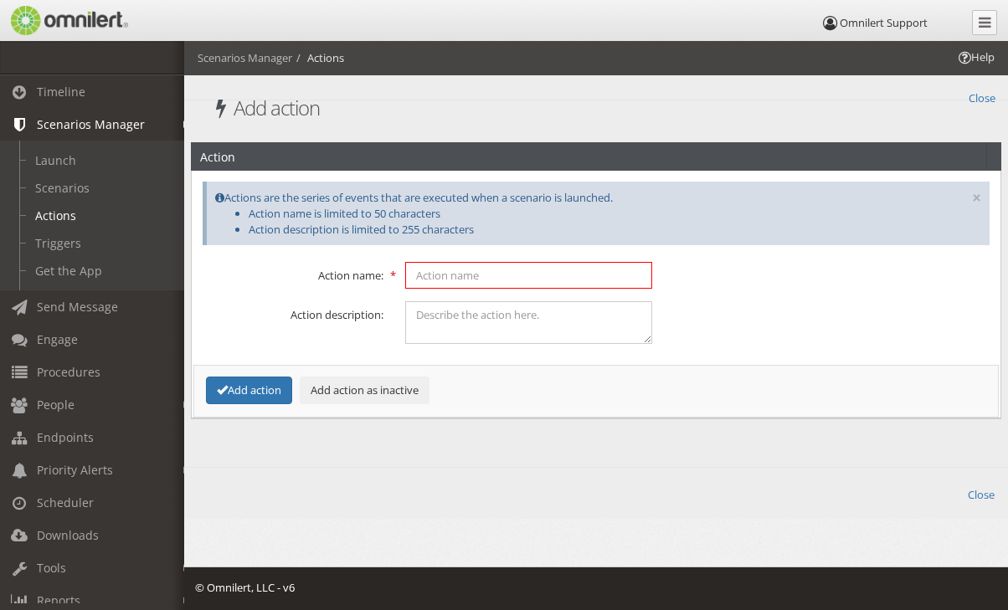
click at [480, 270] on input "text" at bounding box center [529, 275] width 248 height 27
type input "Test Message"
type textarea "Sends to the Test Group"
click at [274, 384] on button "Add action" at bounding box center [249, 391] width 86 height 28
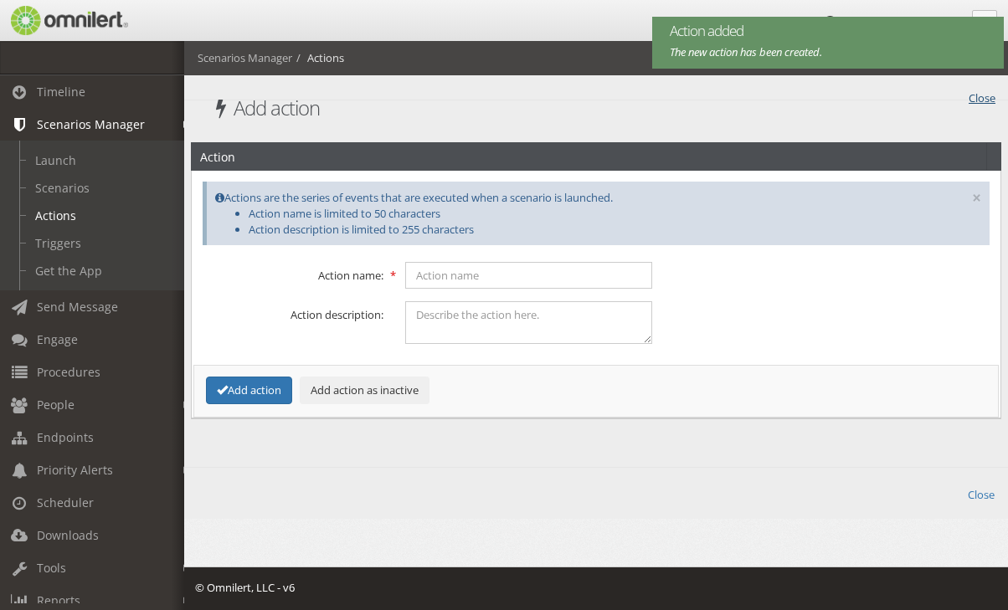
click at [977, 99] on link "Close" at bounding box center [981, 96] width 27 height 19
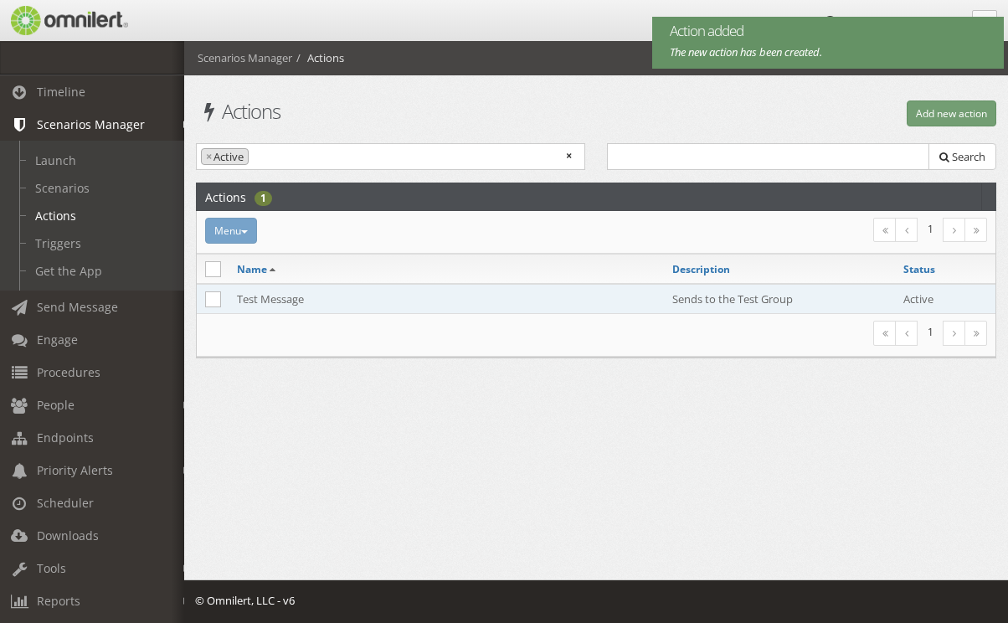
click at [363, 300] on td "Test Message" at bounding box center [445, 299] width 435 height 30
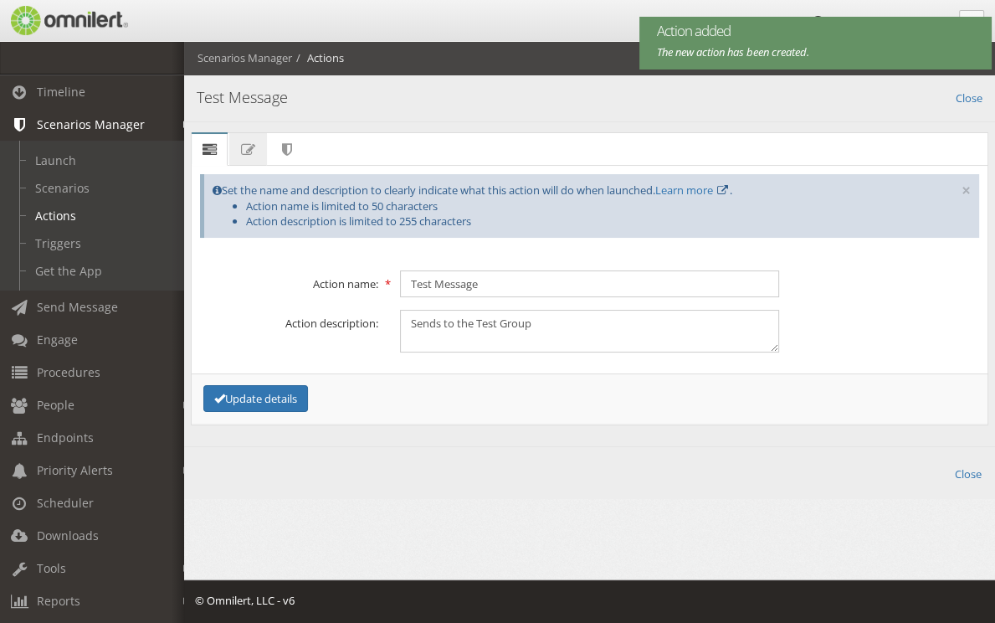
click at [0, 0] on span "Message" at bounding box center [0, 0] width 0 height 0
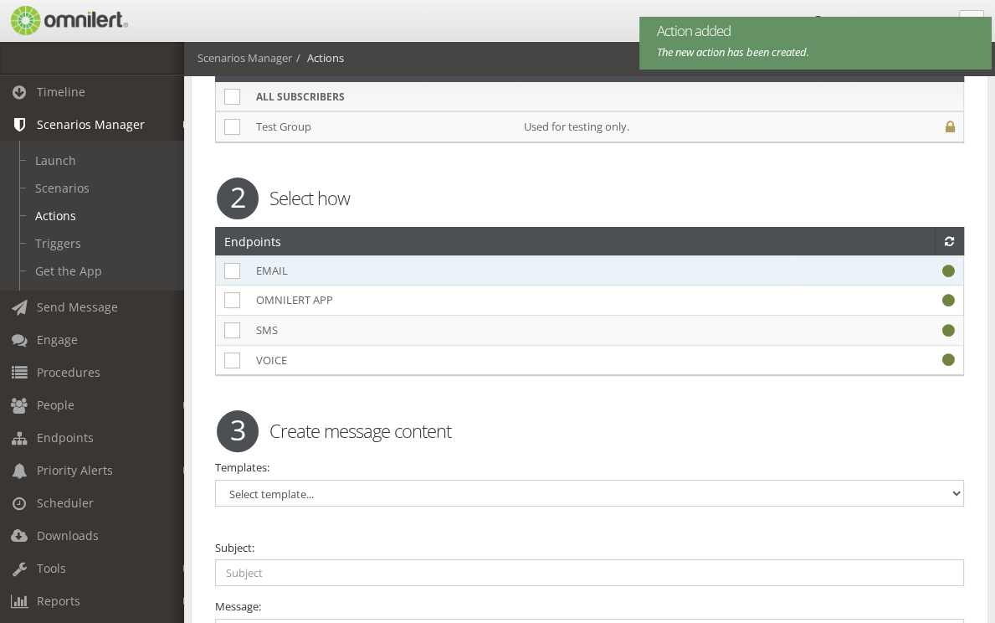
scroll to position [207, 0]
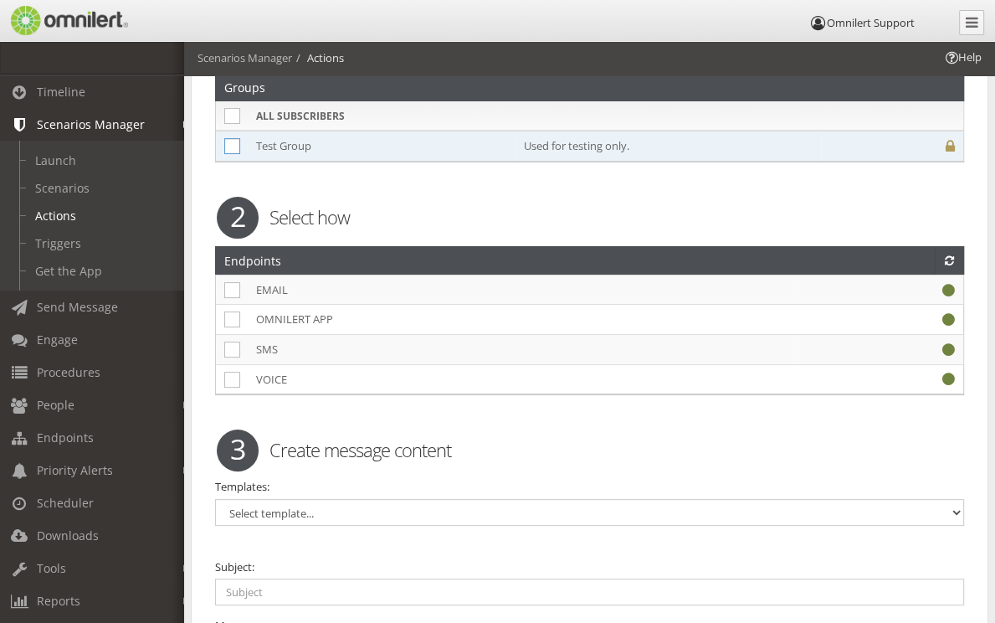
click at [234, 148] on icon at bounding box center [232, 146] width 16 height 16
checkbox input "true"
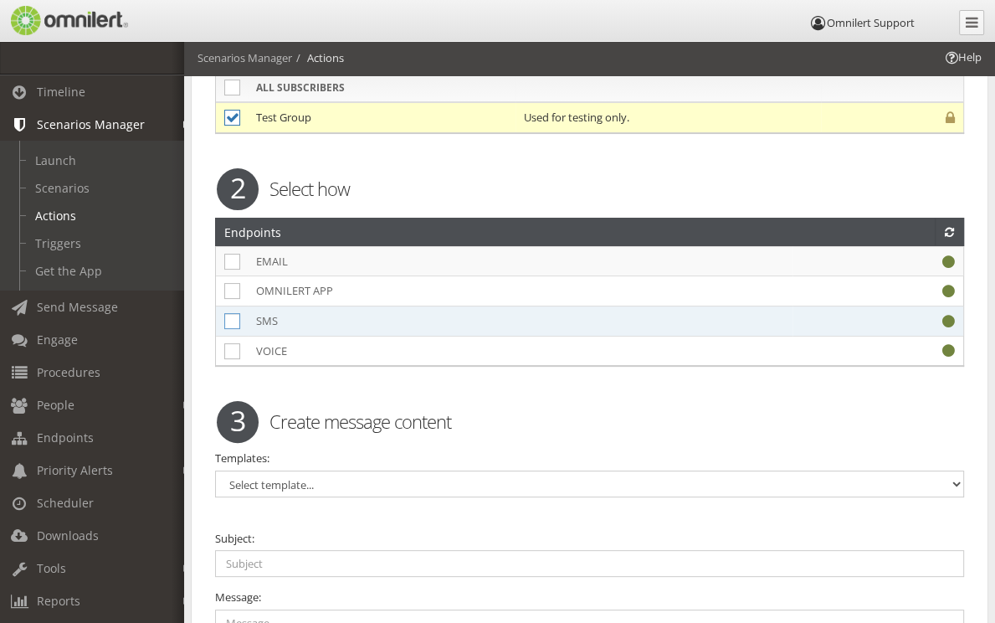
click at [233, 316] on icon at bounding box center [232, 321] width 16 height 16
checkbox input "true"
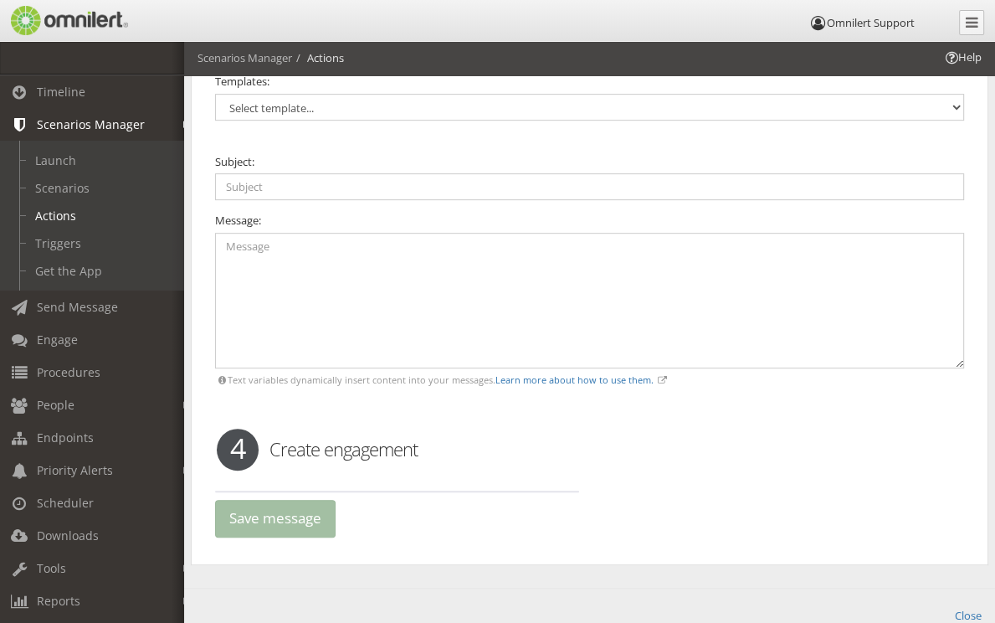
scroll to position [582, 0]
click at [451, 99] on select "Select template... Test Message" at bounding box center [589, 108] width 749 height 27
select select "98389"
click at [215, 95] on select "Select template... Test Message" at bounding box center [589, 108] width 749 height 27
type input "This is a test."
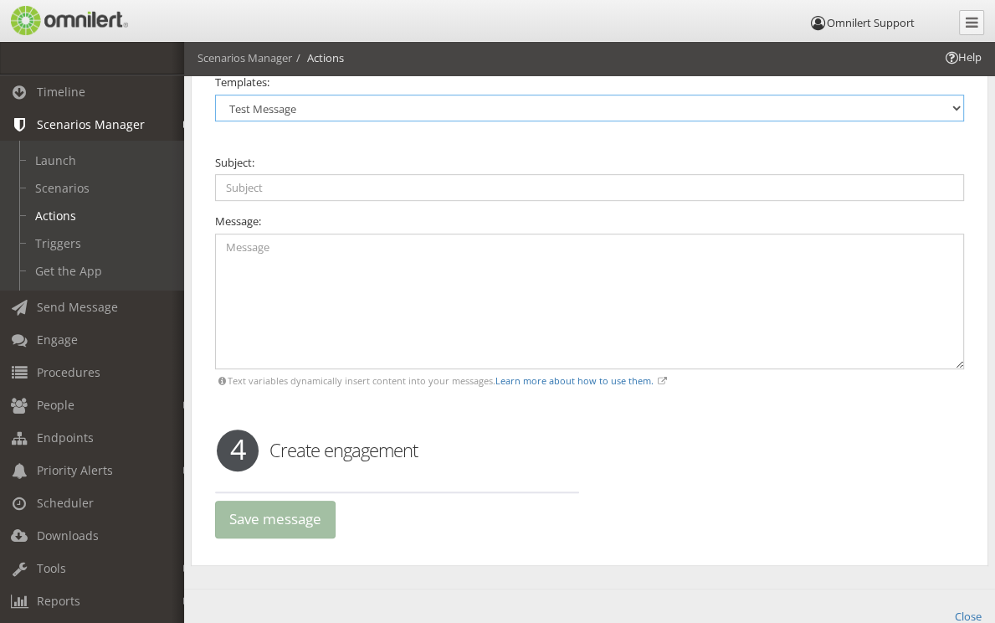
type textarea "This is a test of Omnilert. You may disregard this message. Thanks!"
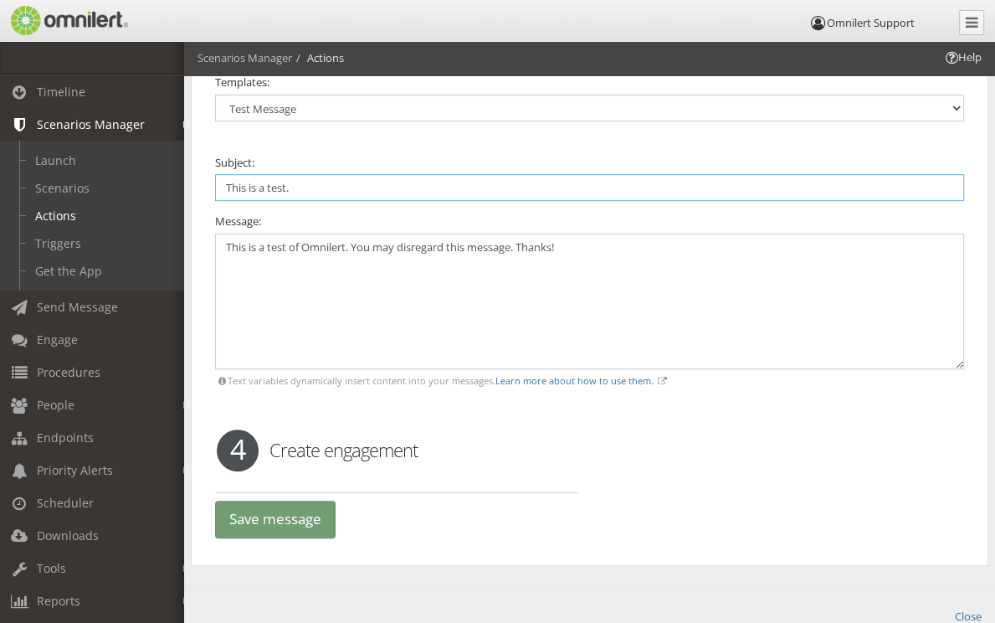
click at [310, 187] on input "This is a test." at bounding box center [589, 187] width 749 height 27
drag, startPoint x: 291, startPoint y: 180, endPoint x: 144, endPoint y: 186, distance: 147.4
click at [144, 186] on body "Omnilert Support Timeline Scenarios Manager Launch Scenarios Actions Triggers G…" at bounding box center [497, 71] width 995 height 1225
click at [574, 376] on link "Learn more about how to use them." at bounding box center [574, 380] width 158 height 13
click at [617, 244] on textarea "This is a test of Omnilert. You may disregard this message. Thanks!" at bounding box center [589, 301] width 749 height 136
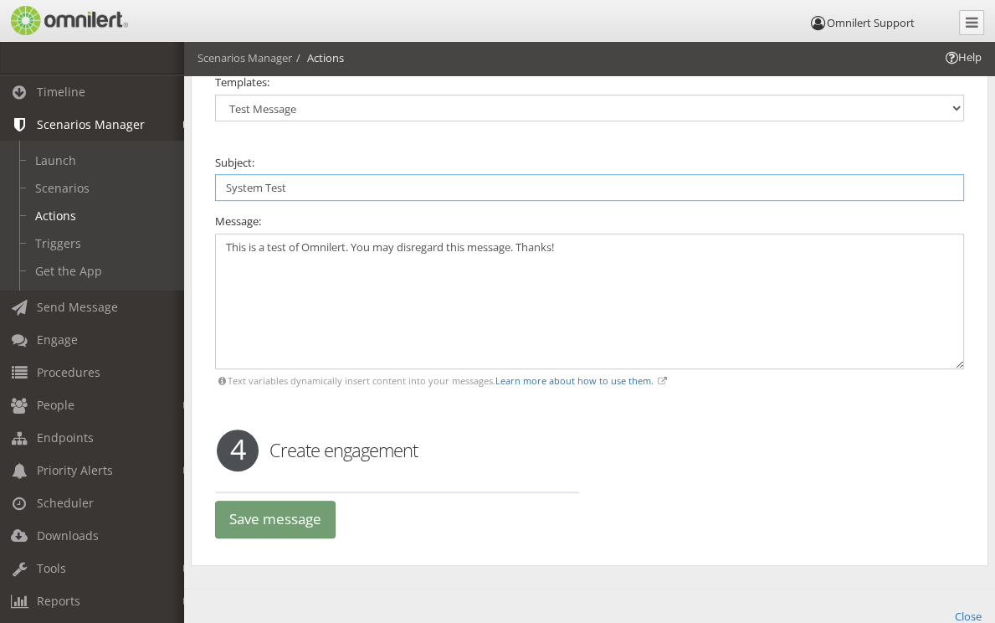
click at [364, 184] on input "System Test" at bounding box center [589, 187] width 749 height 27
type input "System Test"
click at [641, 257] on textarea "This is a test of Omnilert. You may disregard this message. Thanks!" at bounding box center [589, 301] width 749 height 136
paste textarea "{{@time_hiadmj}}"
drag, startPoint x: 413, startPoint y: 269, endPoint x: 308, endPoint y: 273, distance: 104.7
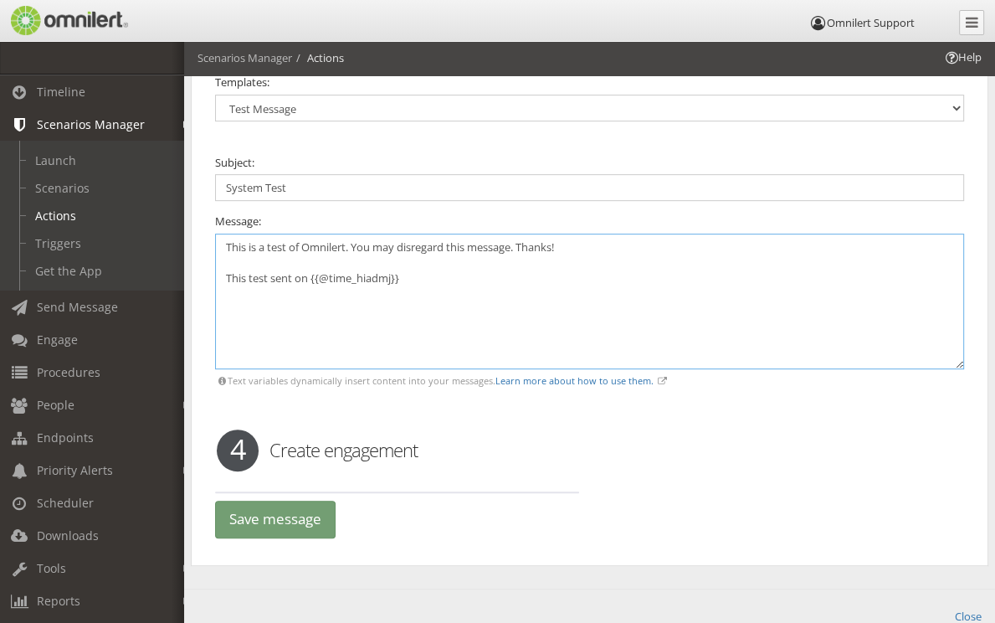
click at [308, 273] on textarea "This is a test of Omnilert. You may disregard this message. Thanks! This test s…" at bounding box center [589, 301] width 749 height 136
click at [457, 348] on textarea "This is a test of Omnilert. You may disregard this message. Thanks! This test s…" at bounding box center [589, 301] width 749 height 136
type textarea "This is a test of Omnilert. You may disregard this message. Thanks! This test s…"
click at [292, 505] on button "Save message" at bounding box center [275, 519] width 121 height 38
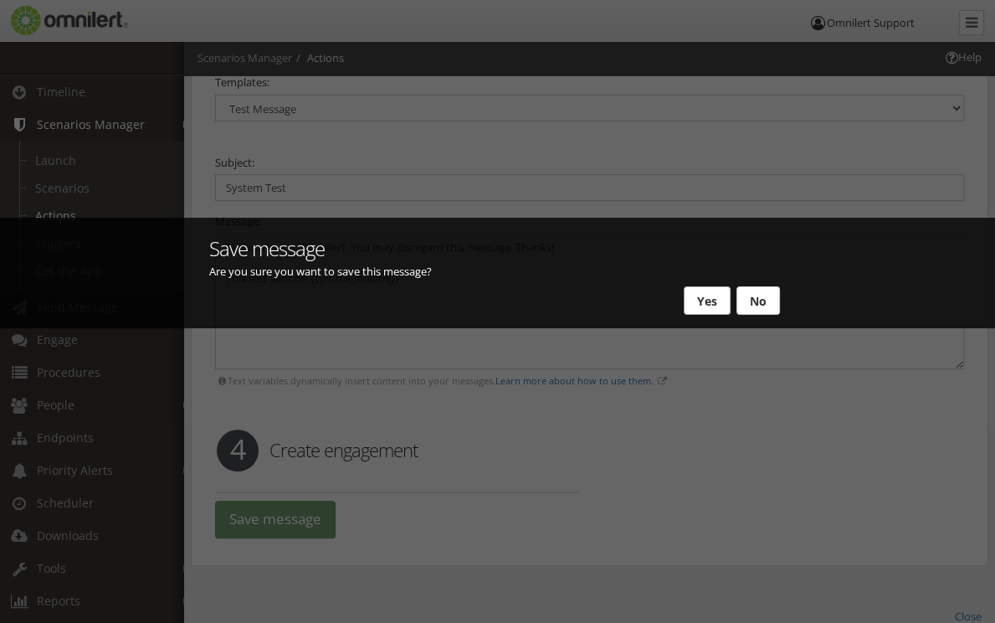
click at [711, 292] on button "Yes" at bounding box center [707, 300] width 47 height 28
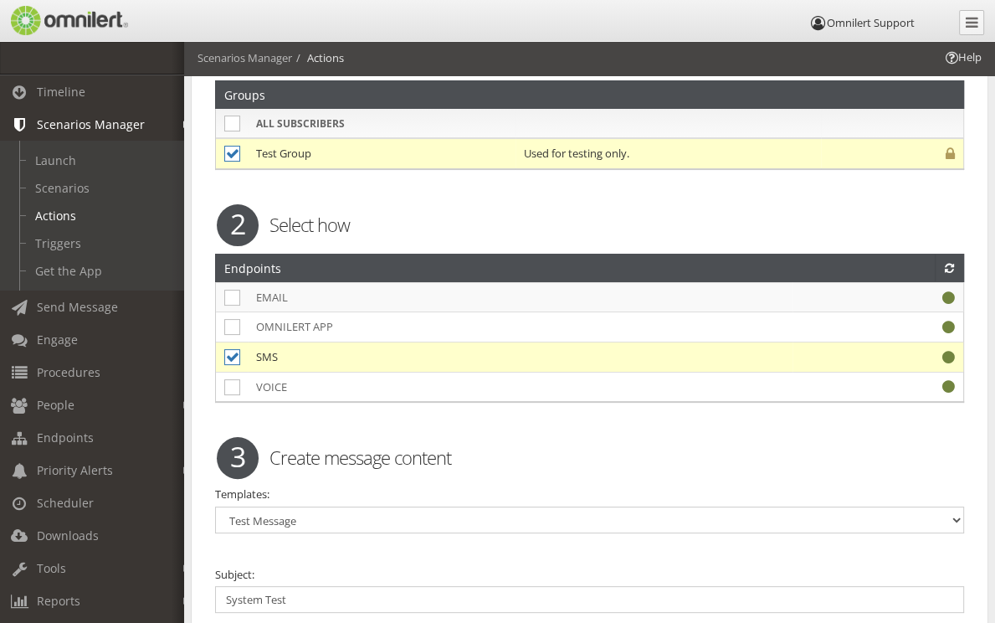
scroll to position [0, 0]
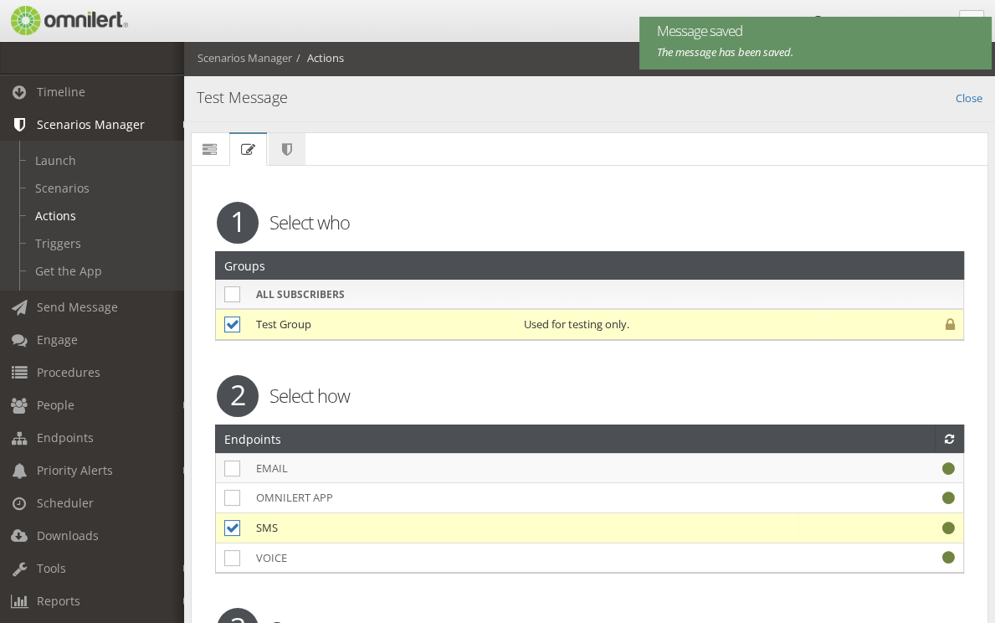
click at [0, 0] on span "Scenarios" at bounding box center [0, 0] width 0 height 0
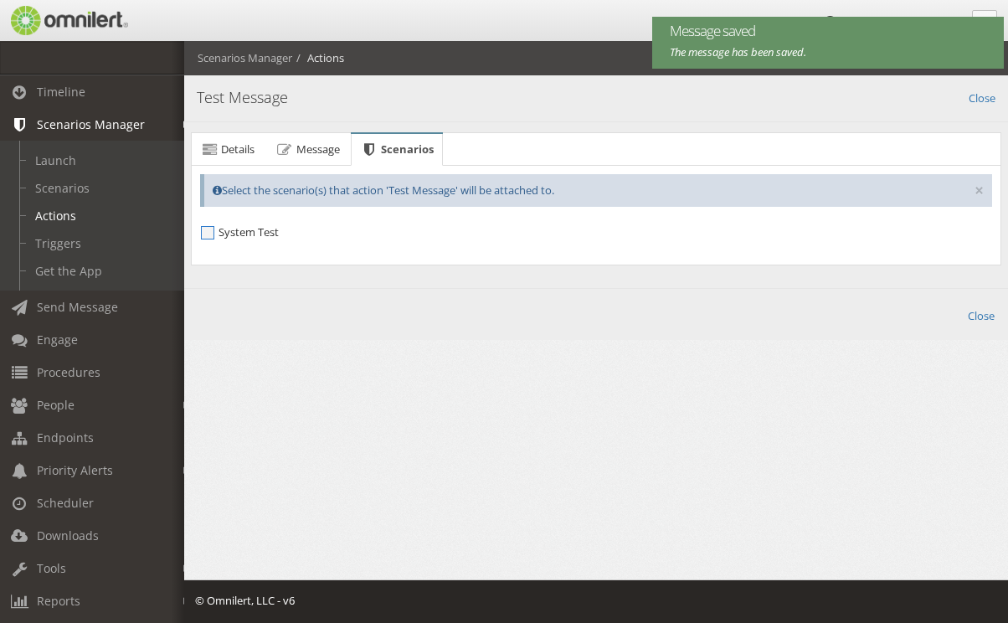
click at [209, 235] on span "System Test" at bounding box center [240, 232] width 78 height 14
click at [209, 235] on input "System Test" at bounding box center [208, 234] width 15 height 15
checkbox input "true"
click at [988, 101] on link "Close" at bounding box center [981, 96] width 27 height 19
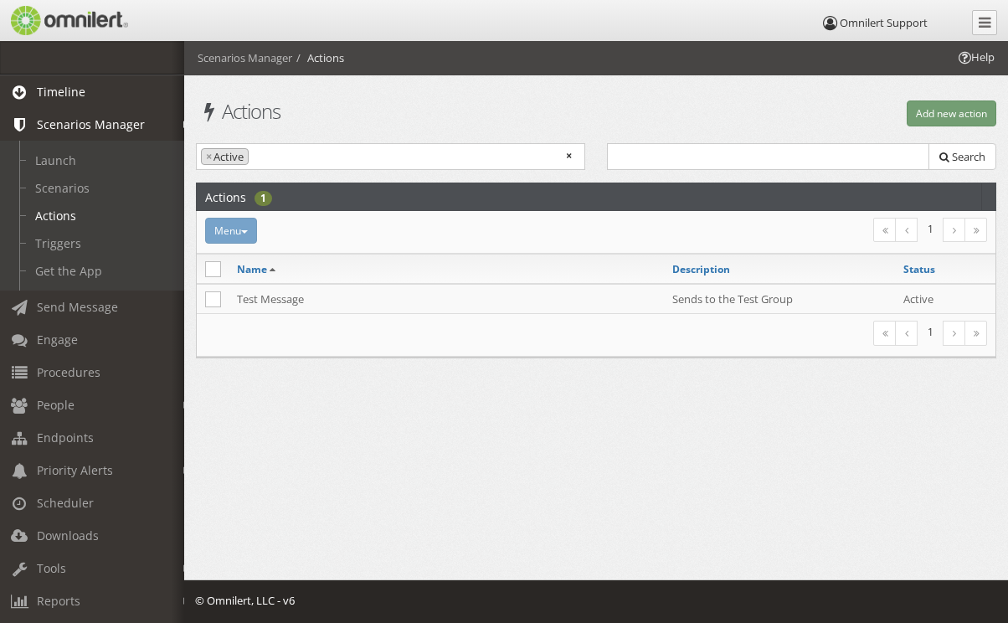
click at [62, 84] on span "Timeline" at bounding box center [61, 92] width 49 height 16
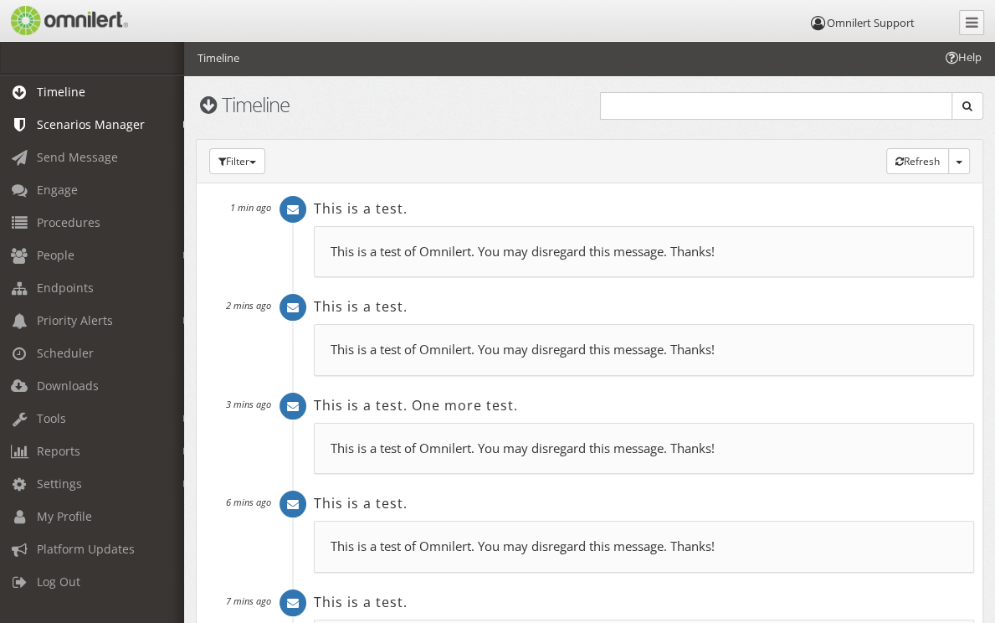
click at [62, 112] on link "Scenarios Manager" at bounding box center [99, 124] width 199 height 33
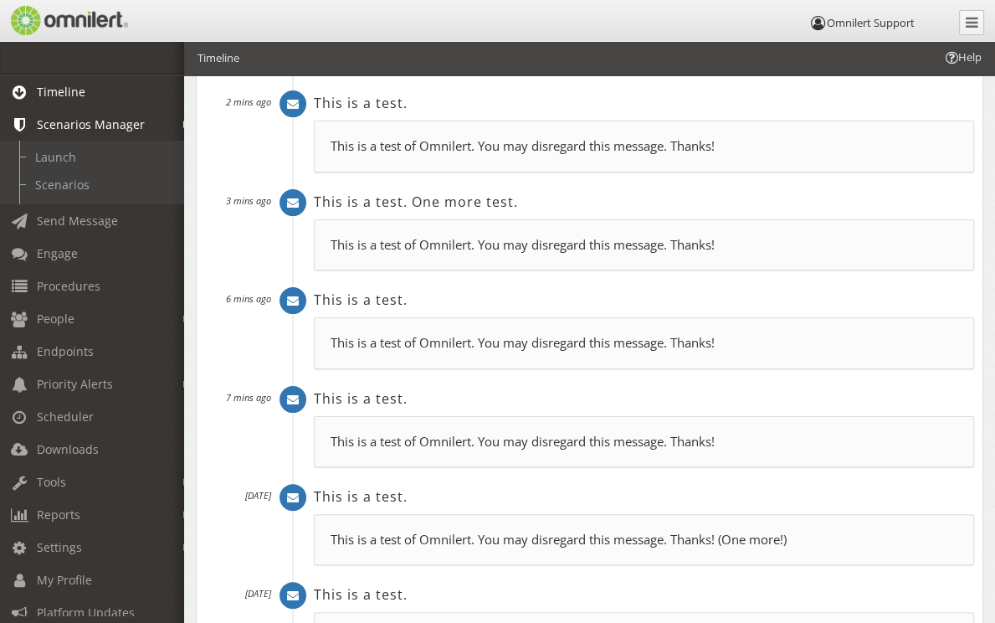
scroll to position [207, 0]
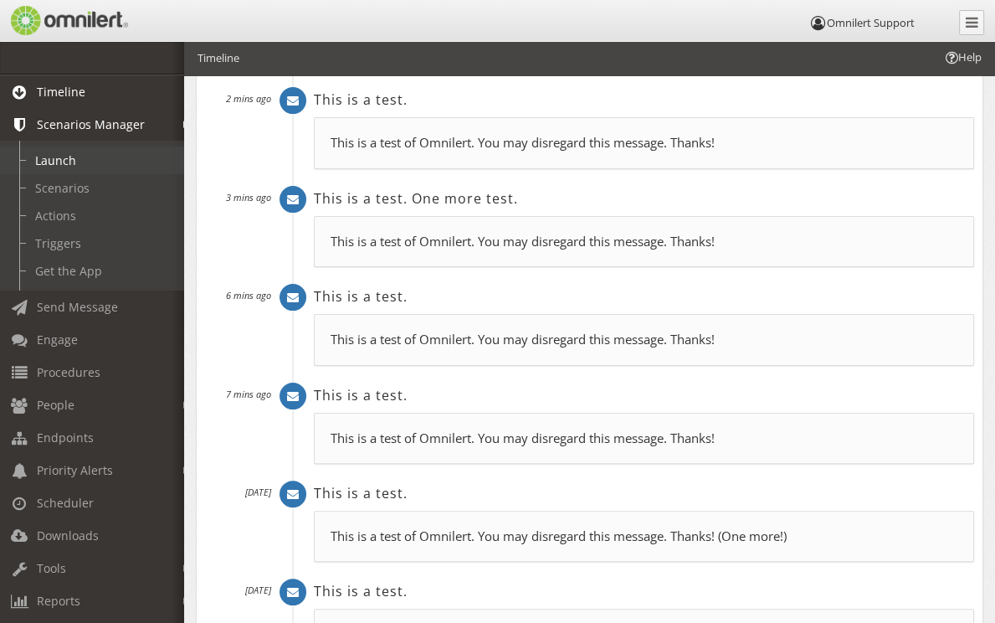
click at [60, 152] on link "Launch" at bounding box center [99, 160] width 199 height 28
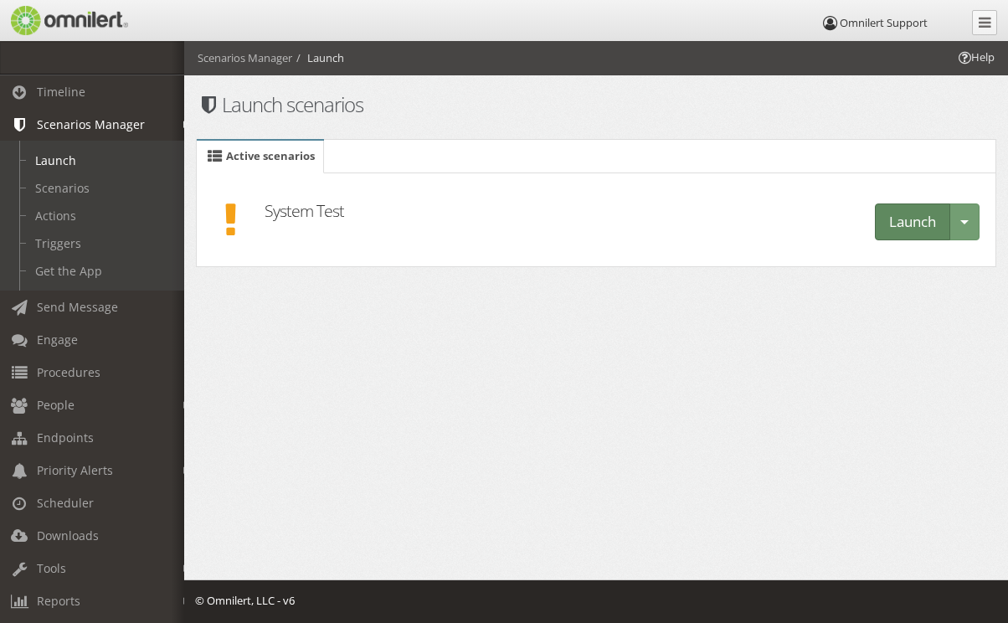
click at [898, 213] on button "Launch" at bounding box center [912, 222] width 75 height 38
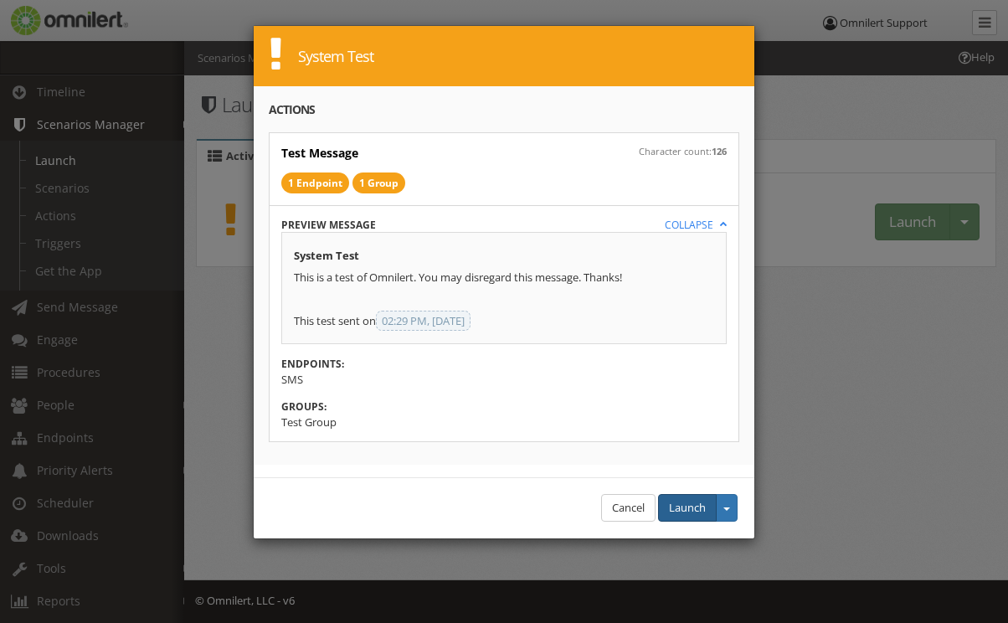
click at [685, 505] on button "Launch" at bounding box center [687, 508] width 59 height 28
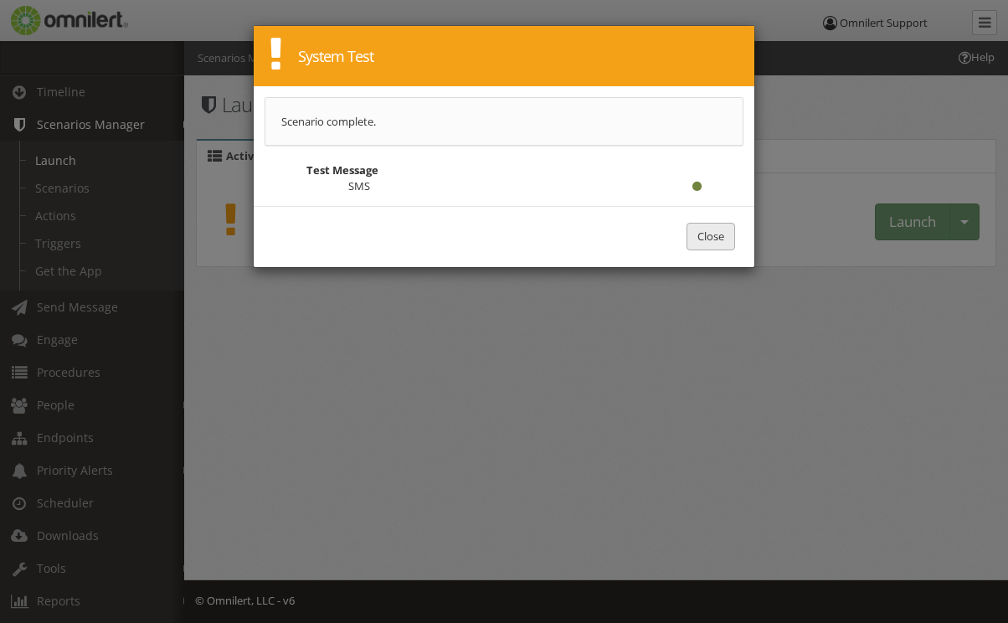
click at [704, 233] on button "Close" at bounding box center [710, 237] width 49 height 28
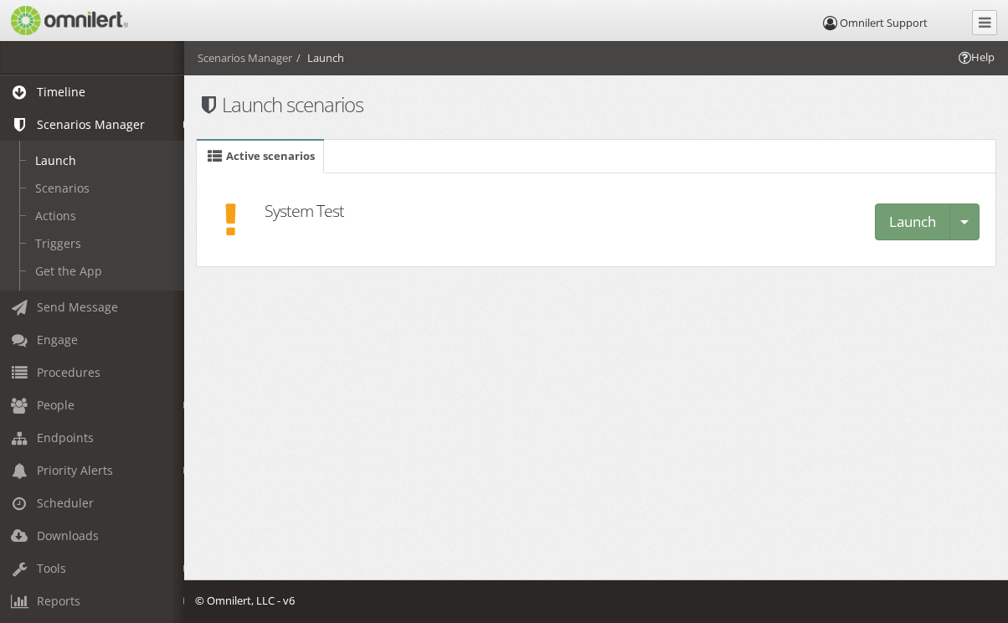
click at [59, 80] on link "Timeline" at bounding box center [99, 91] width 199 height 33
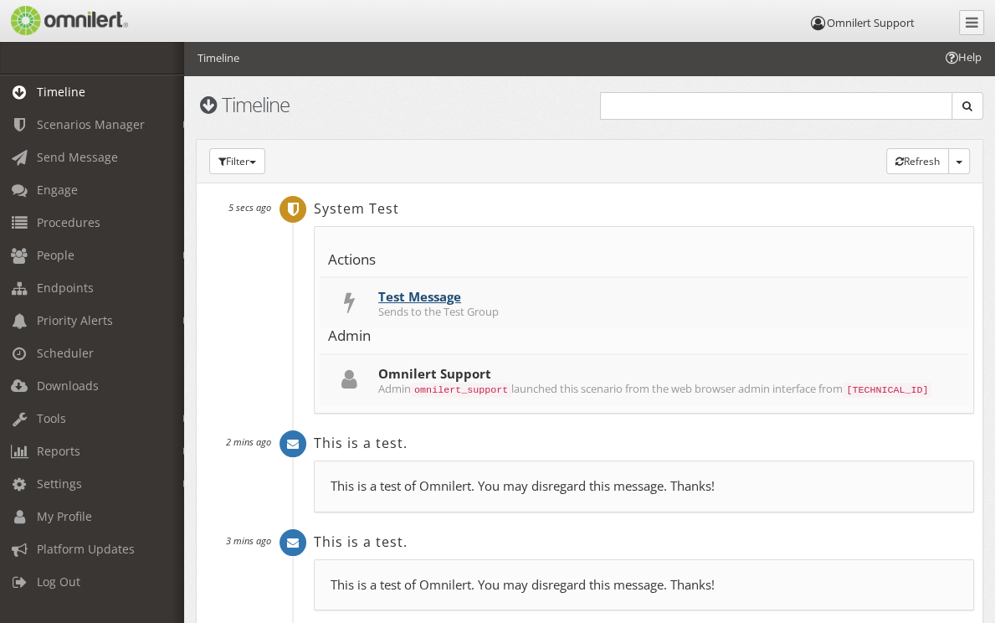
click at [378, 305] on link "Test Message" at bounding box center [419, 296] width 83 height 17
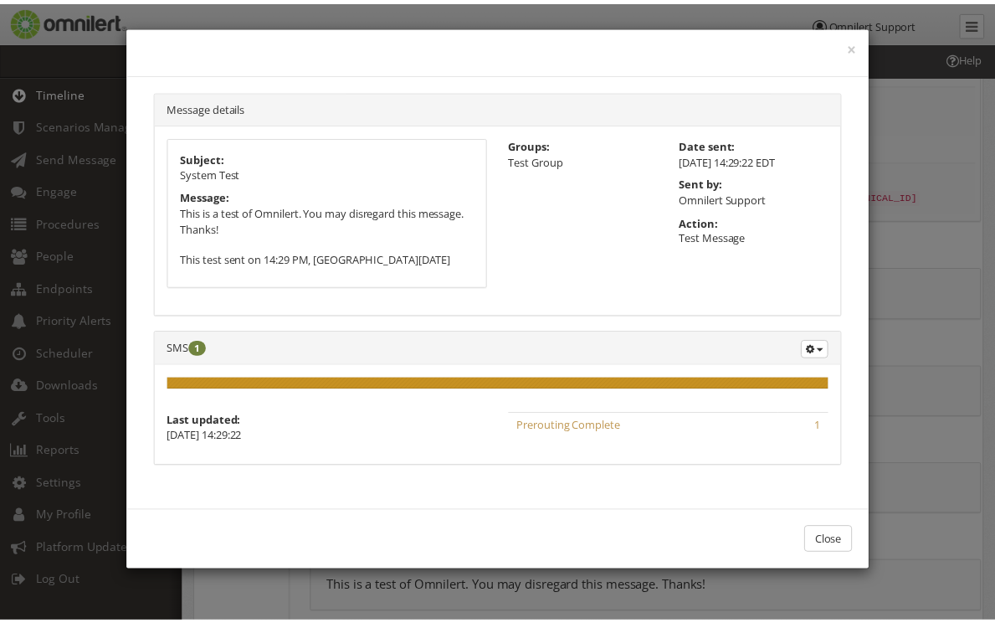
scroll to position [207, 0]
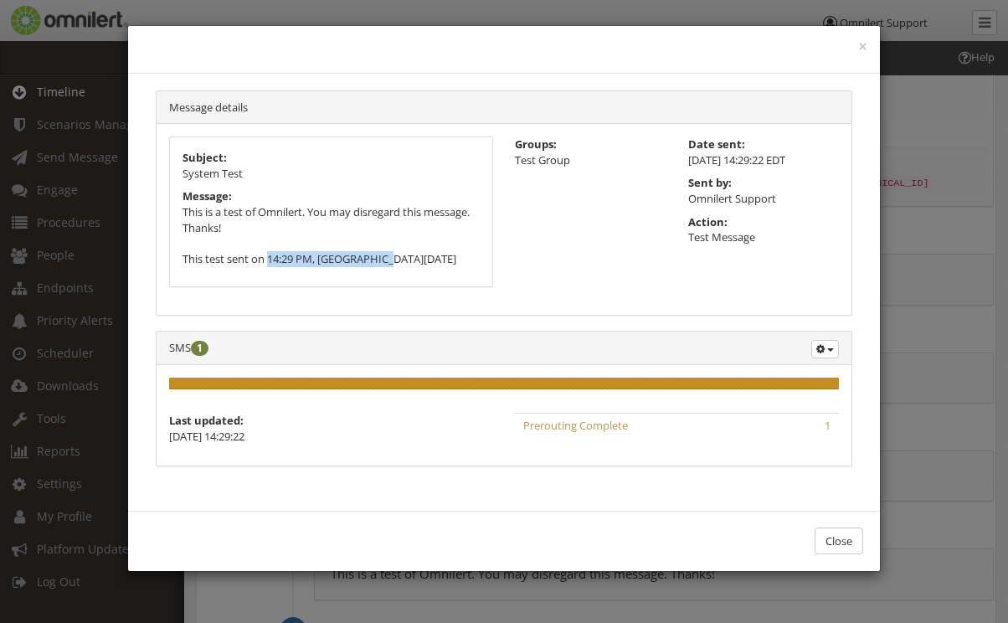
drag, startPoint x: 392, startPoint y: 257, endPoint x: 258, endPoint y: 260, distance: 133.9
click at [258, 260] on p "This is a test of Omnilert. You may disregard this message. Thanks! This test s…" at bounding box center [330, 235] width 297 height 62
click at [396, 241] on p "This is a test of Omnilert. You may disregard this message. Thanks! This test s…" at bounding box center [330, 235] width 297 height 62
drag, startPoint x: 381, startPoint y: 254, endPoint x: 262, endPoint y: 264, distance: 119.3
click at [262, 264] on p "This is a test of Omnilert. You may disregard this message. Thanks! This test s…" at bounding box center [330, 235] width 297 height 62
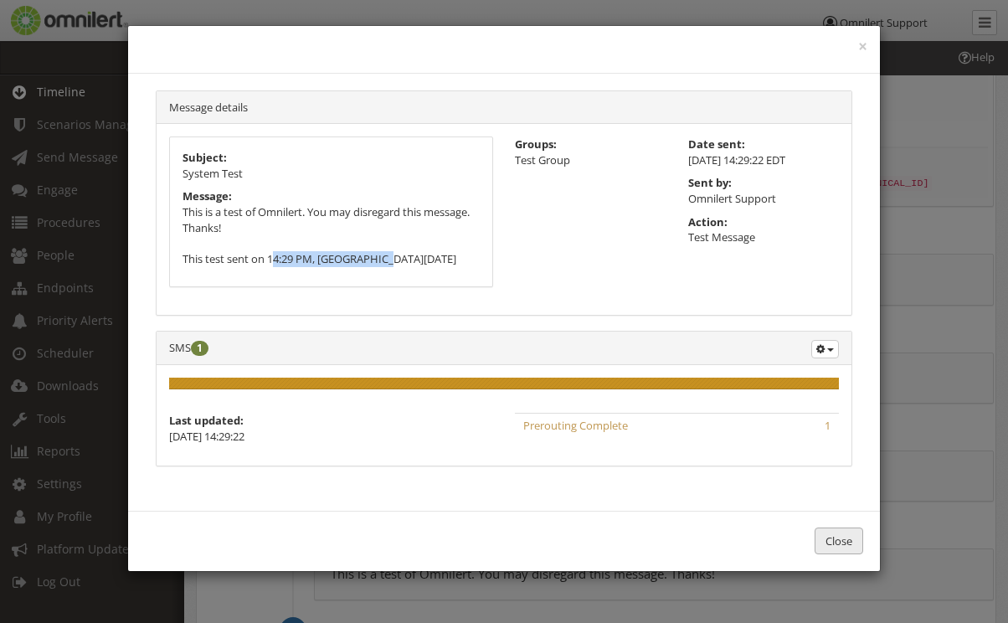
click at [837, 545] on button "Close" at bounding box center [838, 541] width 49 height 28
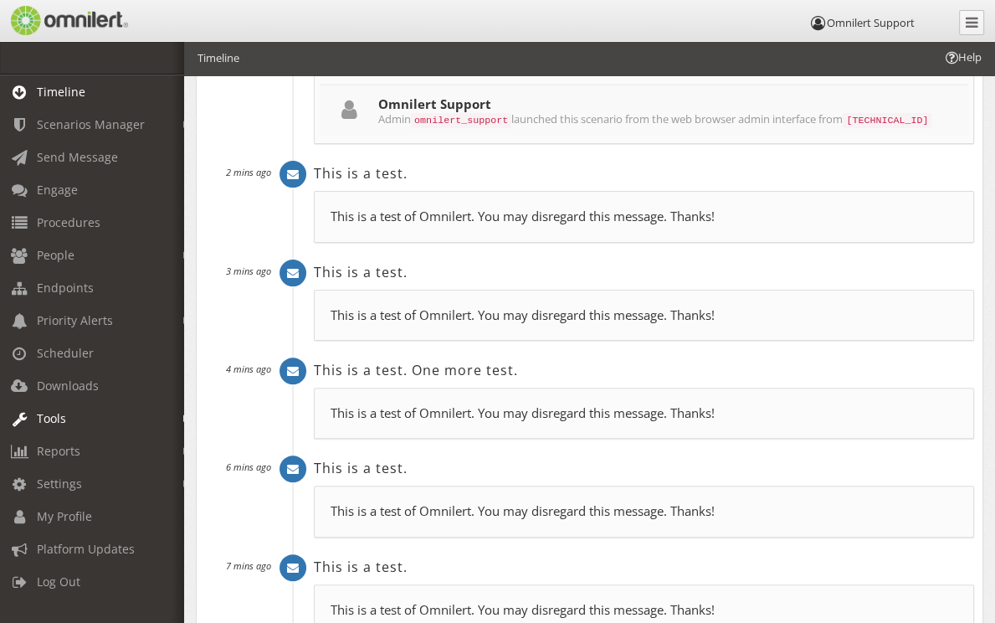
scroll to position [271, 0]
click at [81, 485] on link "Settings" at bounding box center [99, 483] width 199 height 33
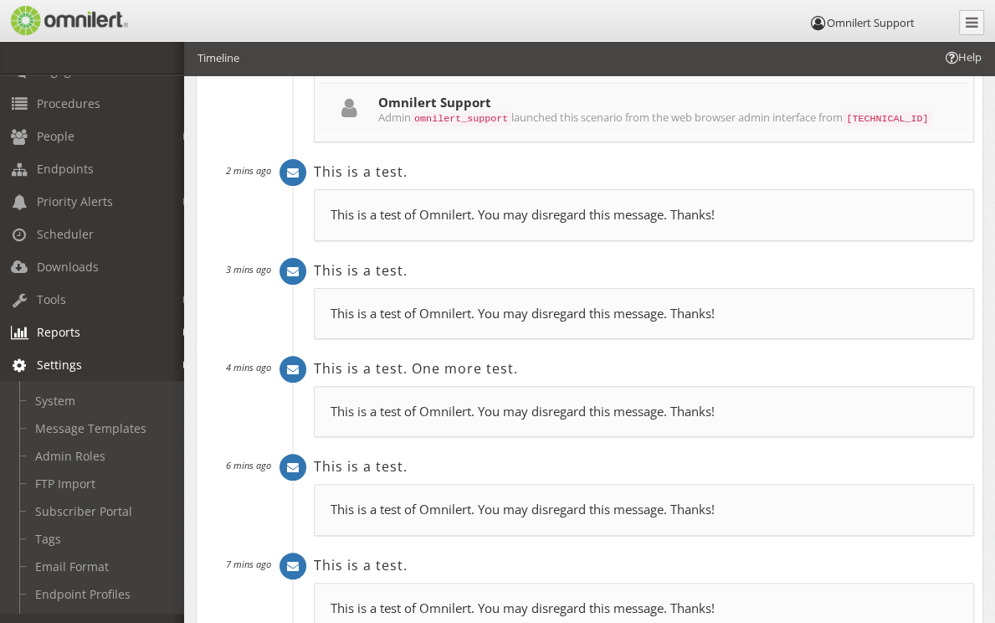
scroll to position [123, 0]
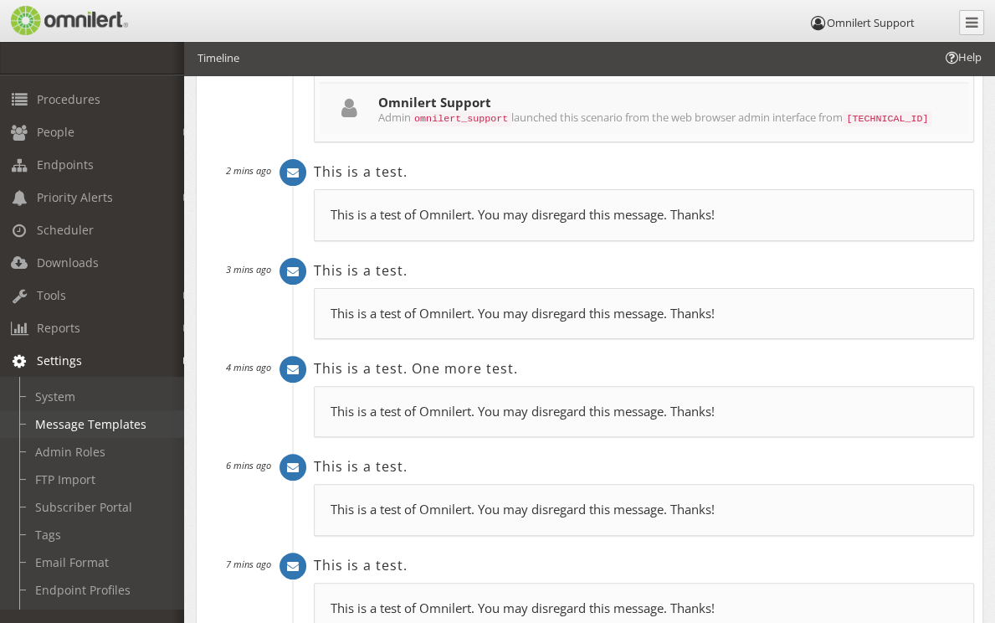
click at [96, 423] on link "Message Templates" at bounding box center [99, 424] width 199 height 28
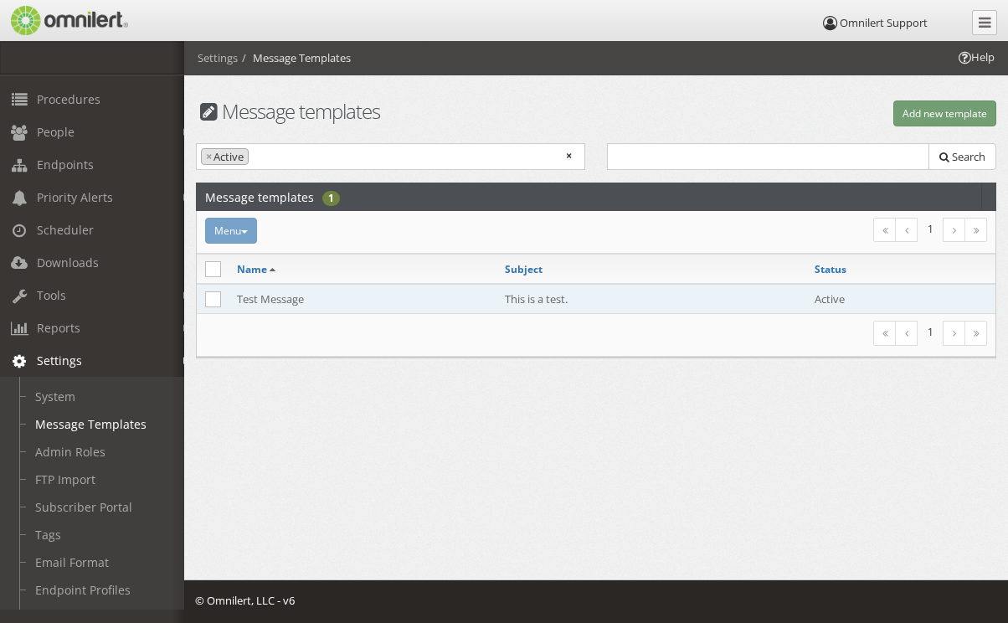
click at [440, 304] on td "Test Message" at bounding box center [362, 299] width 268 height 30
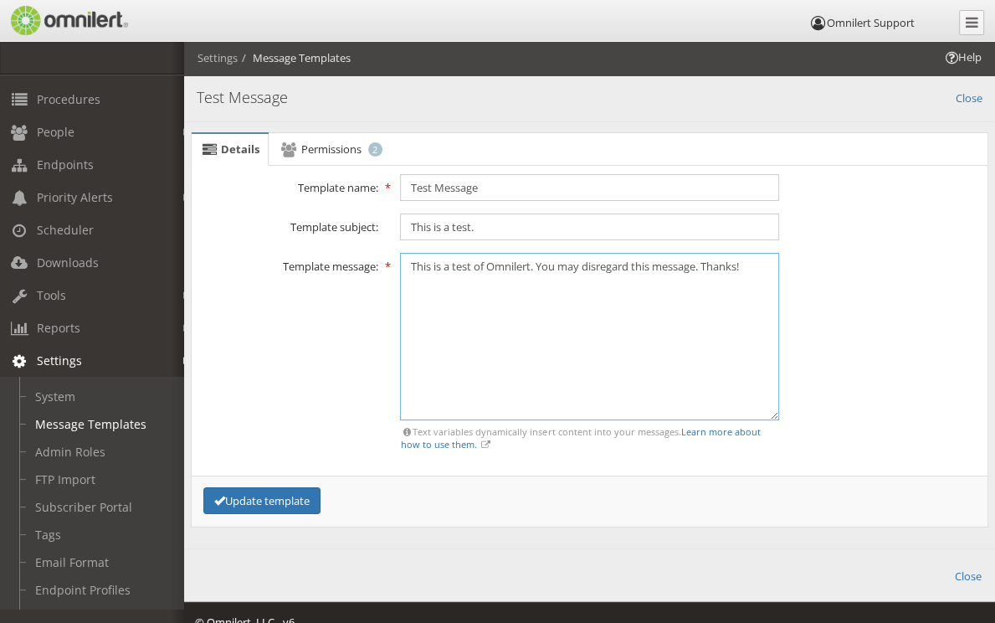
click at [551, 279] on textarea "This is a test of Omnilert. You may disregard this message. Thanks!" at bounding box center [589, 336] width 379 height 167
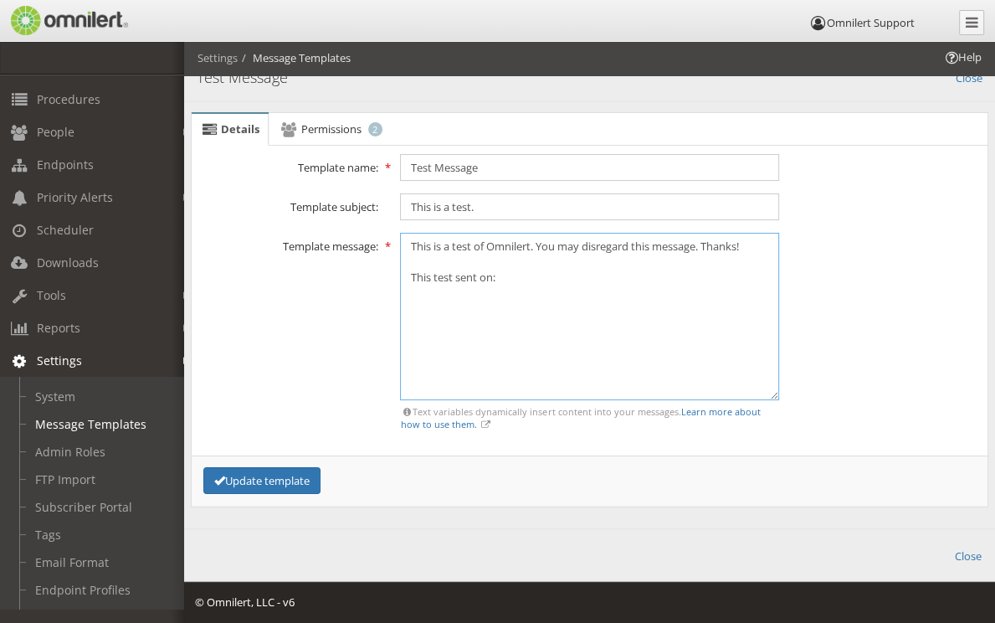
paste textarea "{{@time_hiadmj}}"
type textarea "This is a test of Omnilert. You may disregard this message. Thanks! This test s…"
click at [277, 475] on button "Update template" at bounding box center [261, 481] width 117 height 28
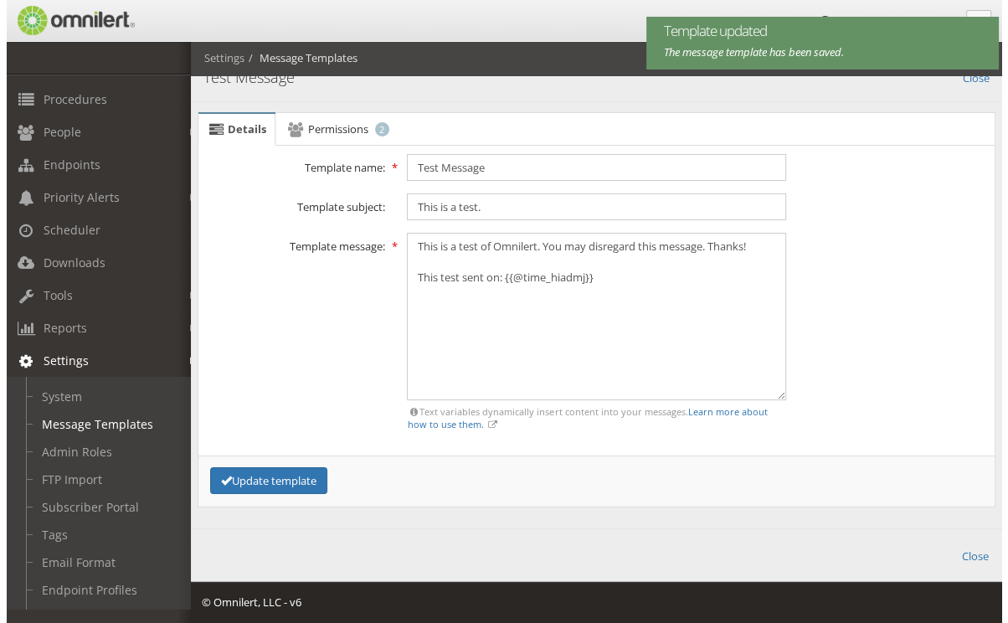
scroll to position [0, 0]
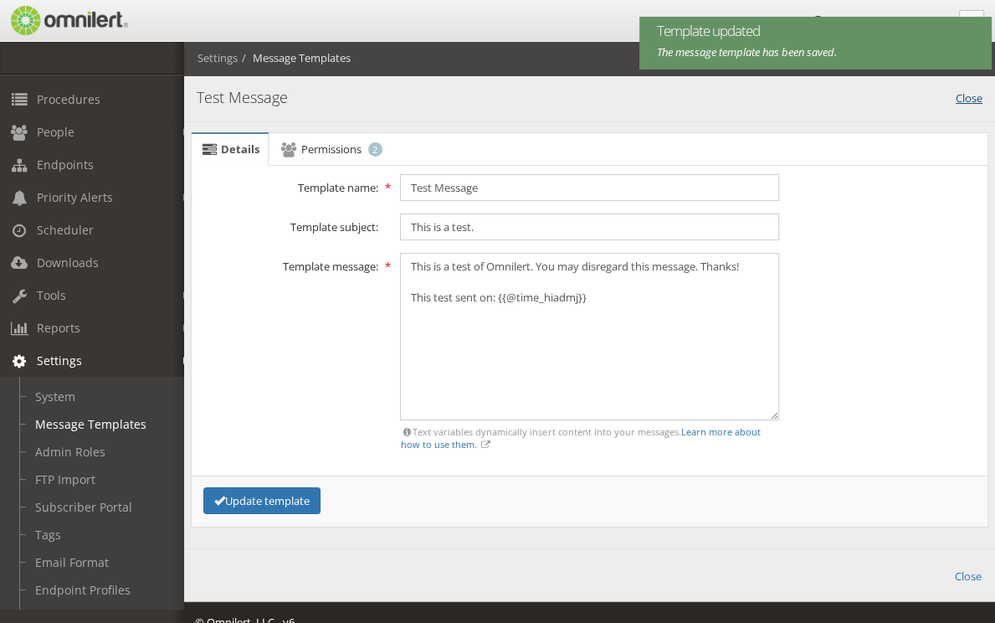
click at [977, 100] on link "Close" at bounding box center [969, 96] width 27 height 19
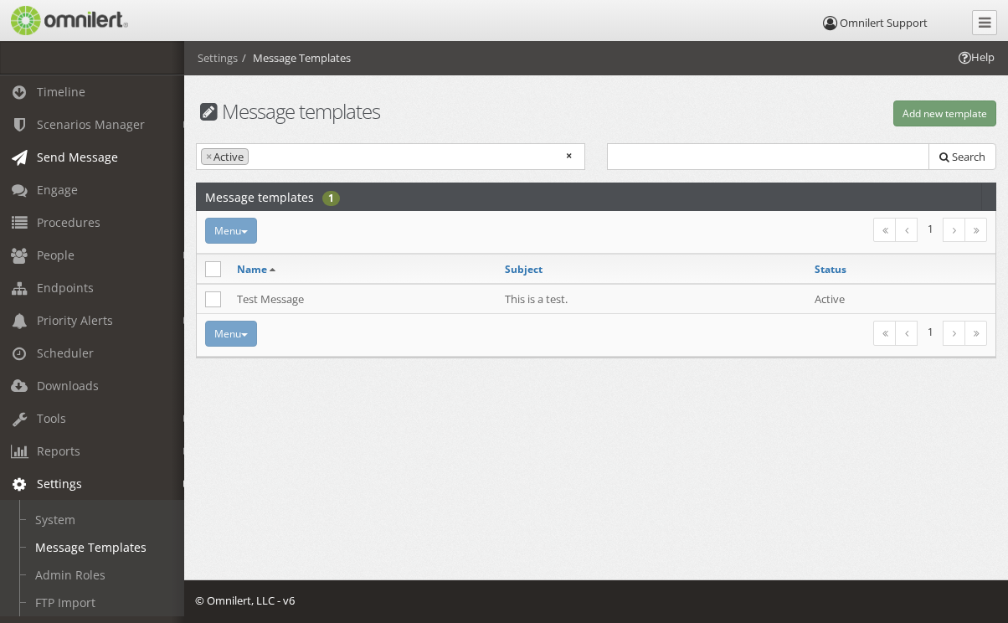
click at [71, 164] on span "Send Message" at bounding box center [77, 157] width 81 height 16
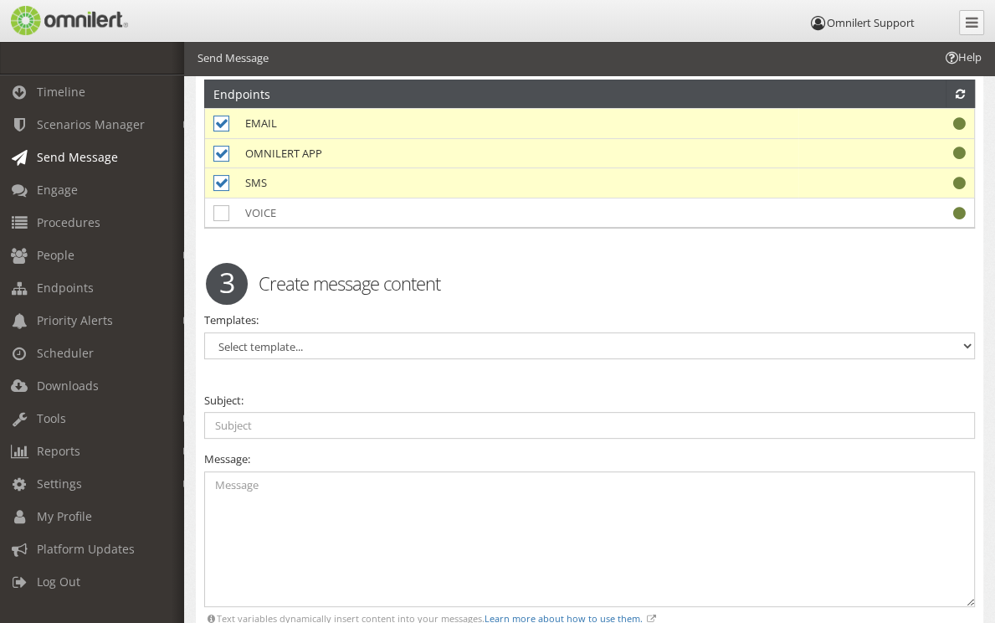
scroll to position [341, 0]
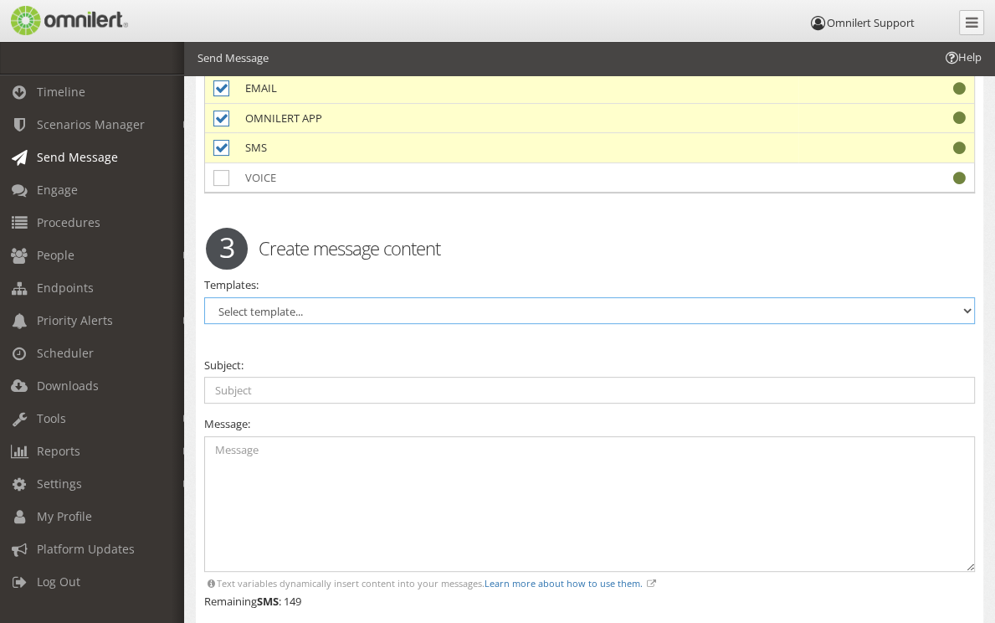
click at [637, 306] on select "Select template... Test Message" at bounding box center [589, 310] width 771 height 27
select select "98389"
click at [204, 297] on select "Select template... Test Message" at bounding box center [589, 310] width 771 height 27
type input "This is a test."
type textarea "This is a test of Omnilert. You may disregard this message. Thanks! This test s…"
